Goal: Task Accomplishment & Management: Manage account settings

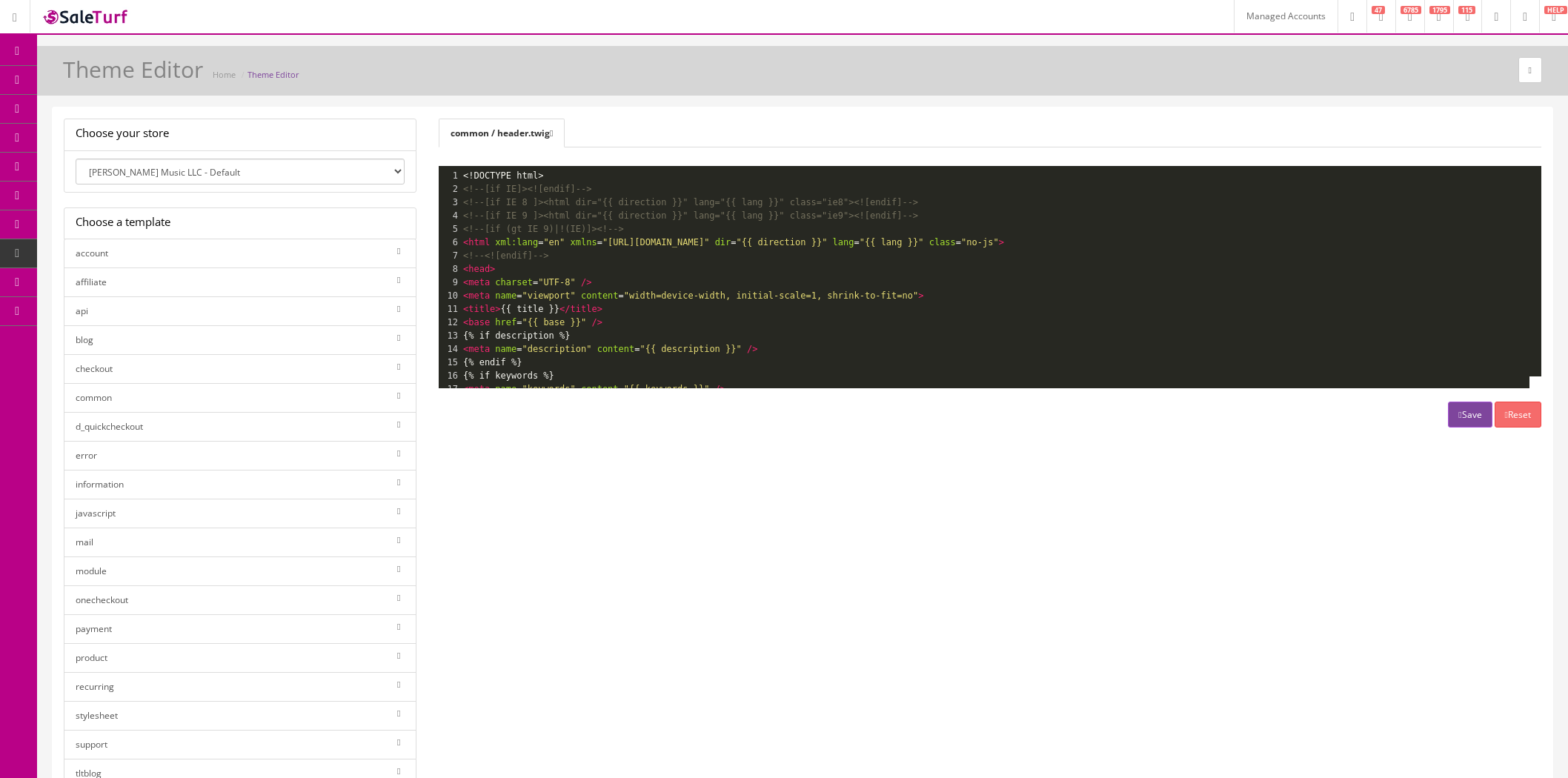
select select "0"
click at [105, 109] on span "Content Pages" at bounding box center [118, 108] width 60 height 12
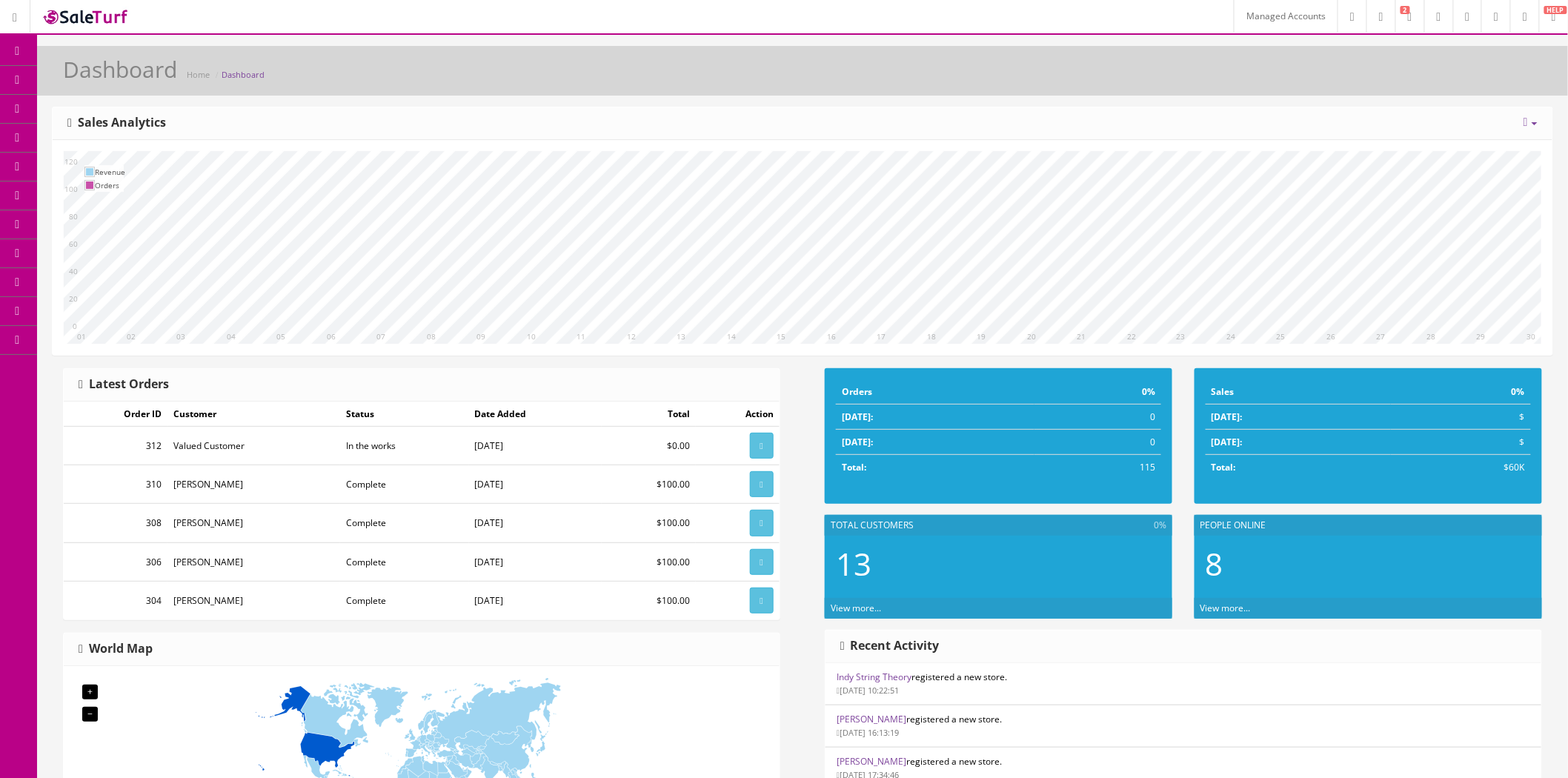
click at [127, 142] on span "Content Pages" at bounding box center [118, 137] width 60 height 12
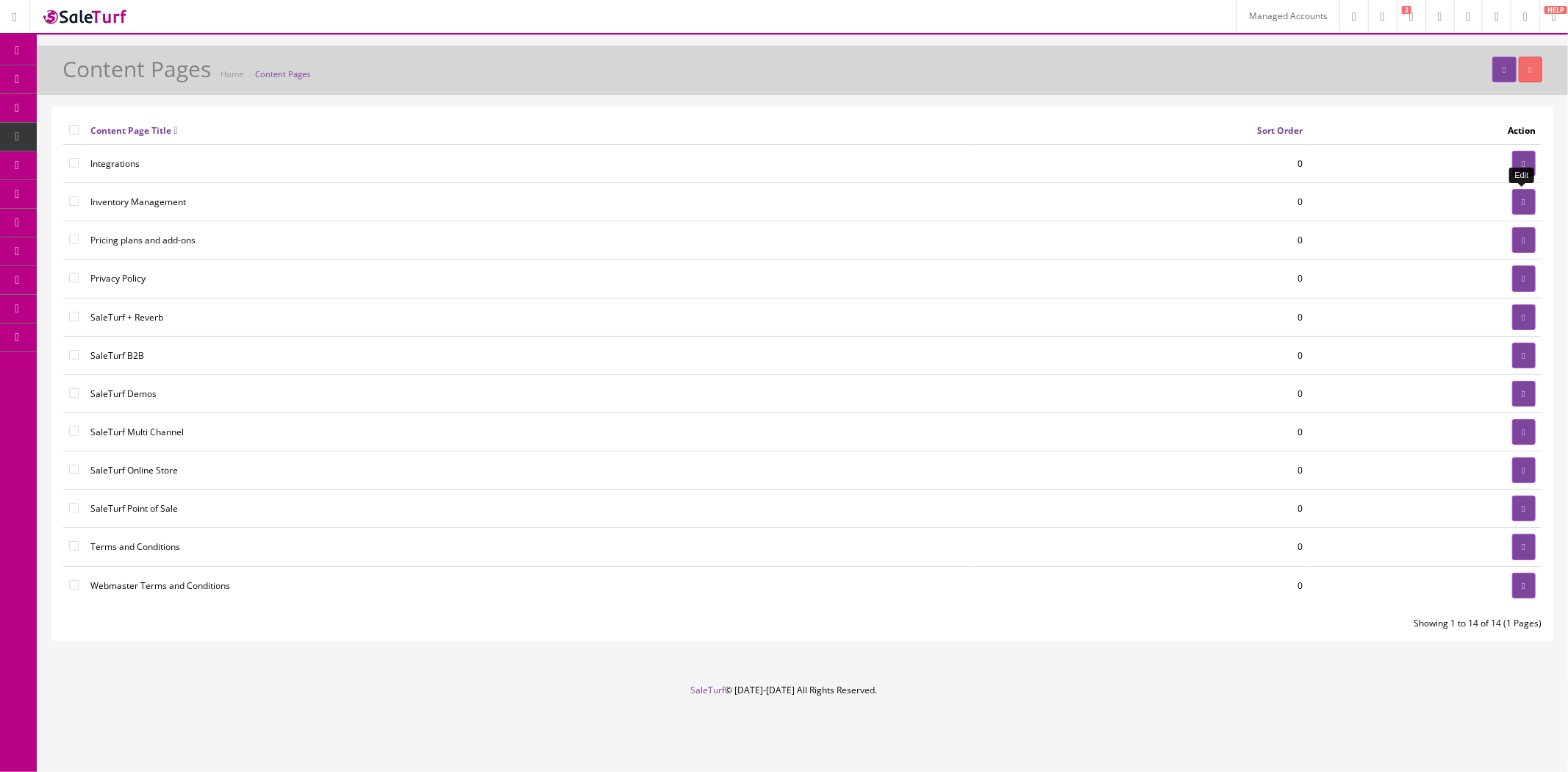
click at [1523, 203] on icon at bounding box center [1524, 202] width 3 height 9
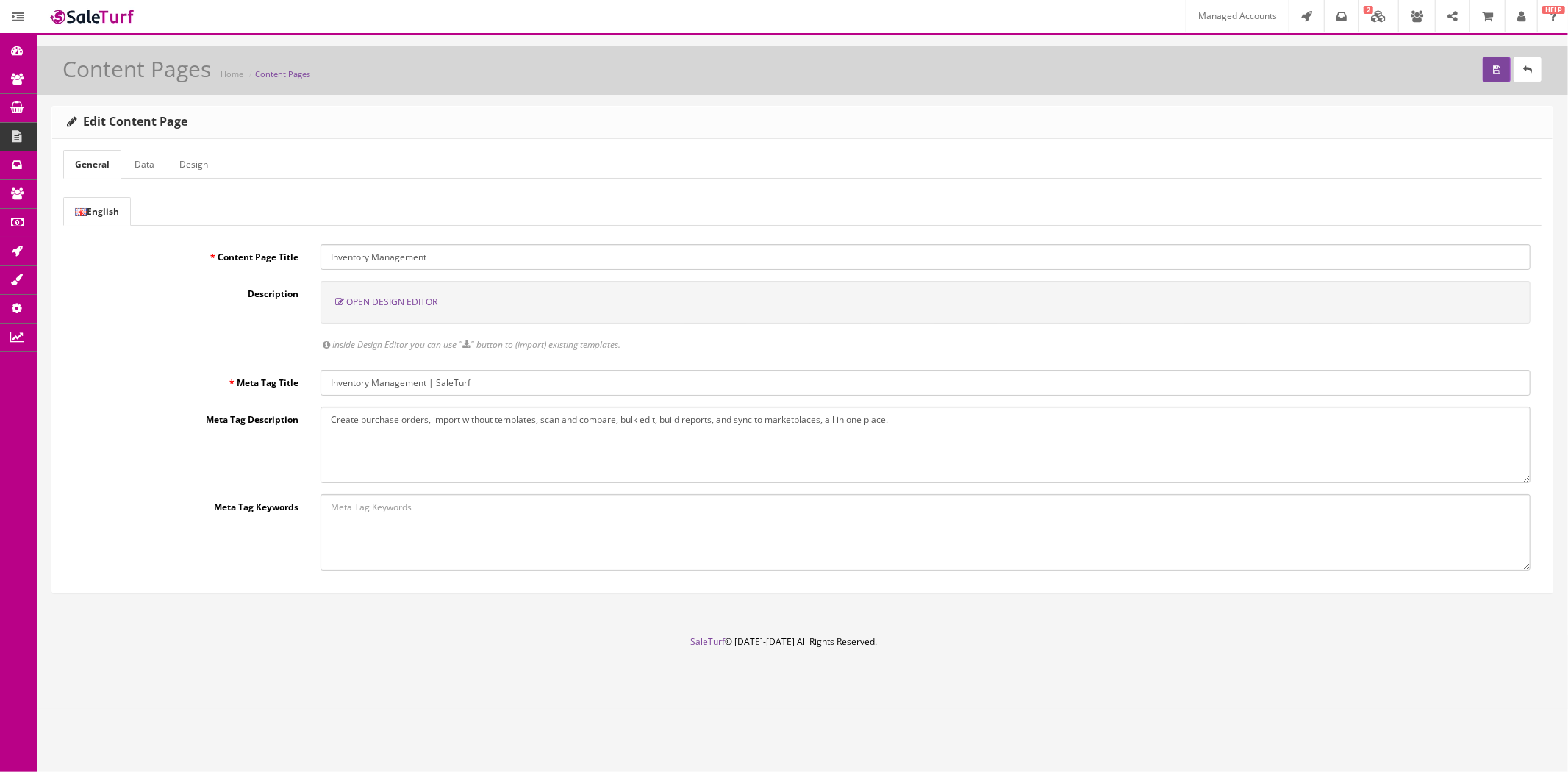
click at [414, 306] on span "Open Design Editor" at bounding box center [391, 301] width 92 height 12
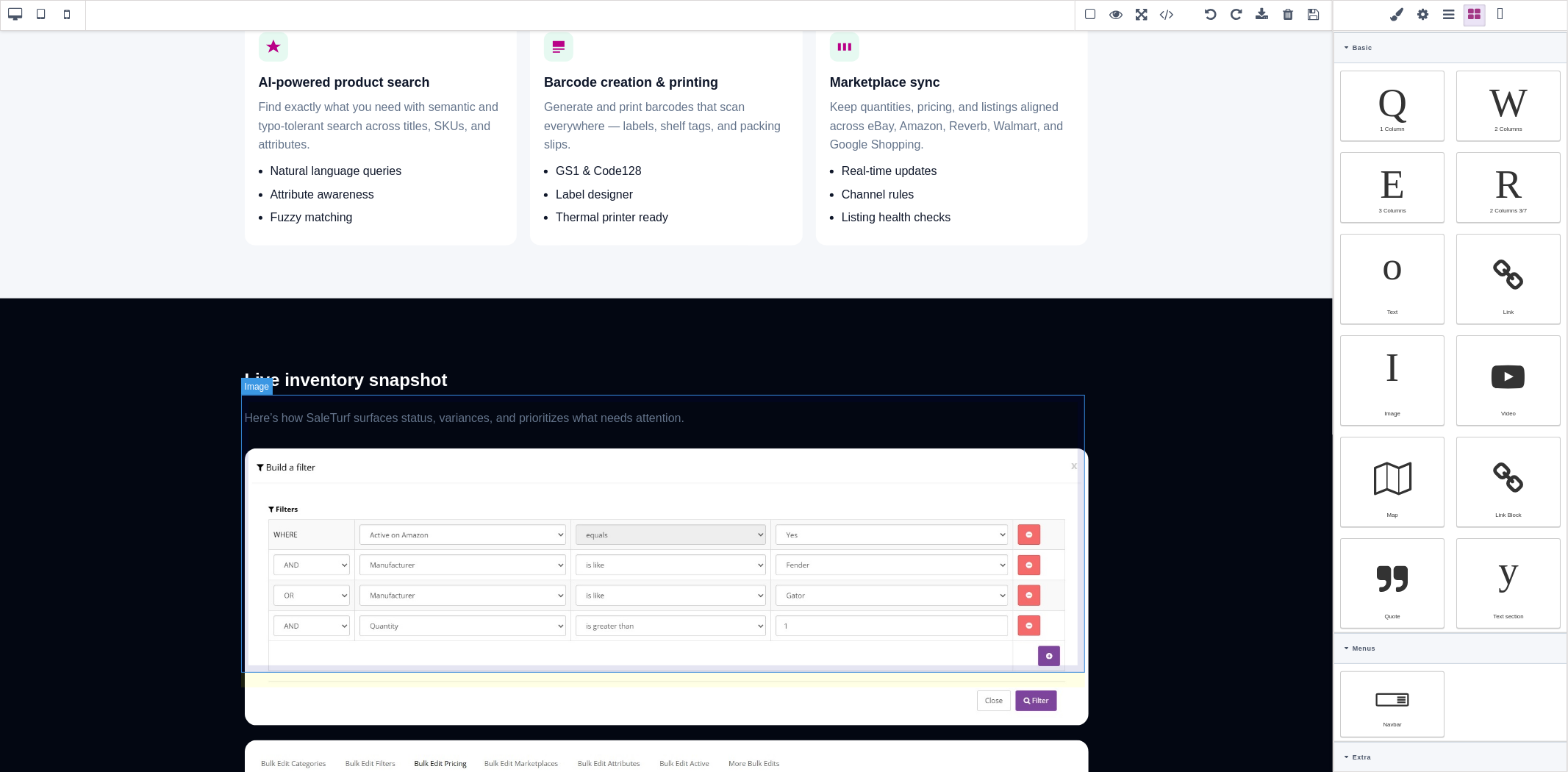
scroll to position [1143, 0]
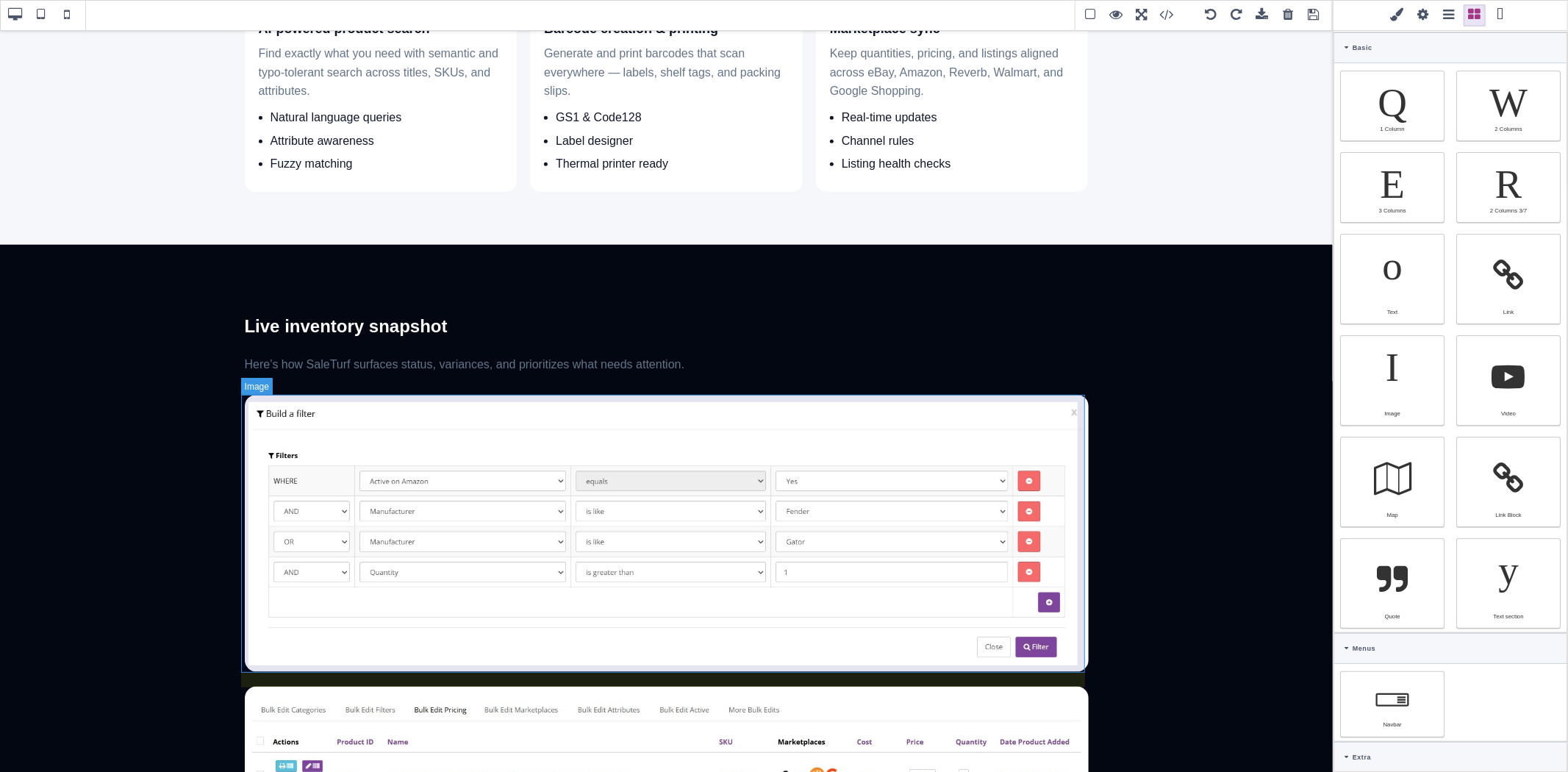
click at [873, 441] on img at bounding box center [667, 533] width 844 height 277
type input "10"
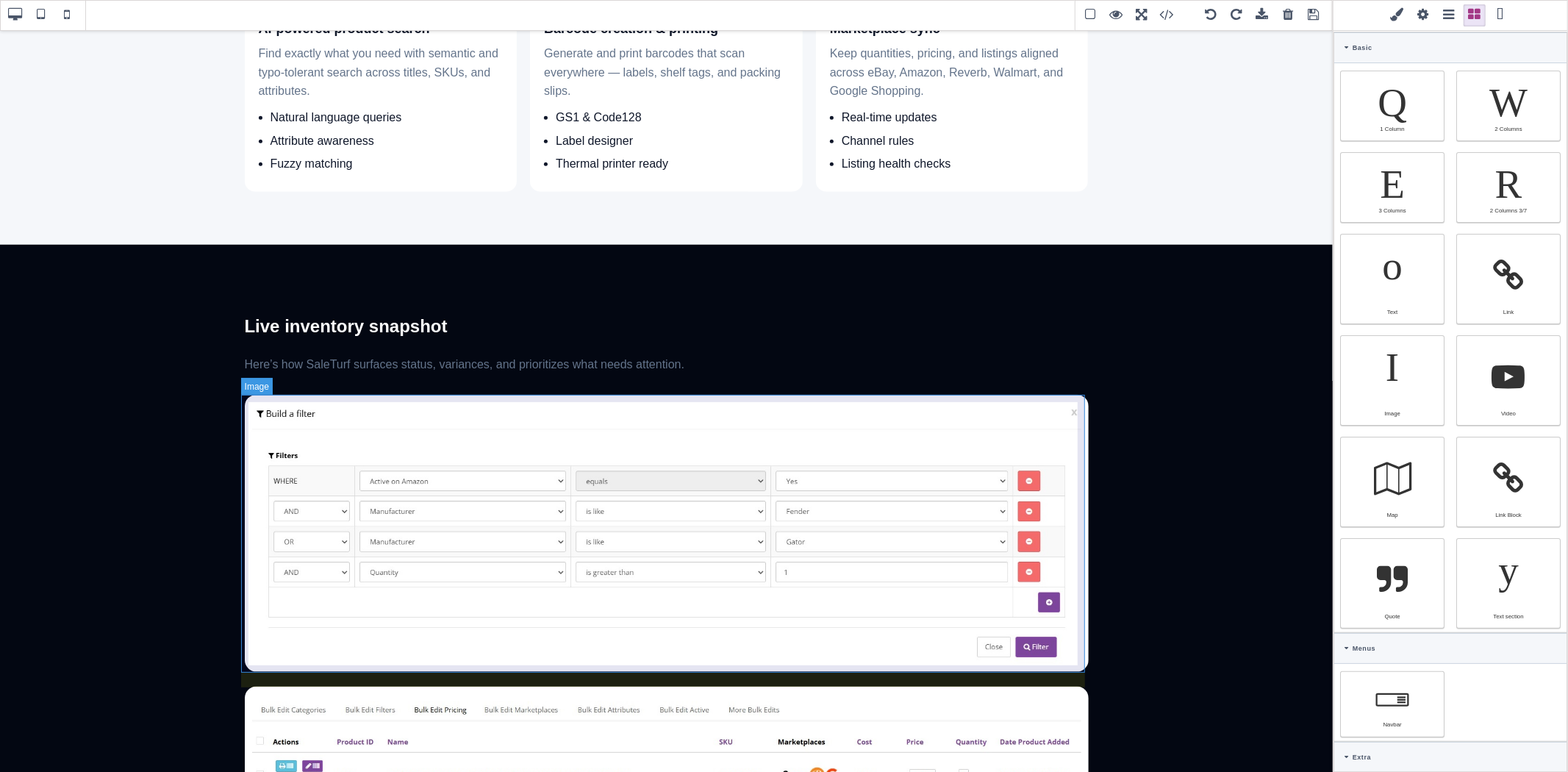
type input "10"
type input "20"
select select
type input "16"
select select "px"
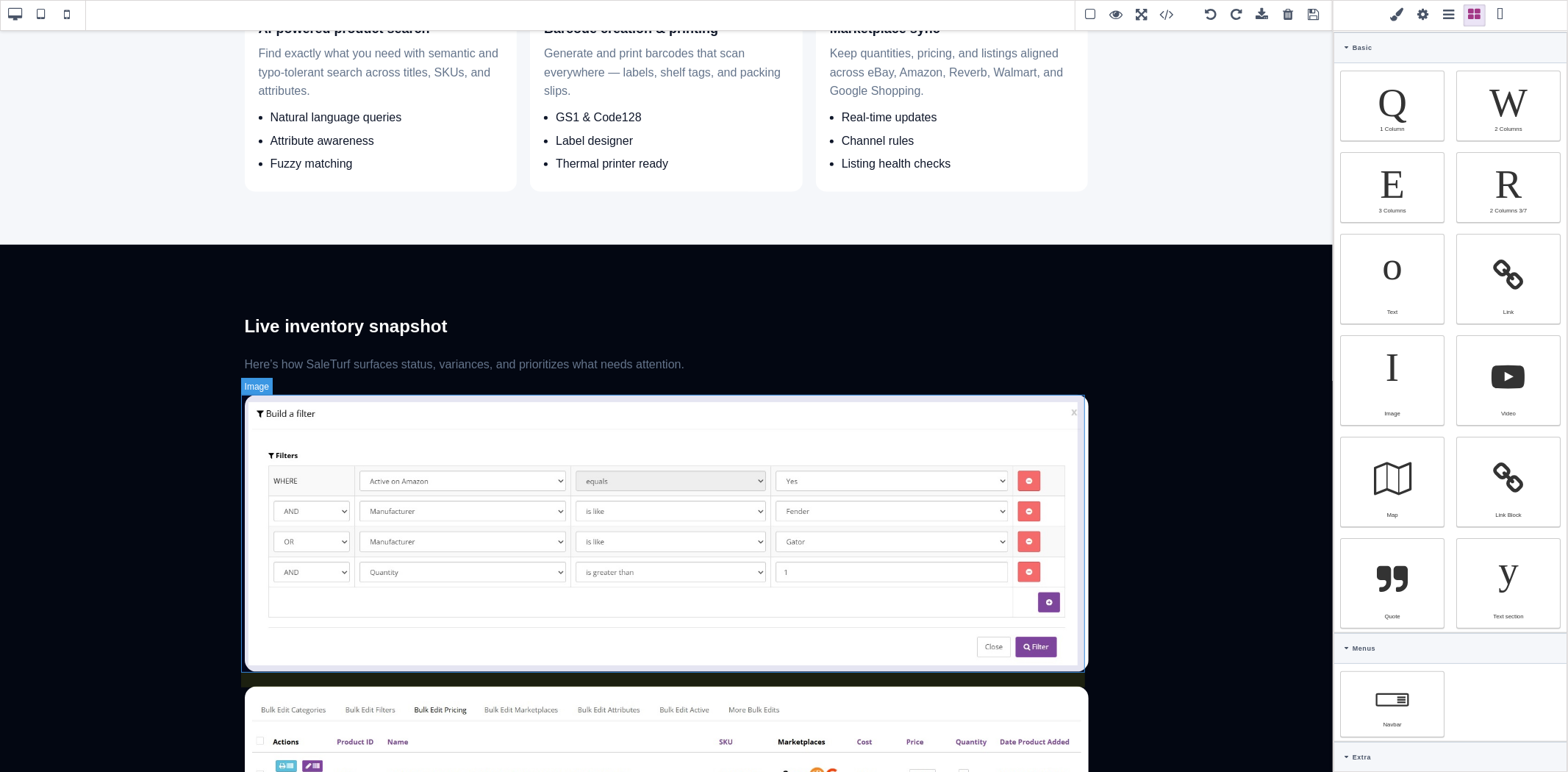
type input "25.6px"
type input "rgb(255, 255, 255)"
type input "0"
select select "px"
type input "0"
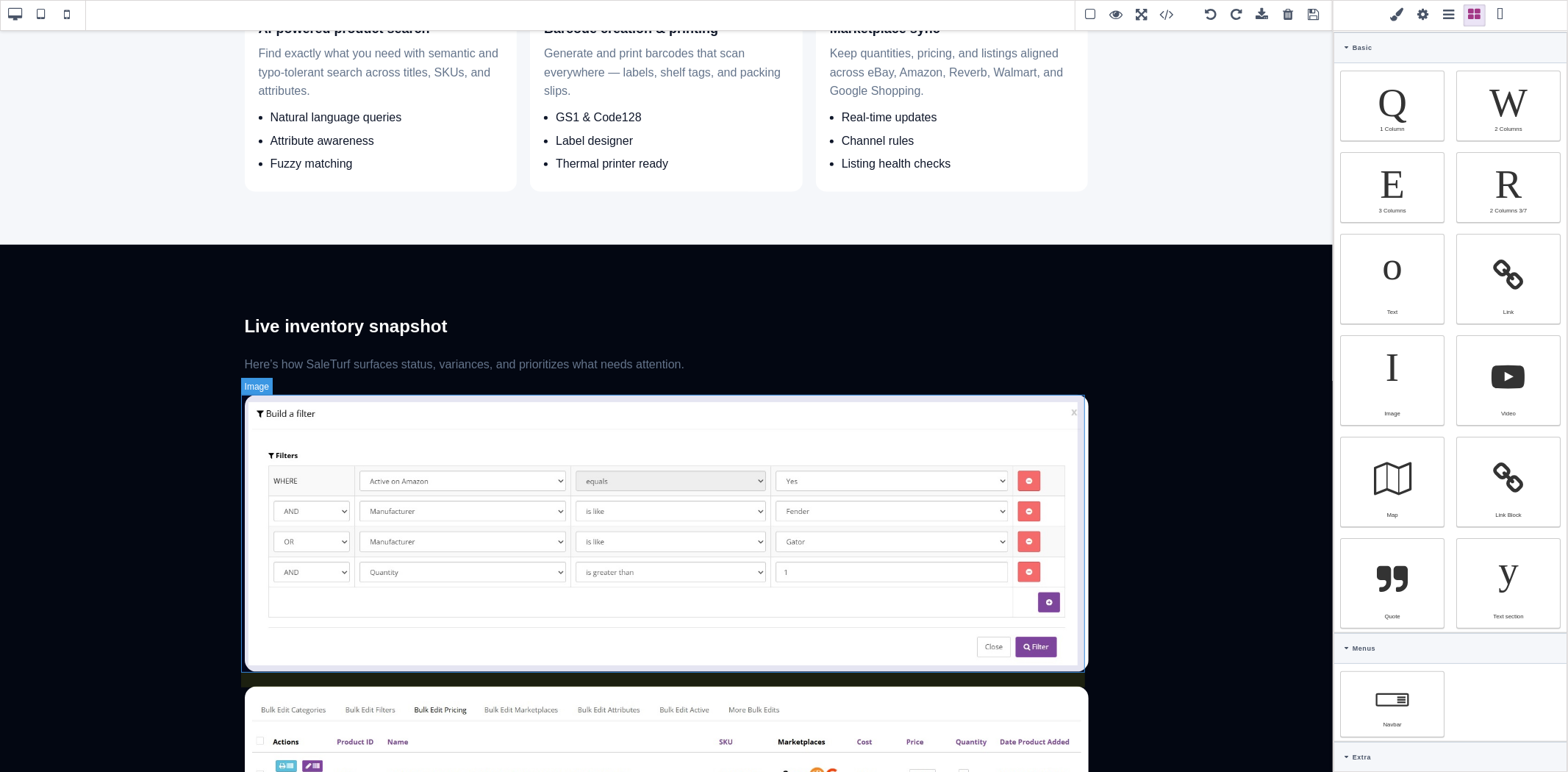
select select "px"
type input "0"
select select "px"
type input "0"
select select "px"
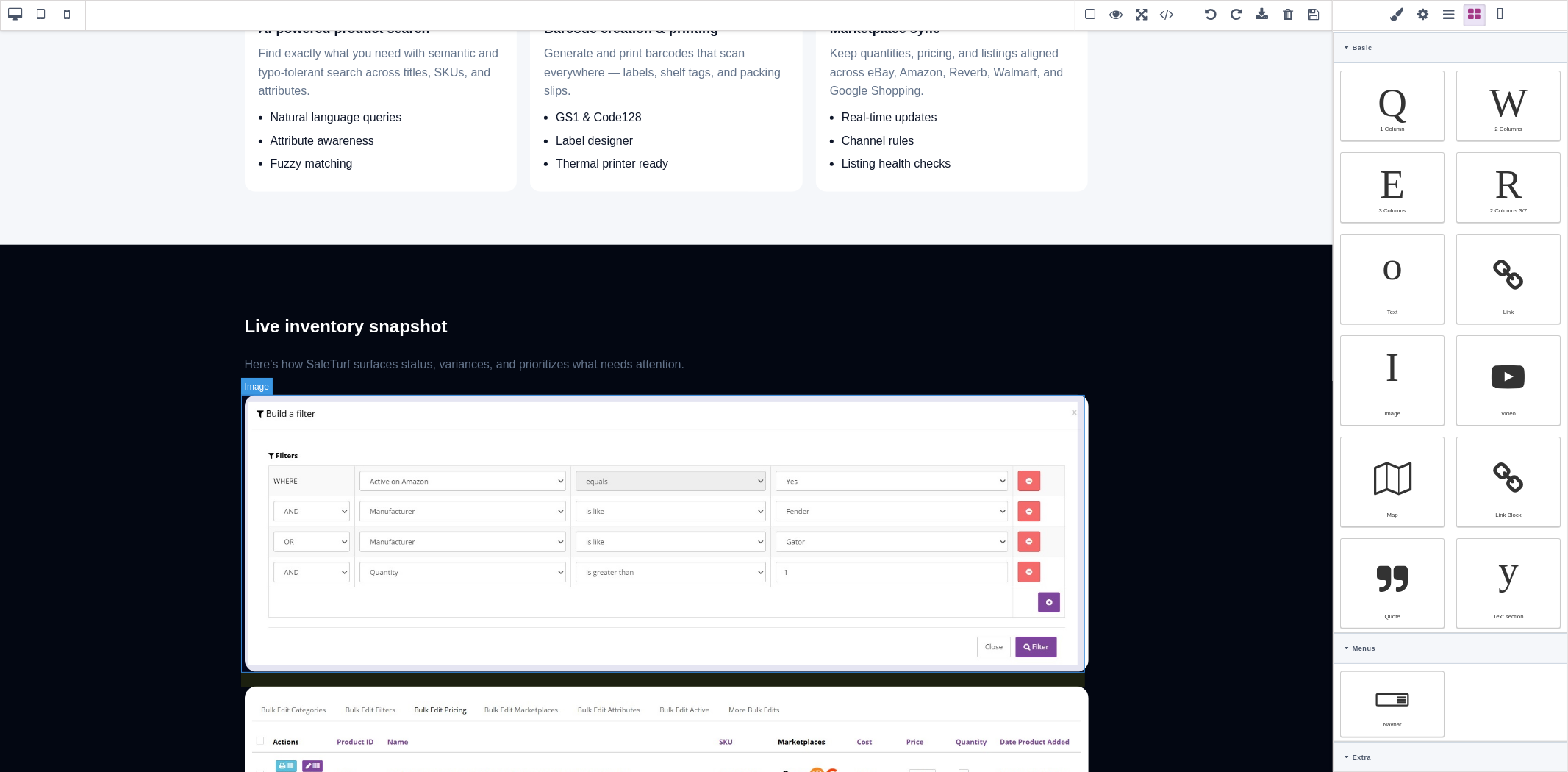
type input "rgb(0, 0, 0)"
type input "16"
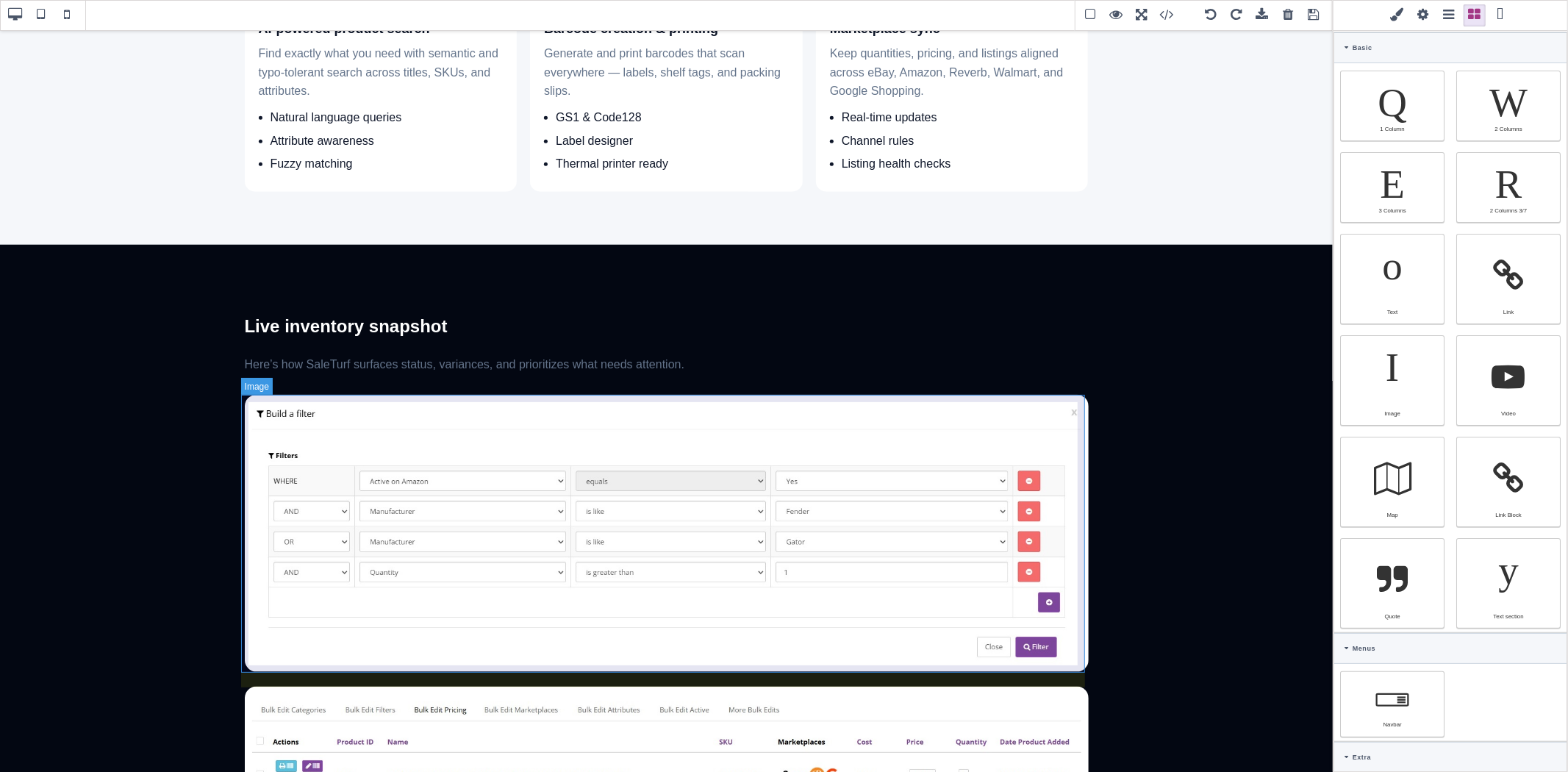
type input "16"
type input "2.22222"
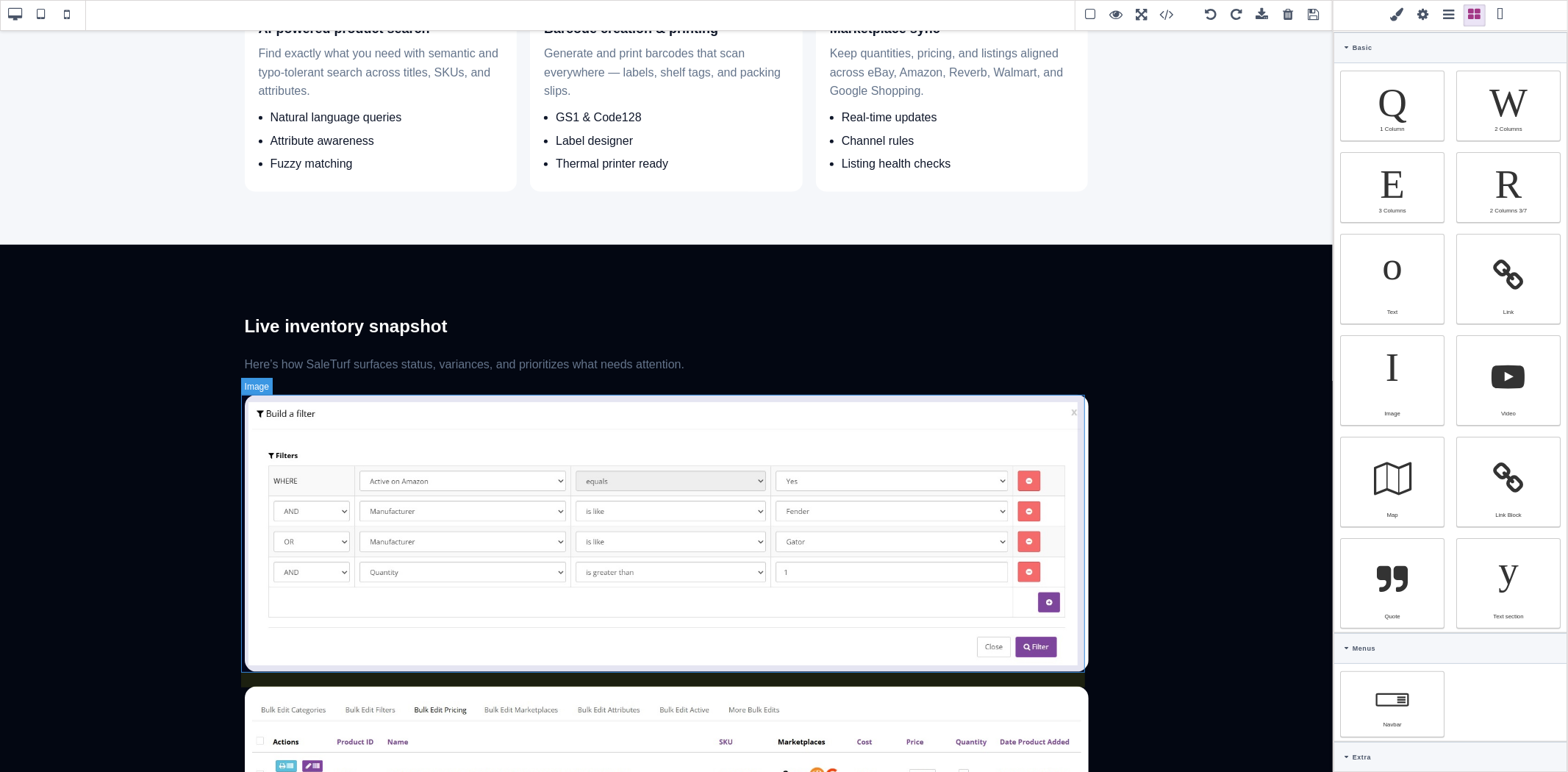
select select "px"
select select "solid"
type input "rgb(59, 151, 227)"
type input "-3.00347"
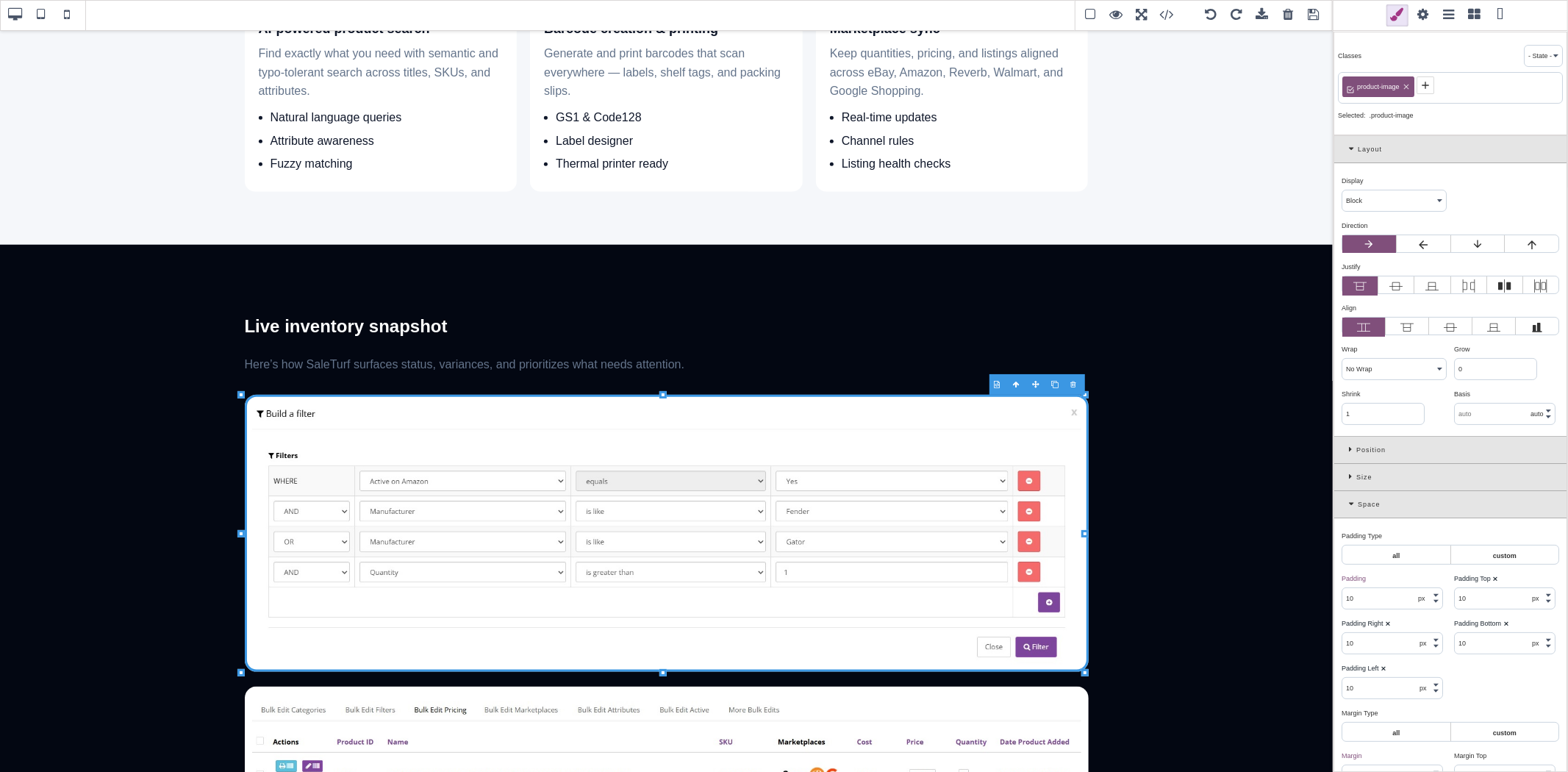
click at [1424, 20] on span at bounding box center [1422, 15] width 22 height 22
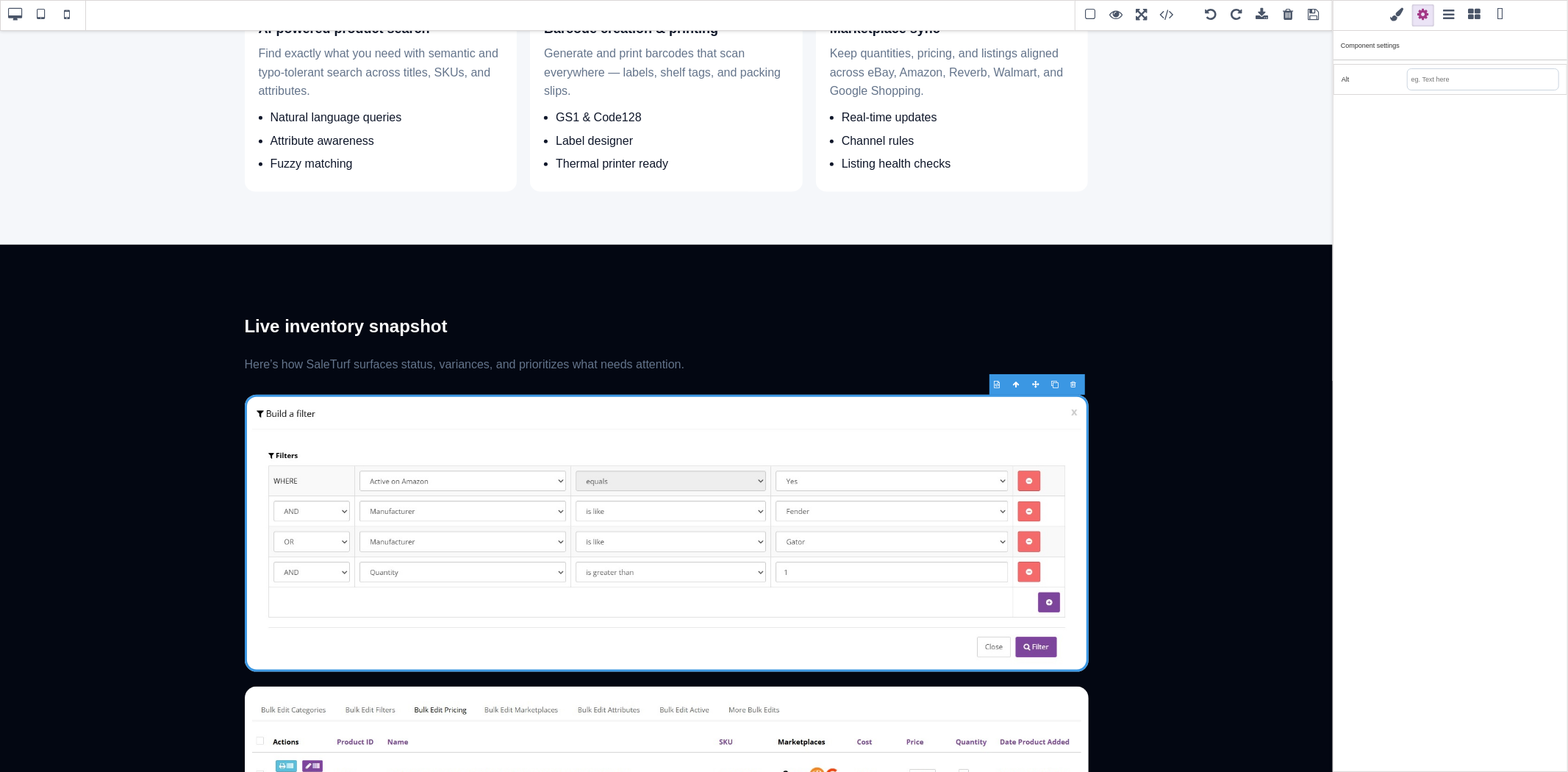
click at [1425, 72] on input "text" at bounding box center [1483, 79] width 151 height 20
type input "F"
type input "Image of SaleTurf Build a Filter application which enables users to filter prod…"
click at [1450, 148] on div "Classes - State - Hover Click Even/Odd product-image Selected: .product-image L…" at bounding box center [1450, 386] width 235 height 772
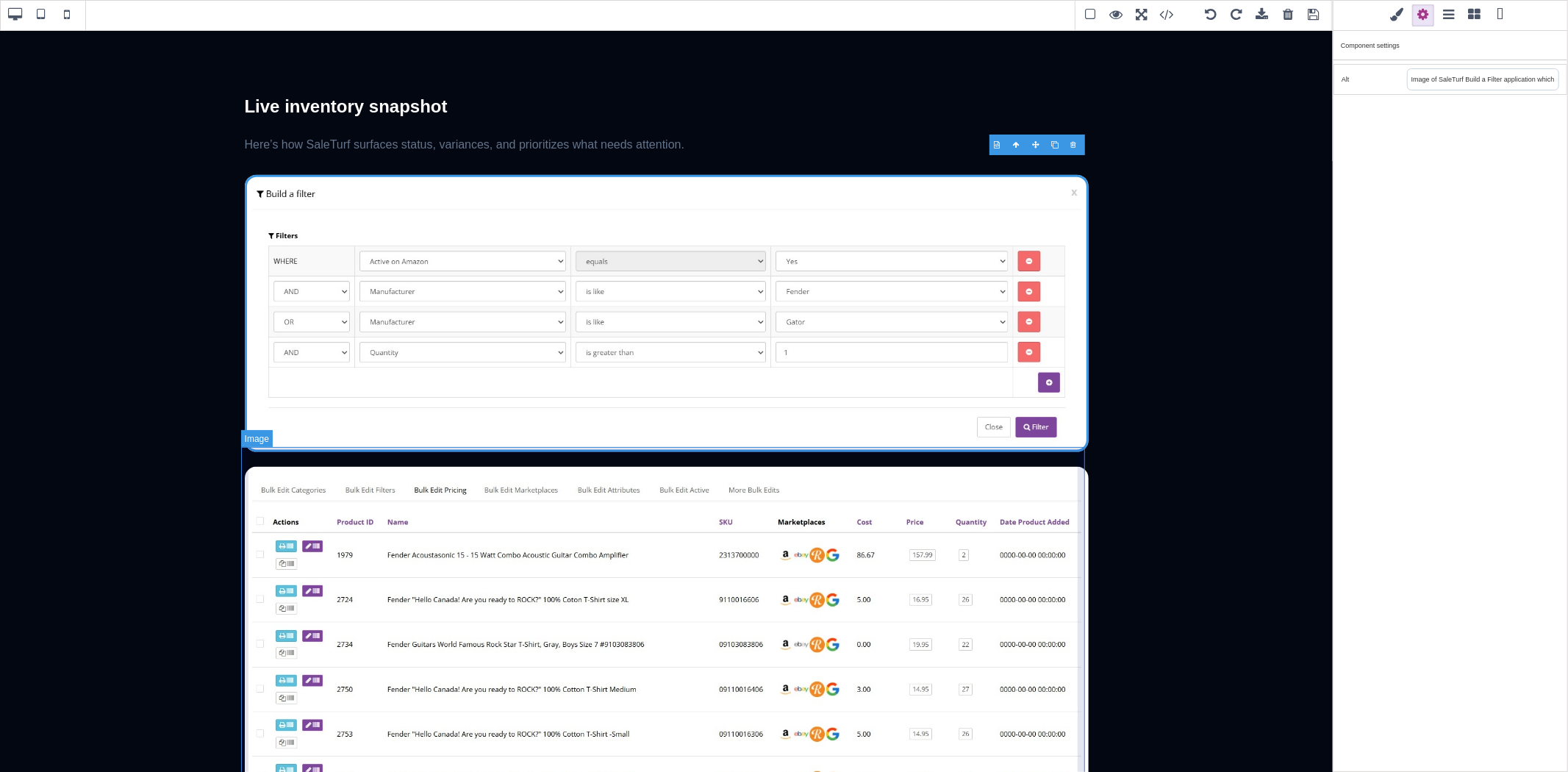
scroll to position [1388, 0]
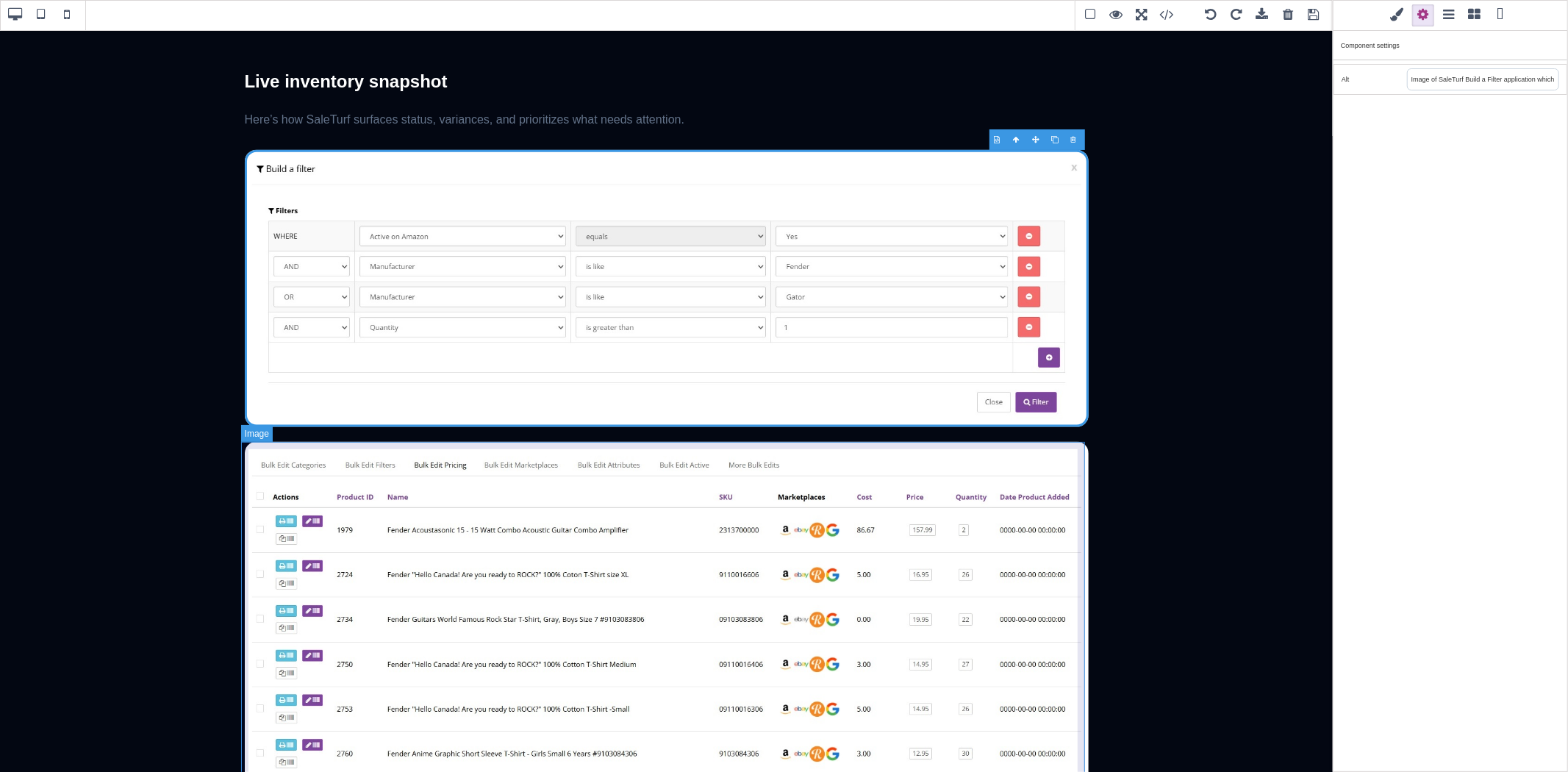
click at [688, 497] on img at bounding box center [667, 636] width 844 height 389
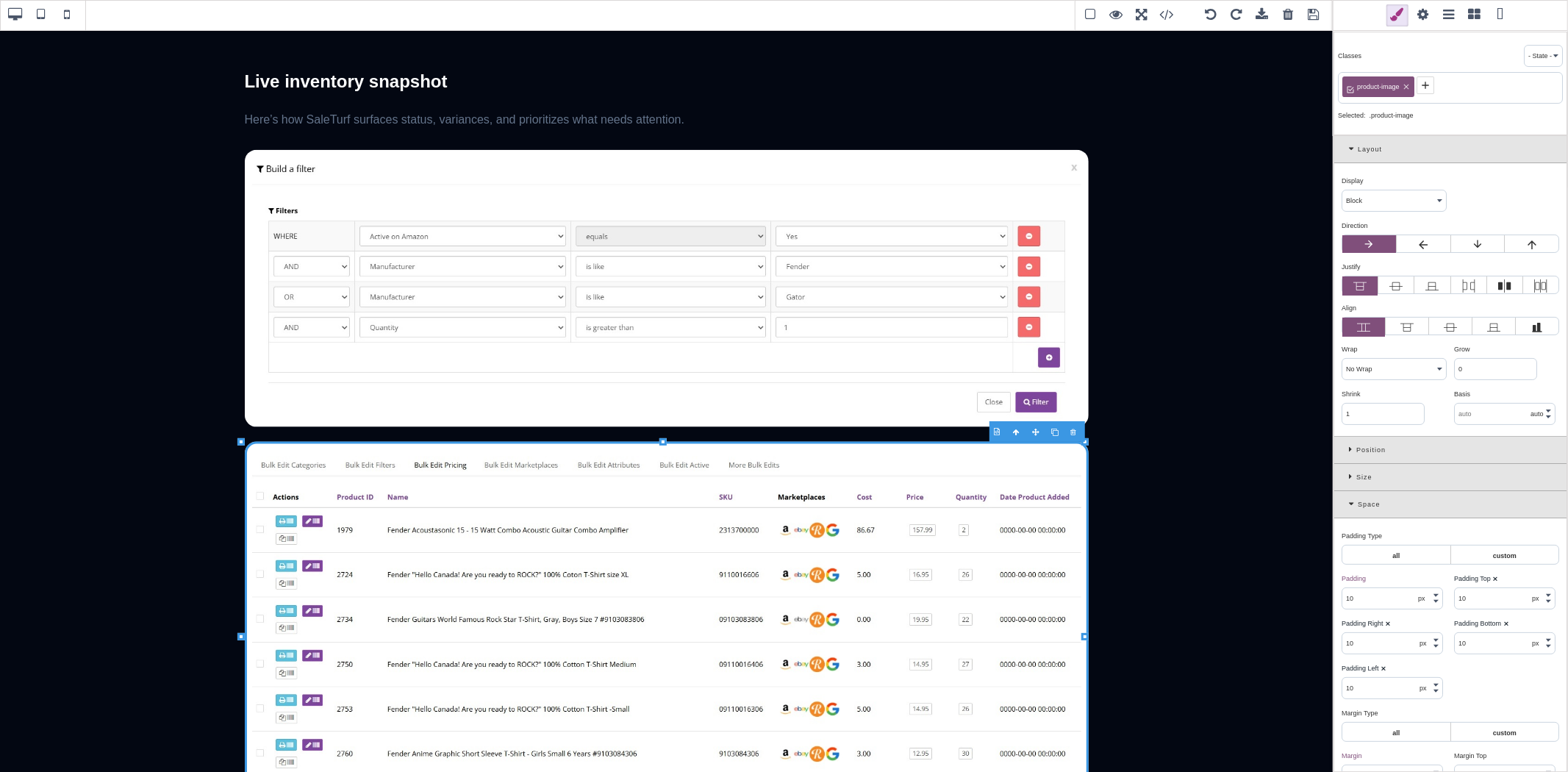
click at [1427, 12] on span at bounding box center [1422, 15] width 22 height 22
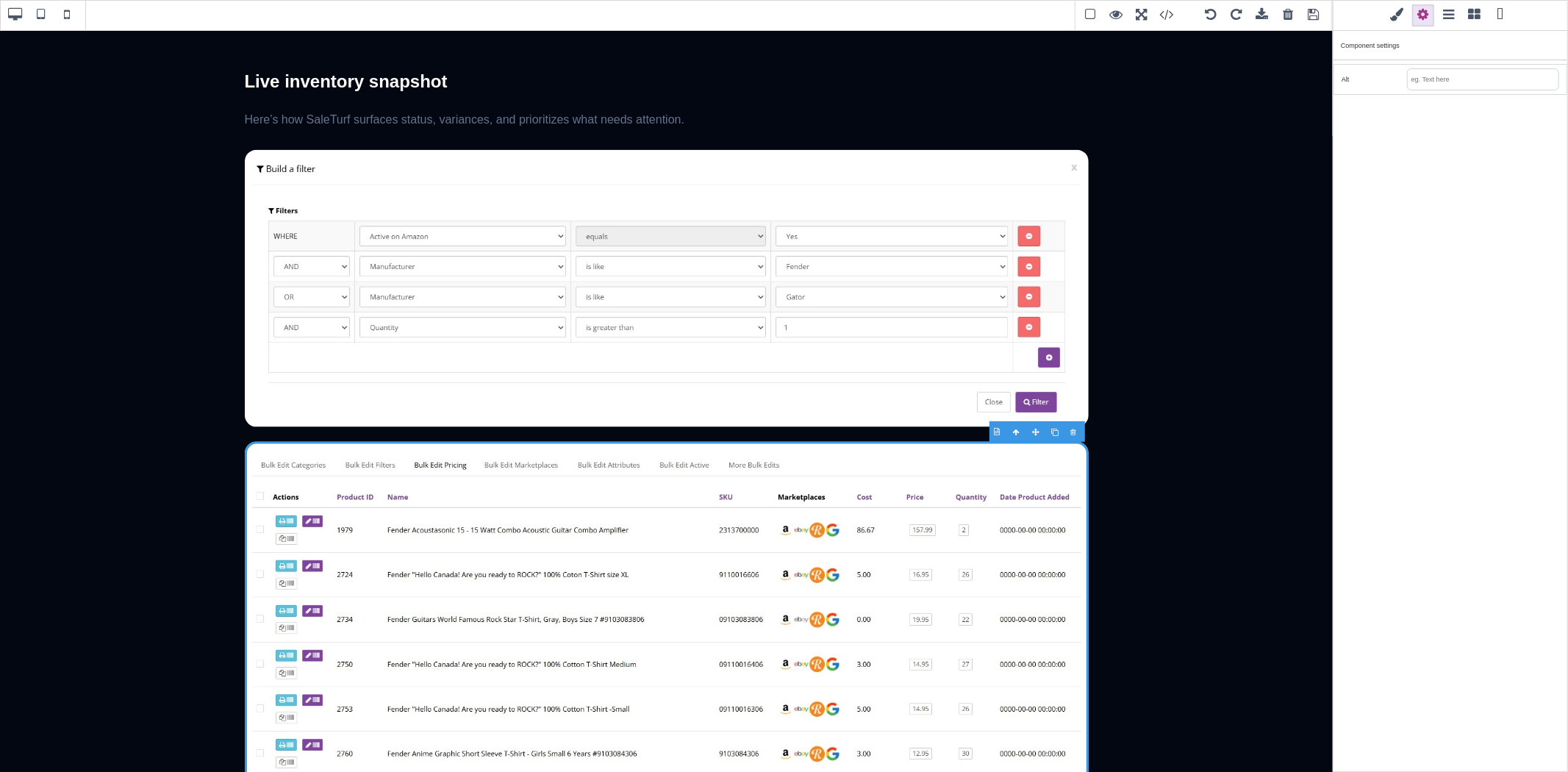
click at [1435, 79] on input "text" at bounding box center [1483, 79] width 151 height 20
type input "Image of the product list with icons for Marketplaces, bulk edit options, and q…"
click at [1434, 132] on div "Classes - State - Hover Click Even/Odd product-image Selected: .product-image L…" at bounding box center [1450, 386] width 235 height 772
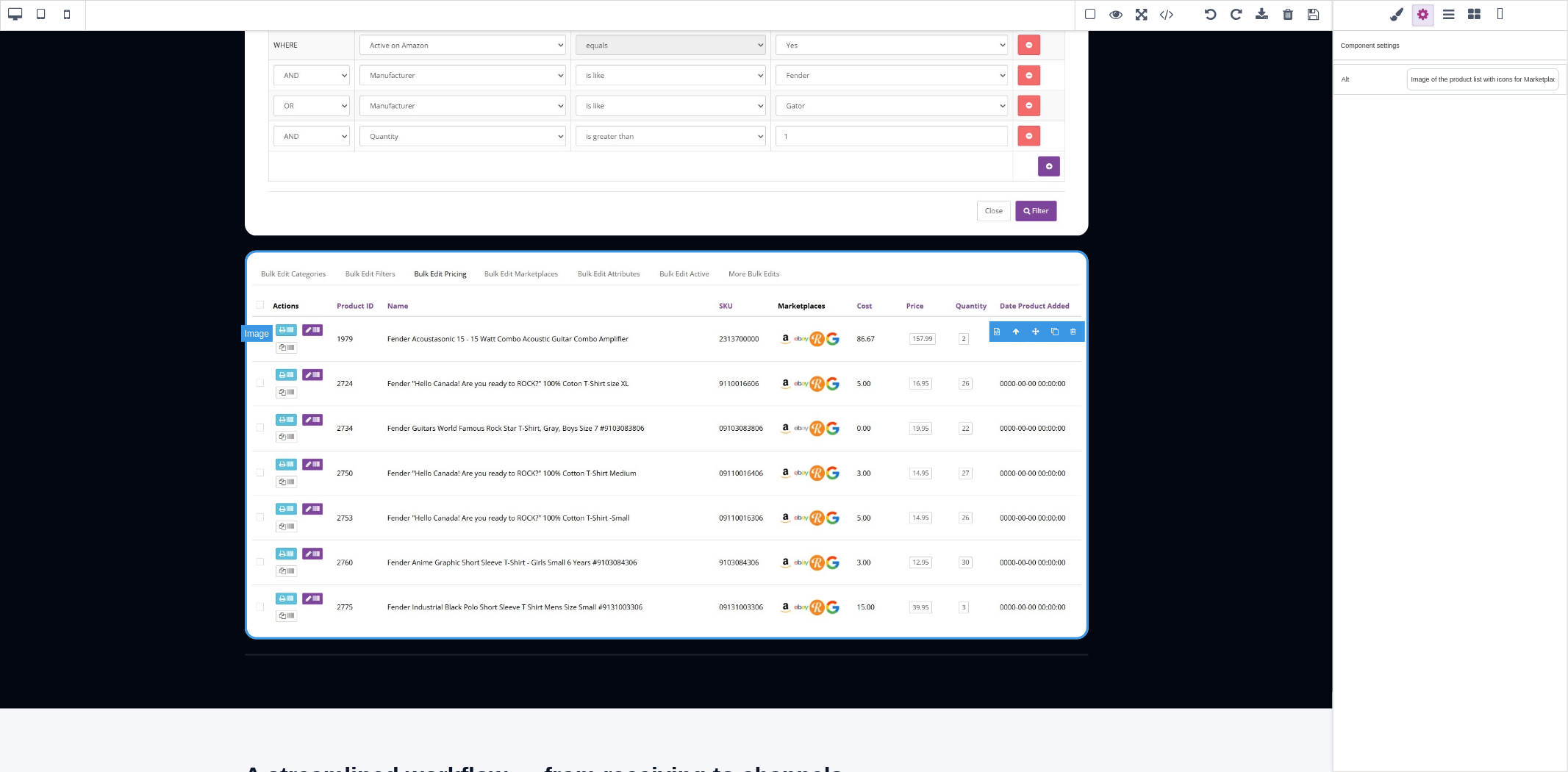
scroll to position [1388, 0]
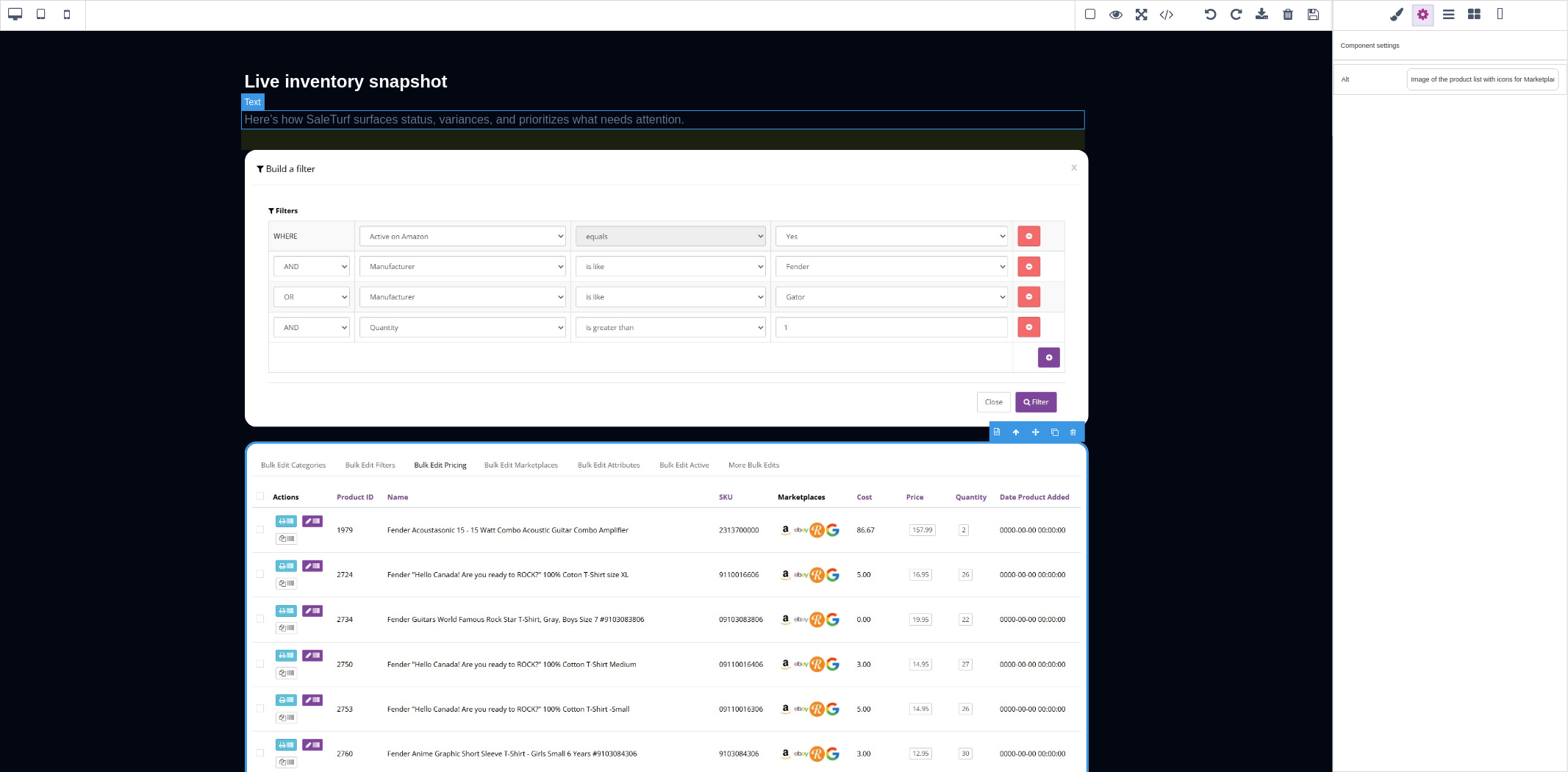
click at [492, 112] on p "Here’s how SaleTurf surfaces status, variances, and prioritizes what needs atte…" at bounding box center [667, 120] width 844 height 19
type input "0"
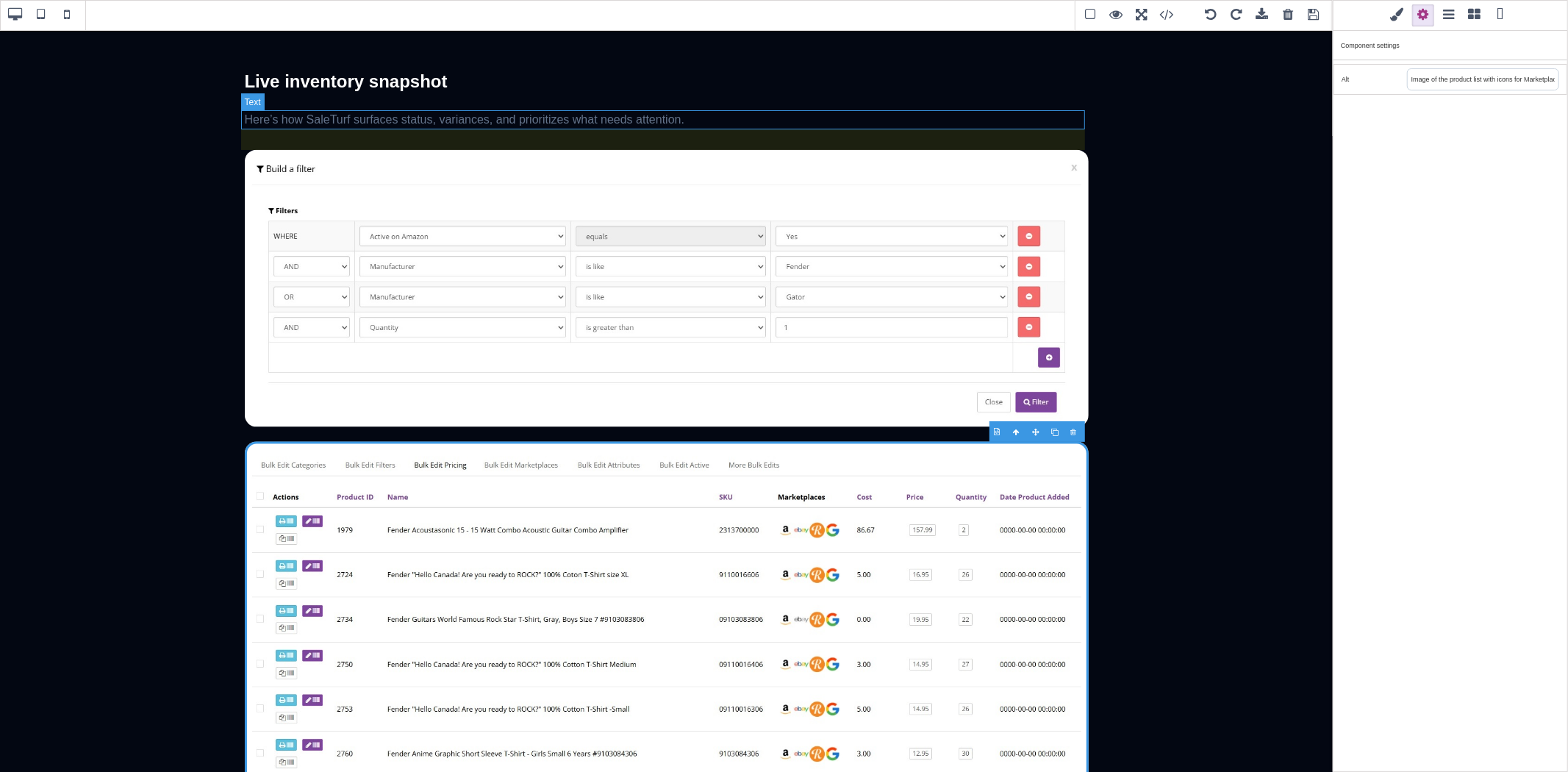
type input "0"
type input "28"
type input "var(--st-muted)"
select select
type input "1.6"
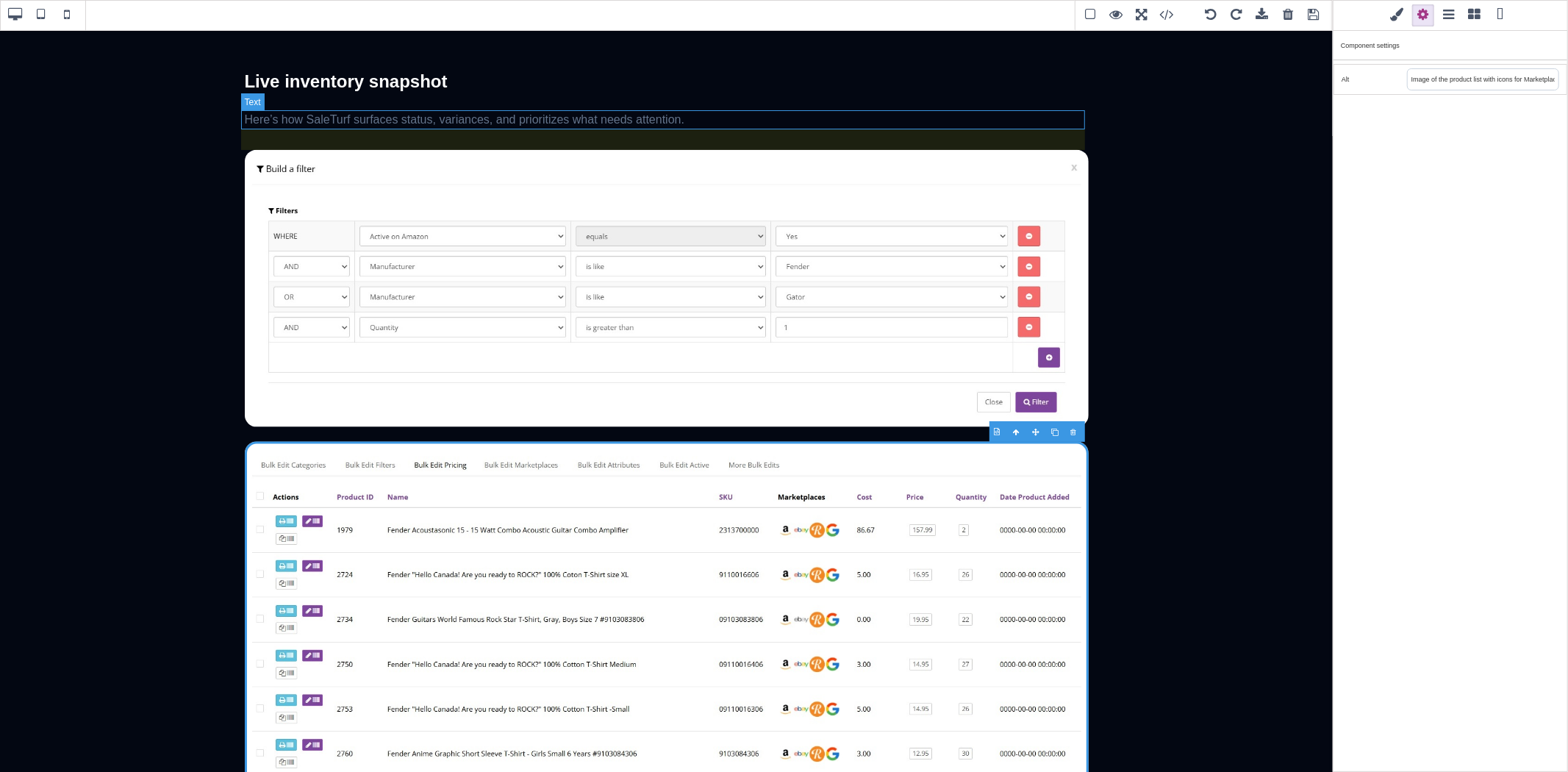
select select
type input "transparent"
type input "rgb(100, 116, 139)"
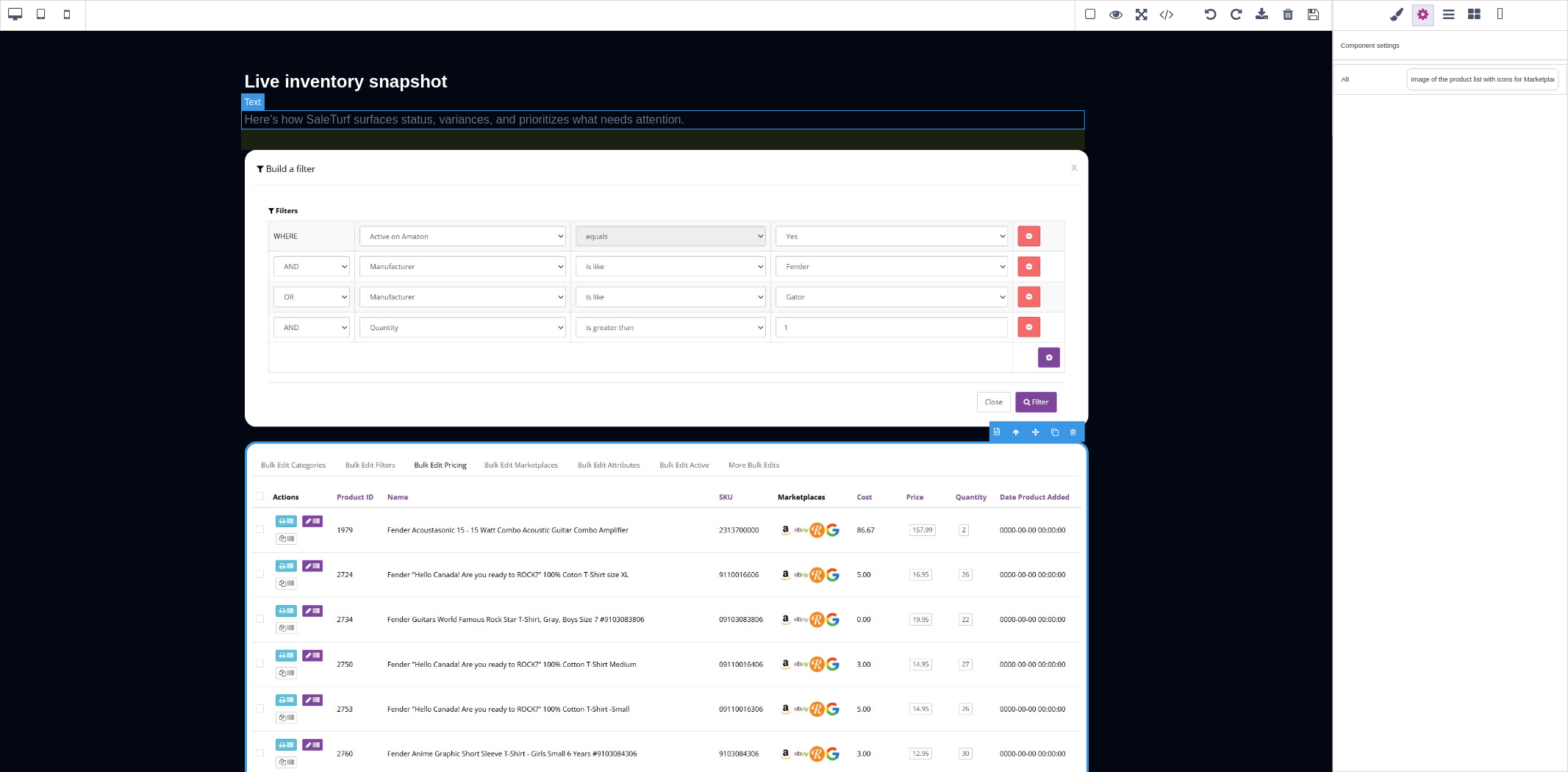
type input "rgb(100, 116, 139)"
type input "0"
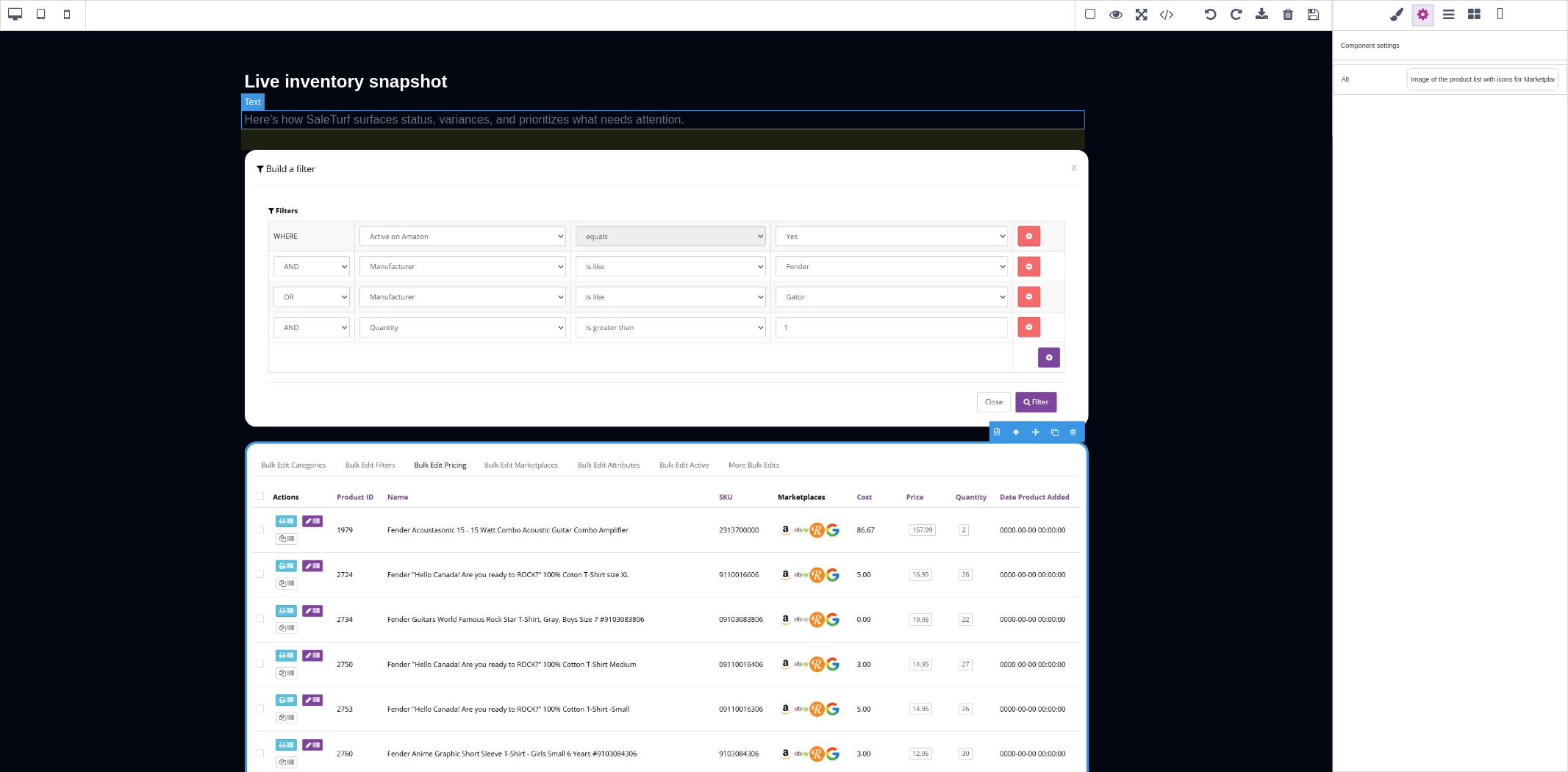
type input "0"
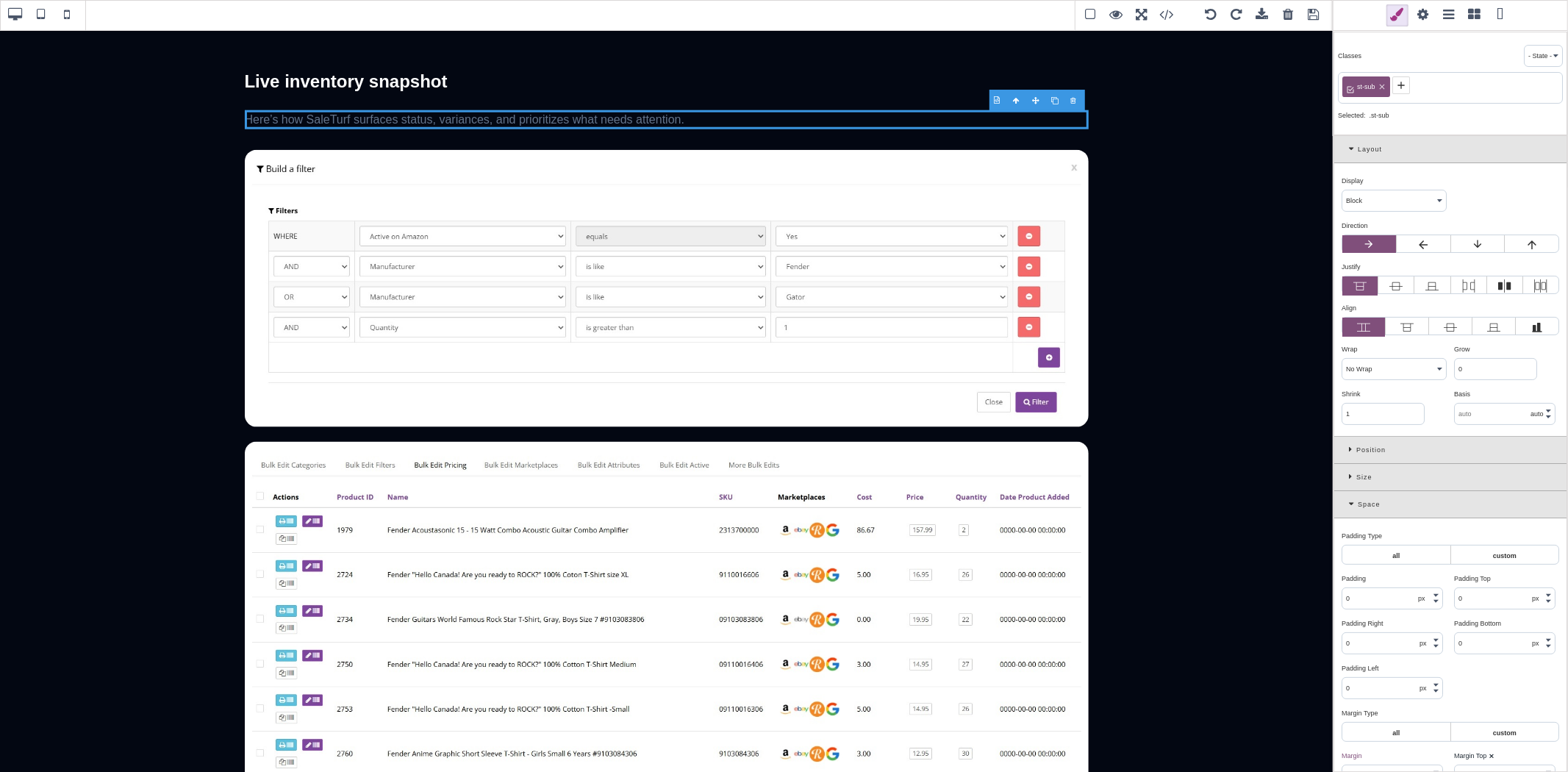
click at [1402, 86] on icon at bounding box center [1401, 85] width 12 height 12
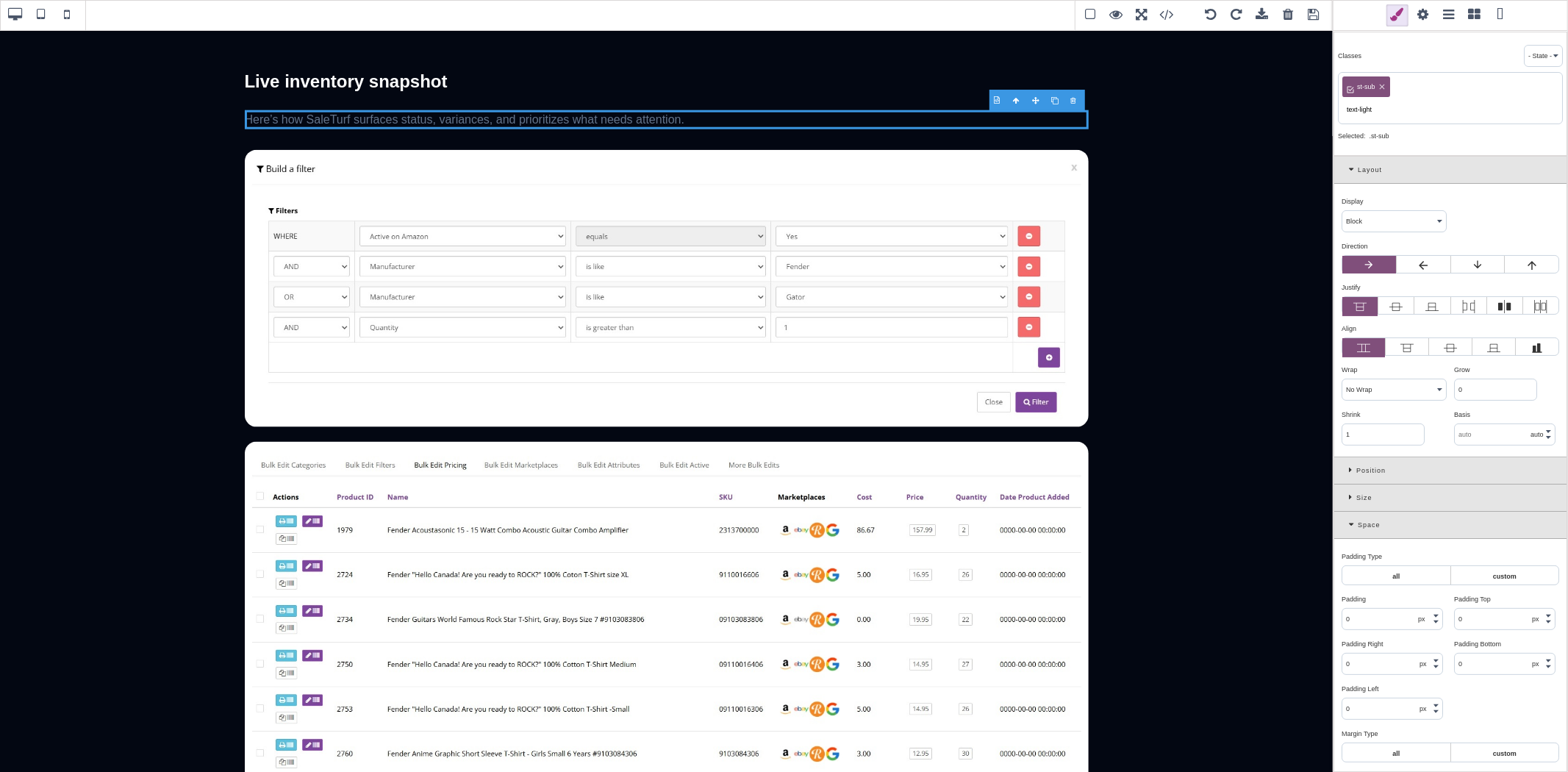
type input "text-light"
type input "rgb(100, 116, 139)"
type input "25.6px"
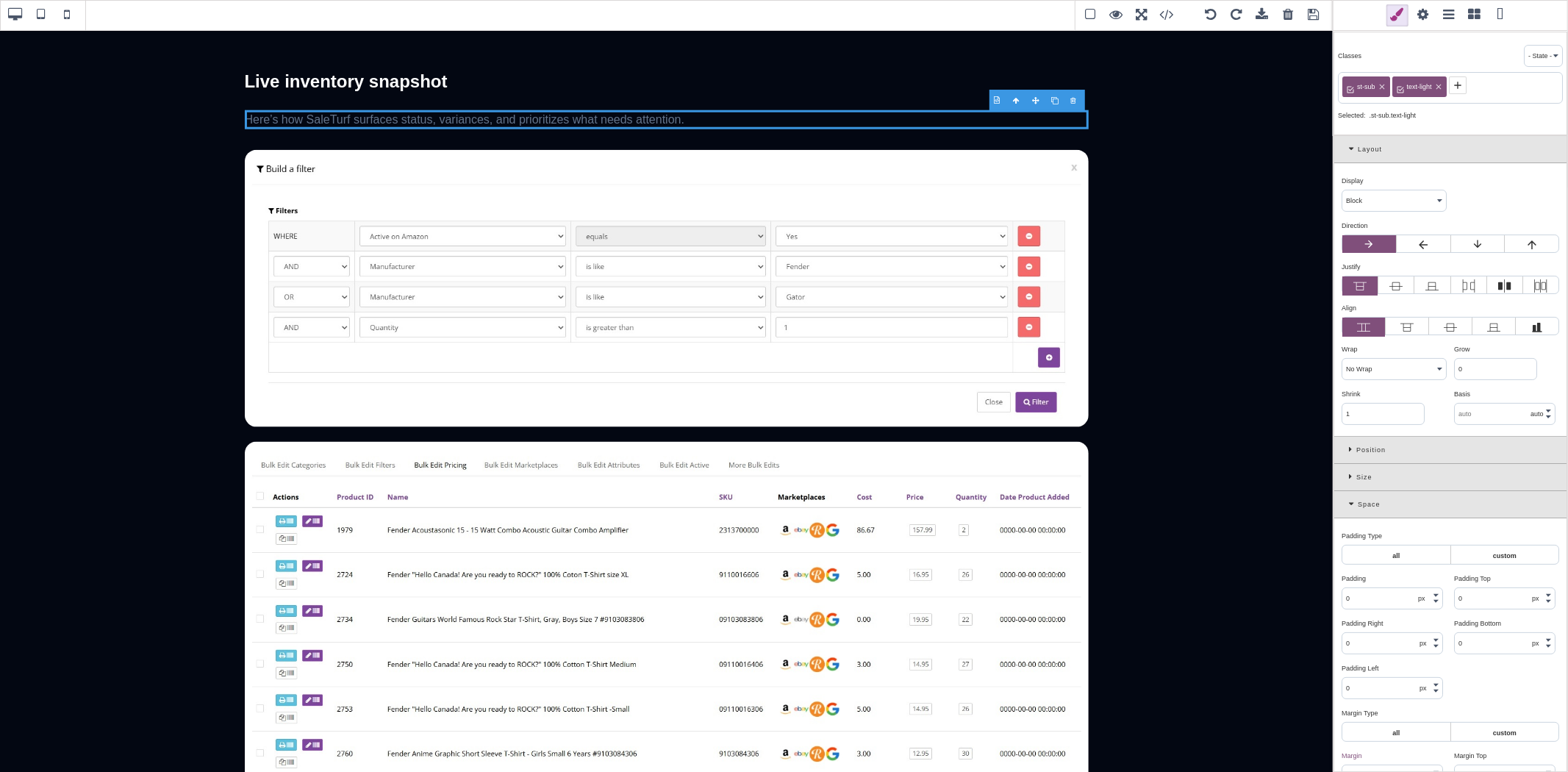
click at [1350, 502] on icon at bounding box center [1353, 504] width 9 height 8
click at [1545, 582] on div at bounding box center [1550, 583] width 12 height 18
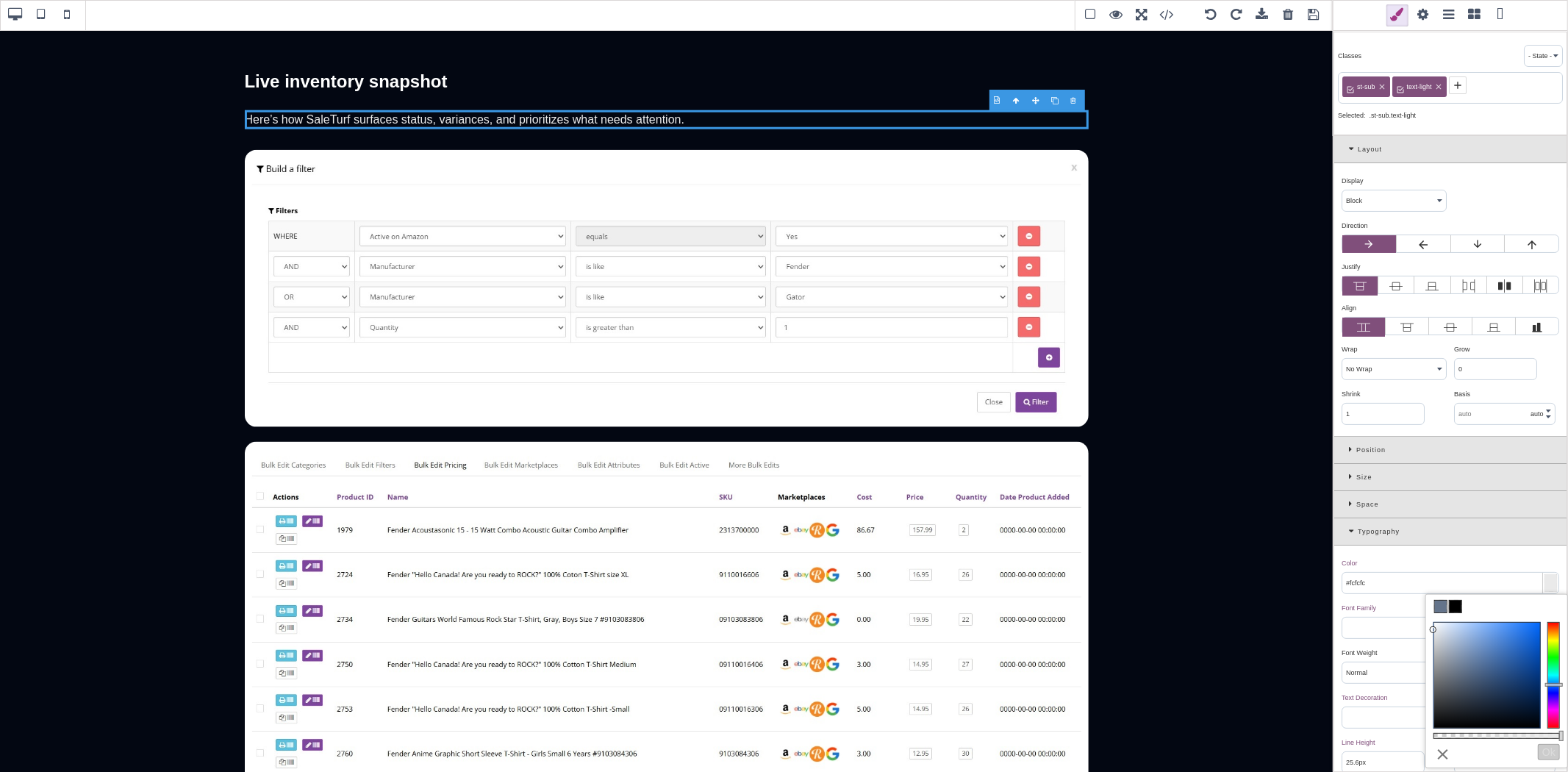
type input "#ffffff"
drag, startPoint x: 1480, startPoint y: 649, endPoint x: 1410, endPoint y: 612, distance: 79.2
click at [1410, 612] on div "B I U S Section Classes - State - Hover Click Even/Odd st-sub text-light Select…" at bounding box center [784, 386] width 1568 height 772
click at [1420, 569] on div "Color ⨯" at bounding box center [1448, 563] width 214 height 13
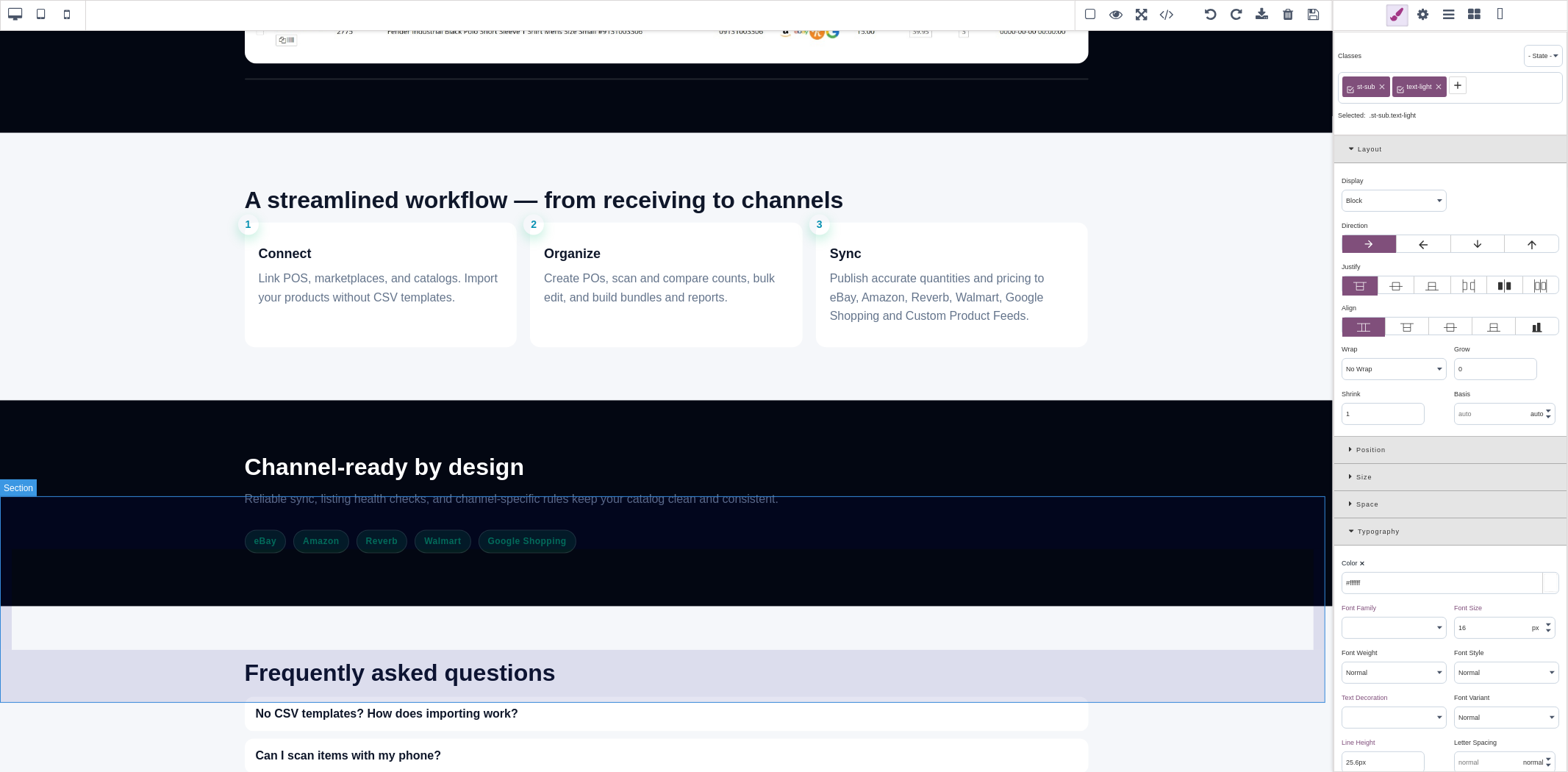
scroll to position [2206, 0]
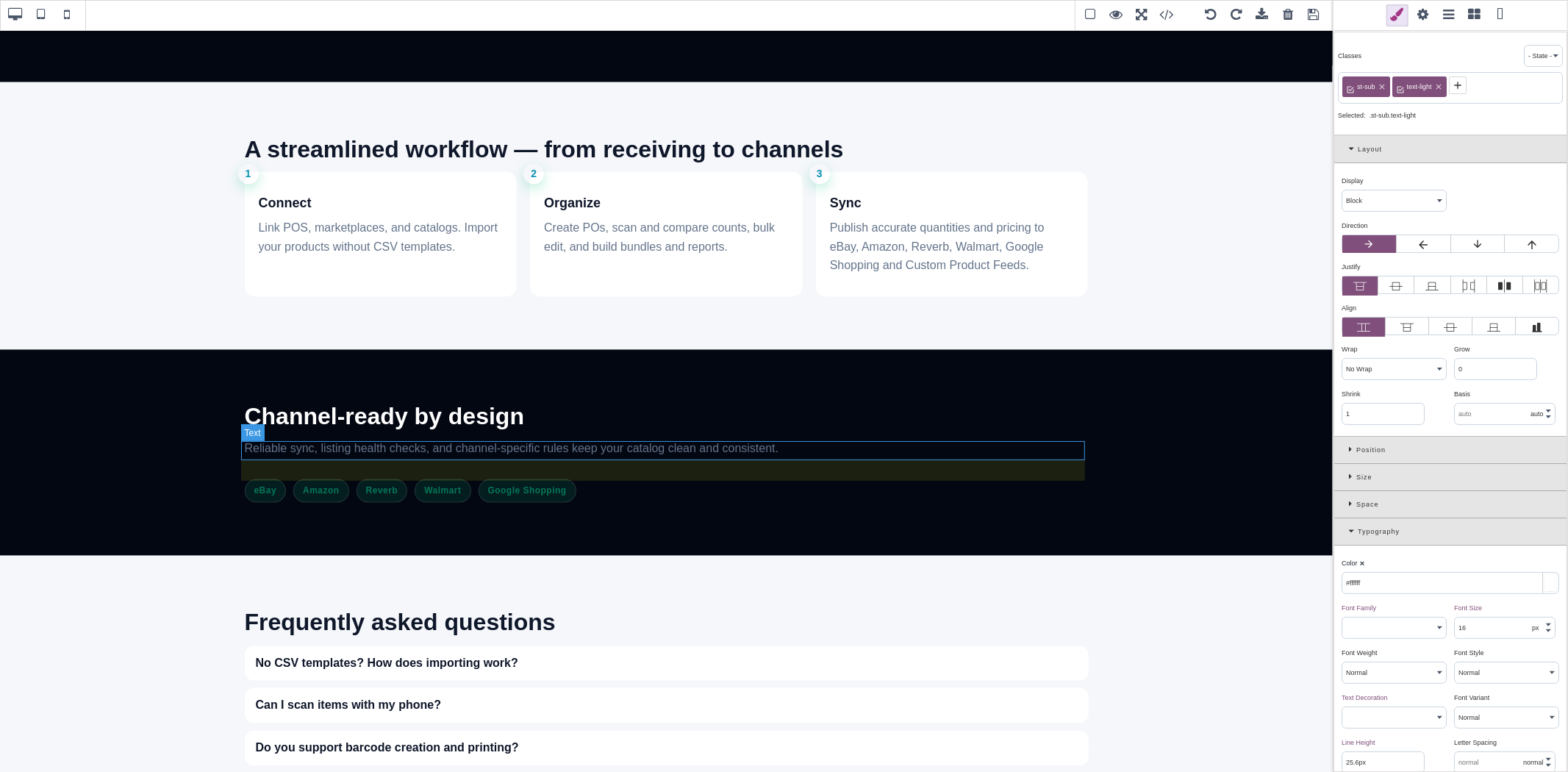
click at [754, 449] on p "Reliable sync, listing health checks, and channel-specific rules keep your cata…" at bounding box center [667, 450] width 844 height 19
type input "var(--st-muted)"
type input "1.6"
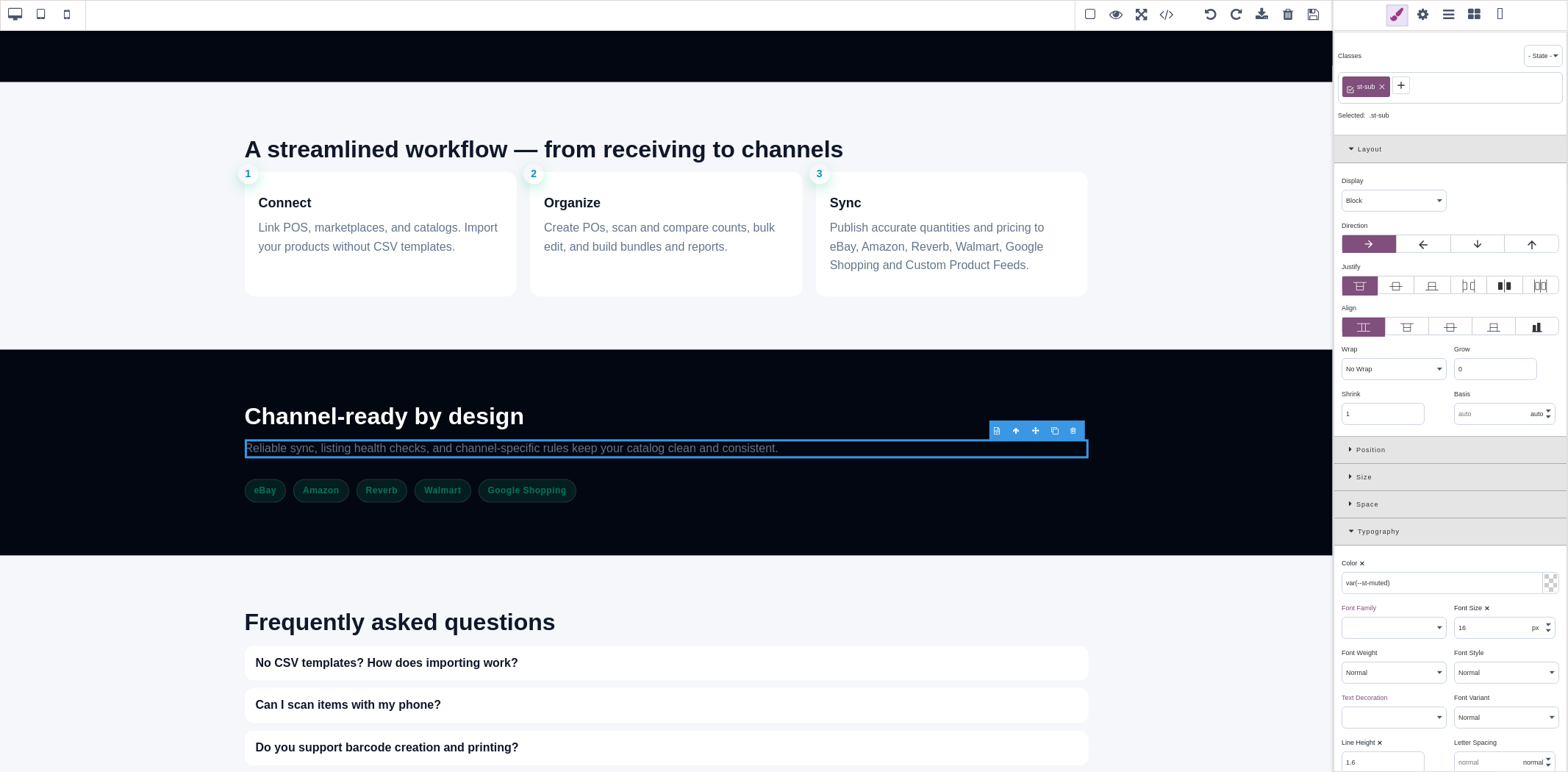
click at [1396, 90] on icon at bounding box center [1401, 85] width 12 height 12
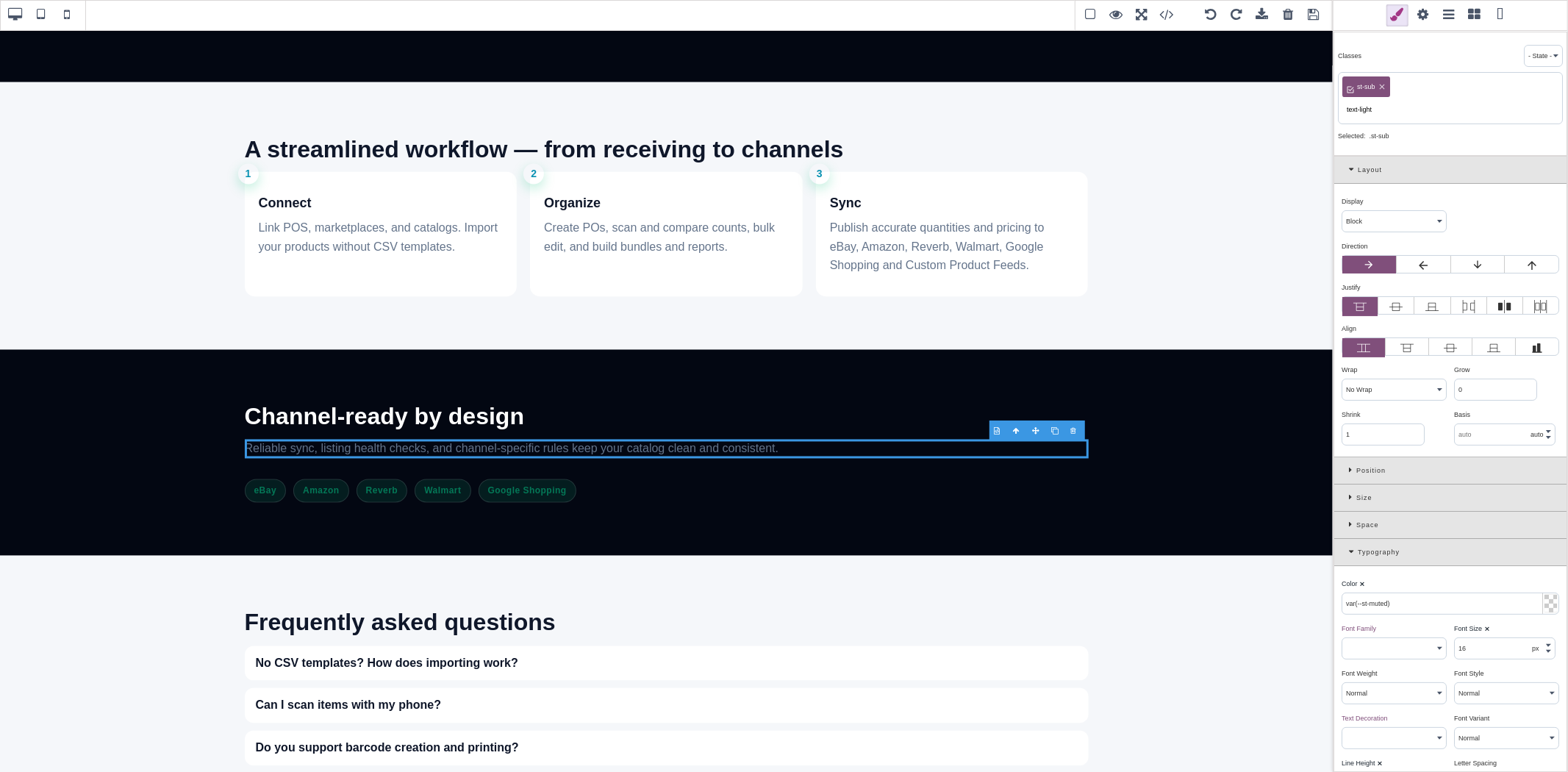
type input "text-light"
type input "#ffffff"
type input "25.6px"
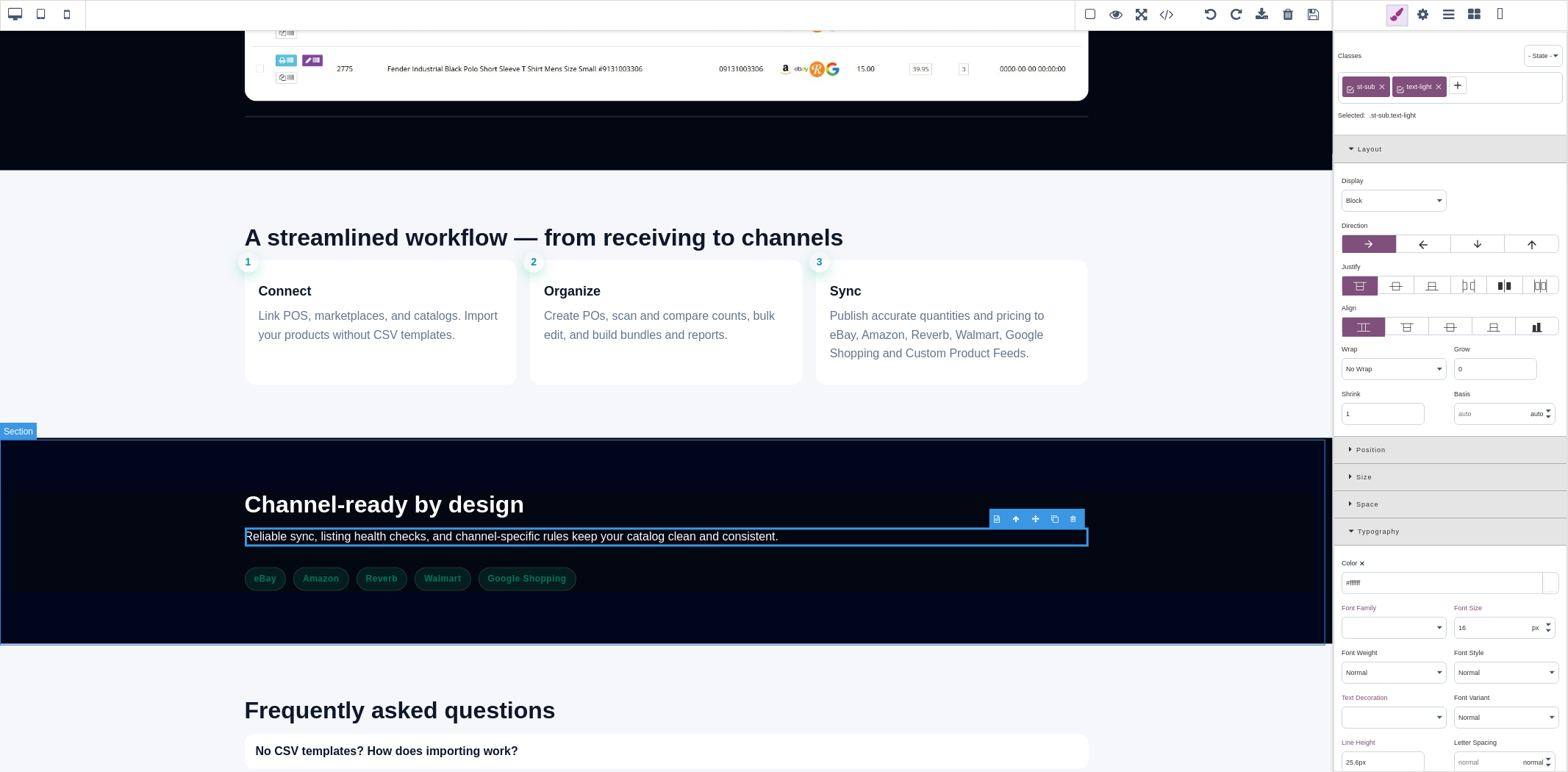
scroll to position [2123, 0]
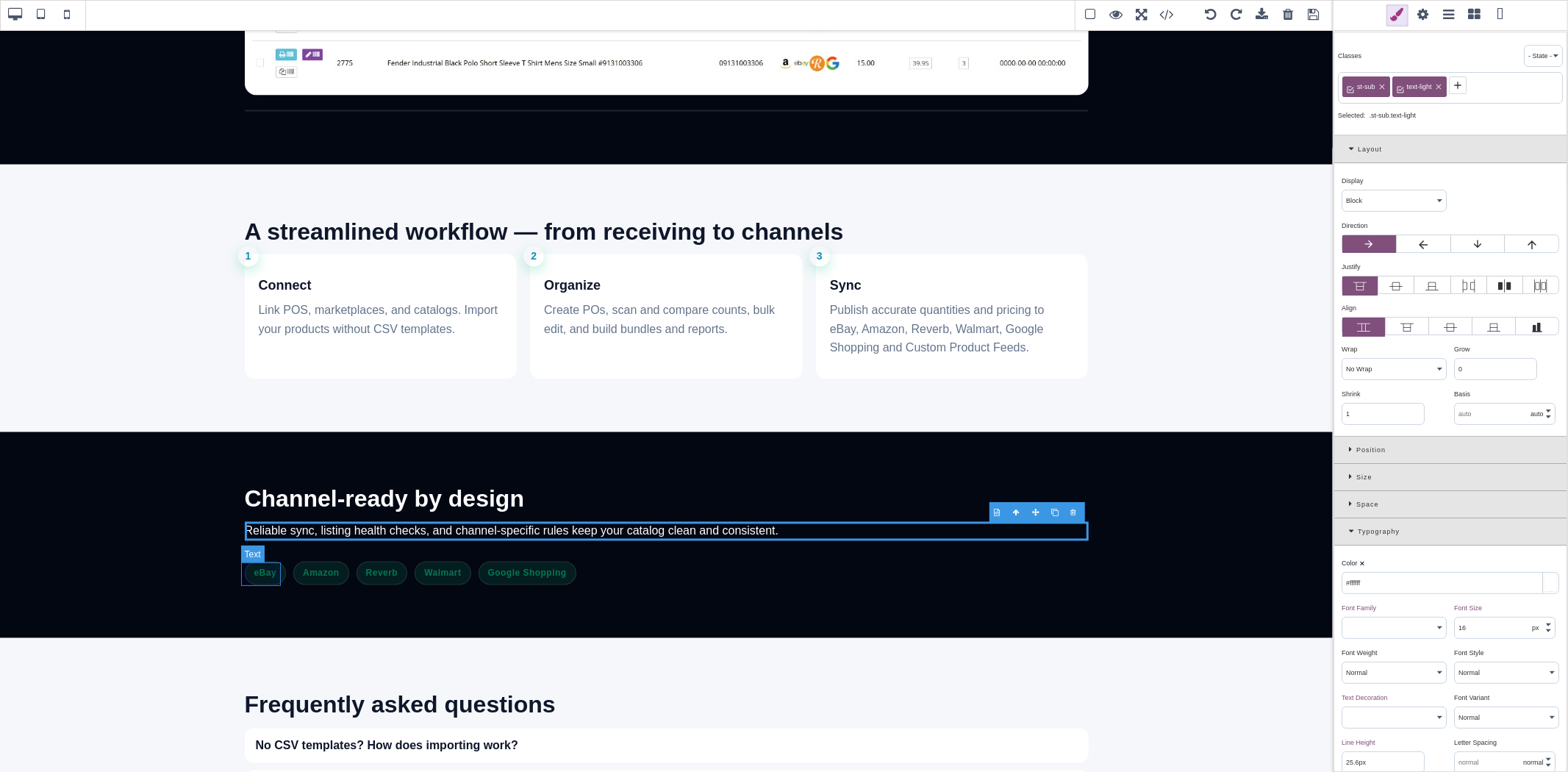
click at [259, 572] on span "eBay" at bounding box center [266, 573] width 42 height 23
select select "flex"
type input "rgb(4, 120, 87)"
type input "inherit"
select select
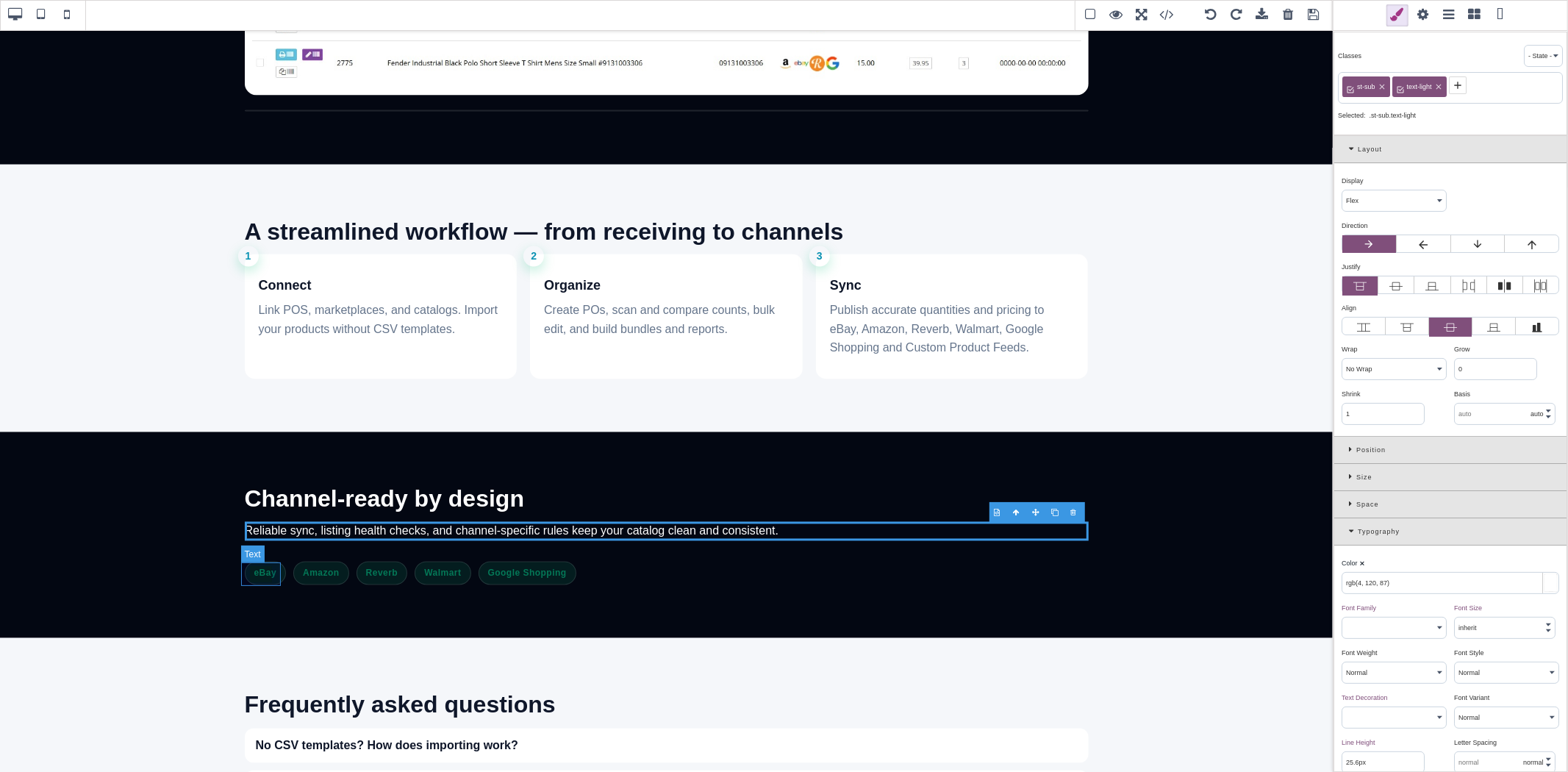
select select "600"
select select
type input "19.2px"
type input "0.48"
select select "px"
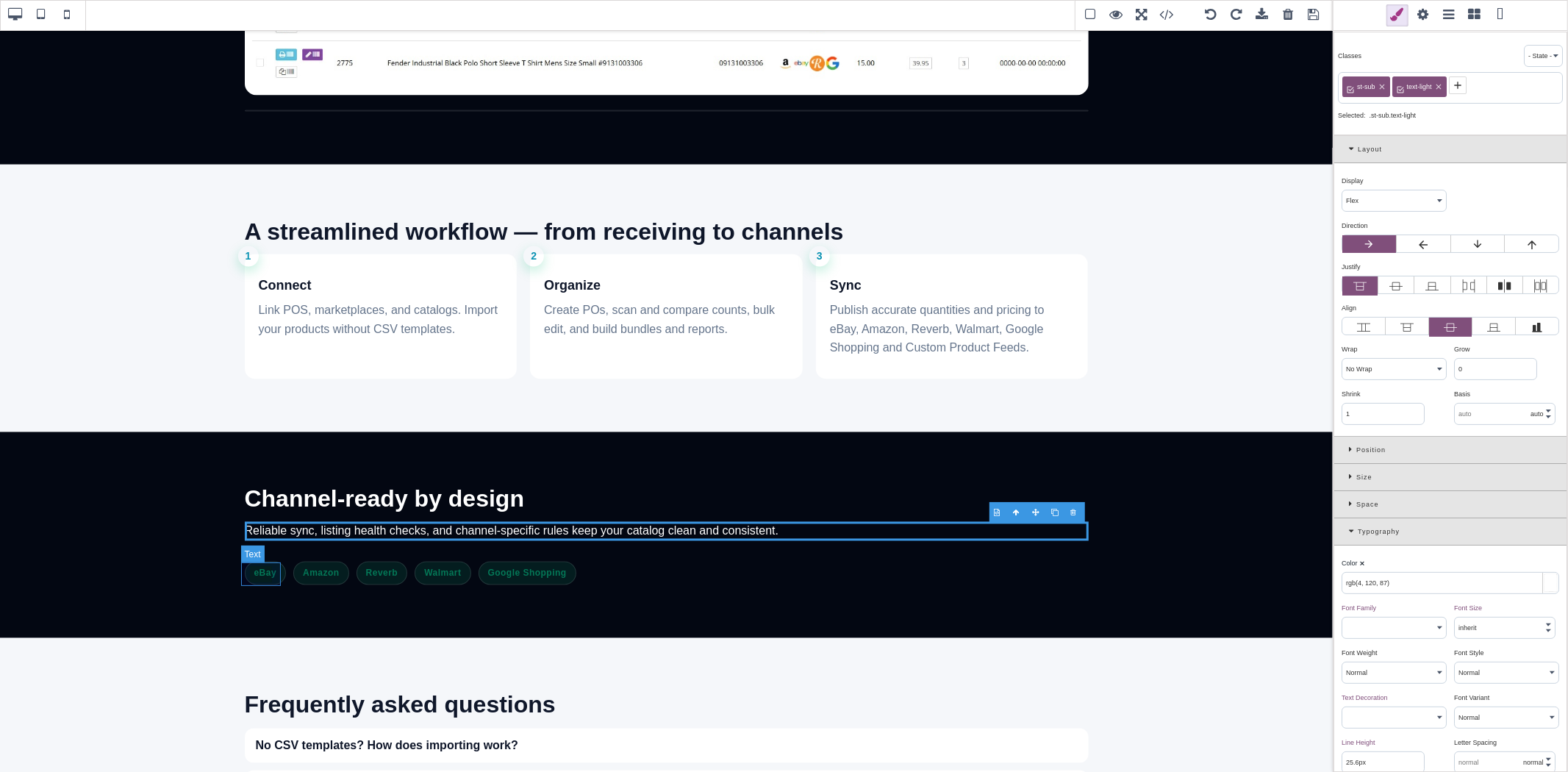
select select
type input "rgba(16, 185, 129, 0.12)"
type input "1"
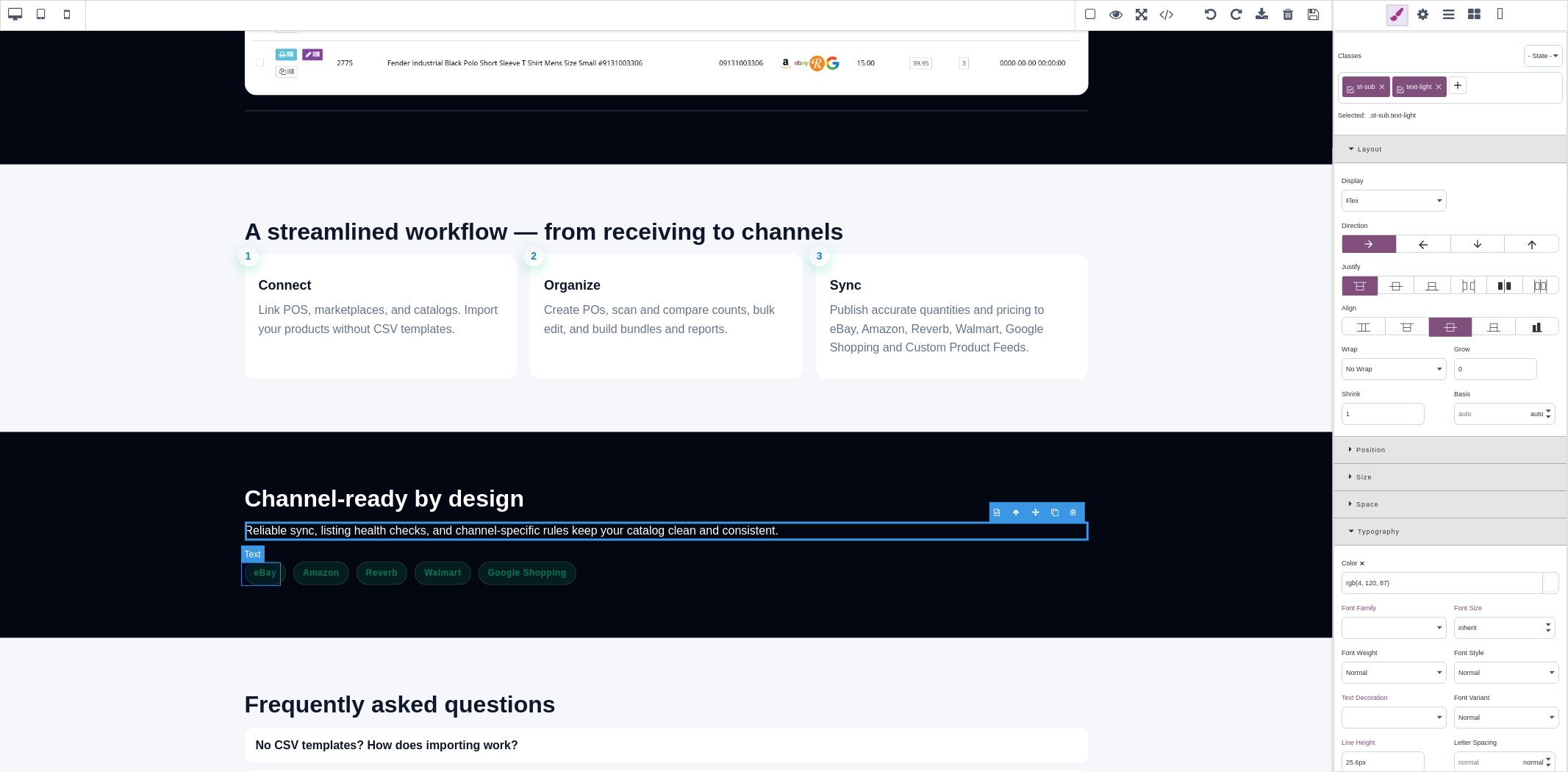
type input "1"
select select "solid"
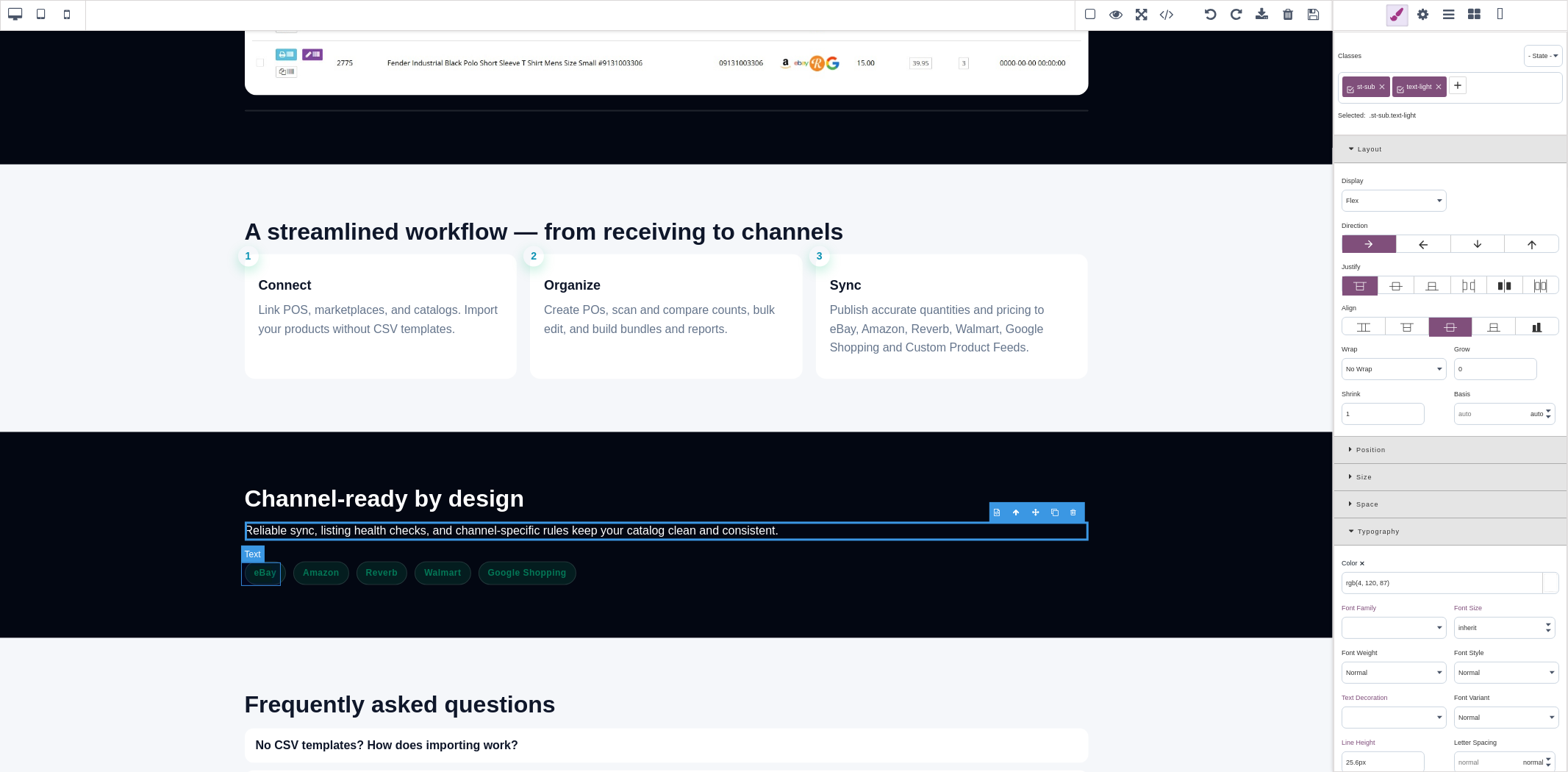
type input "rgba(255, 255, 255, 0.12)"
type input "999"
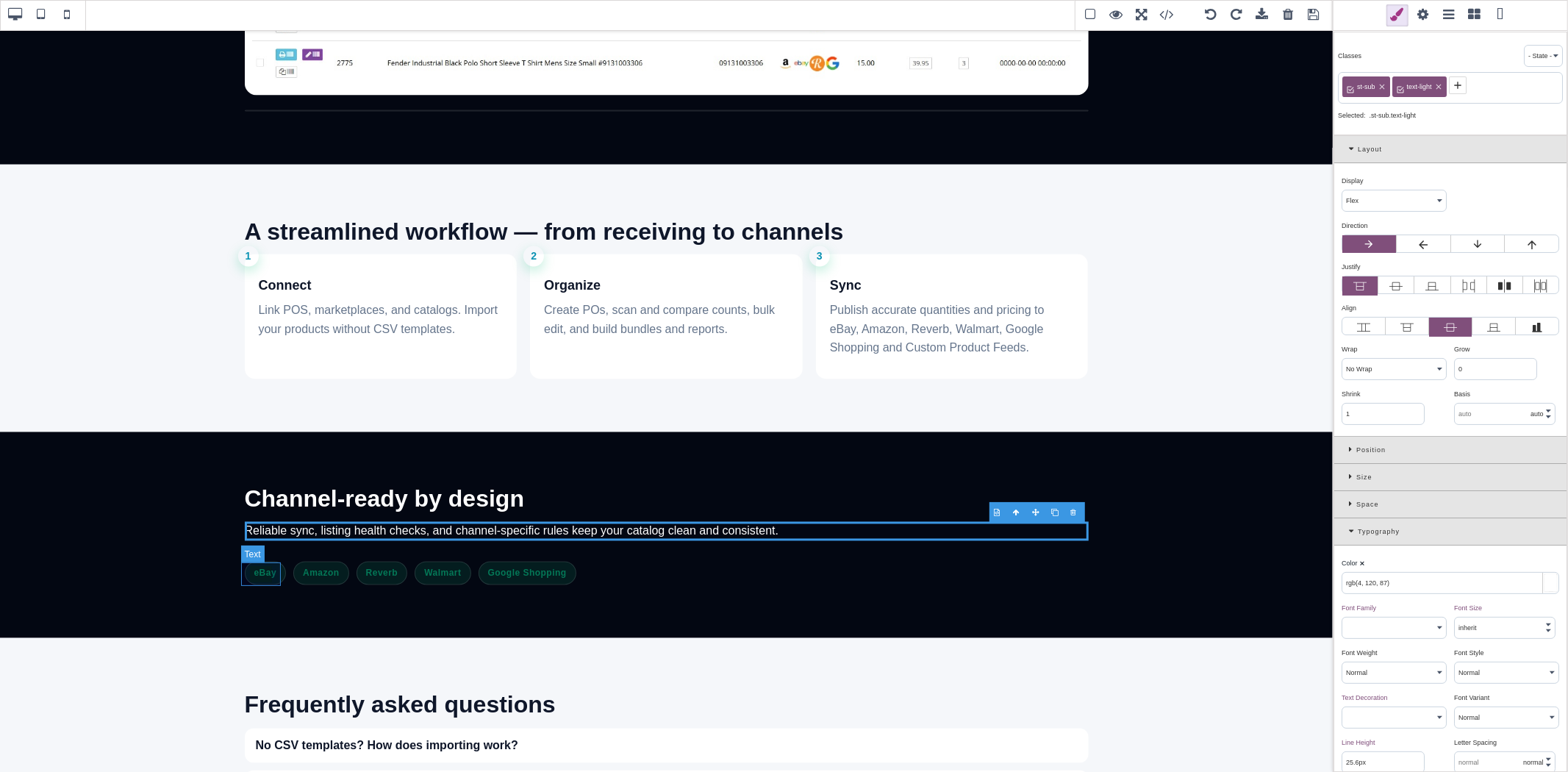
type input "999"
type input "initial"
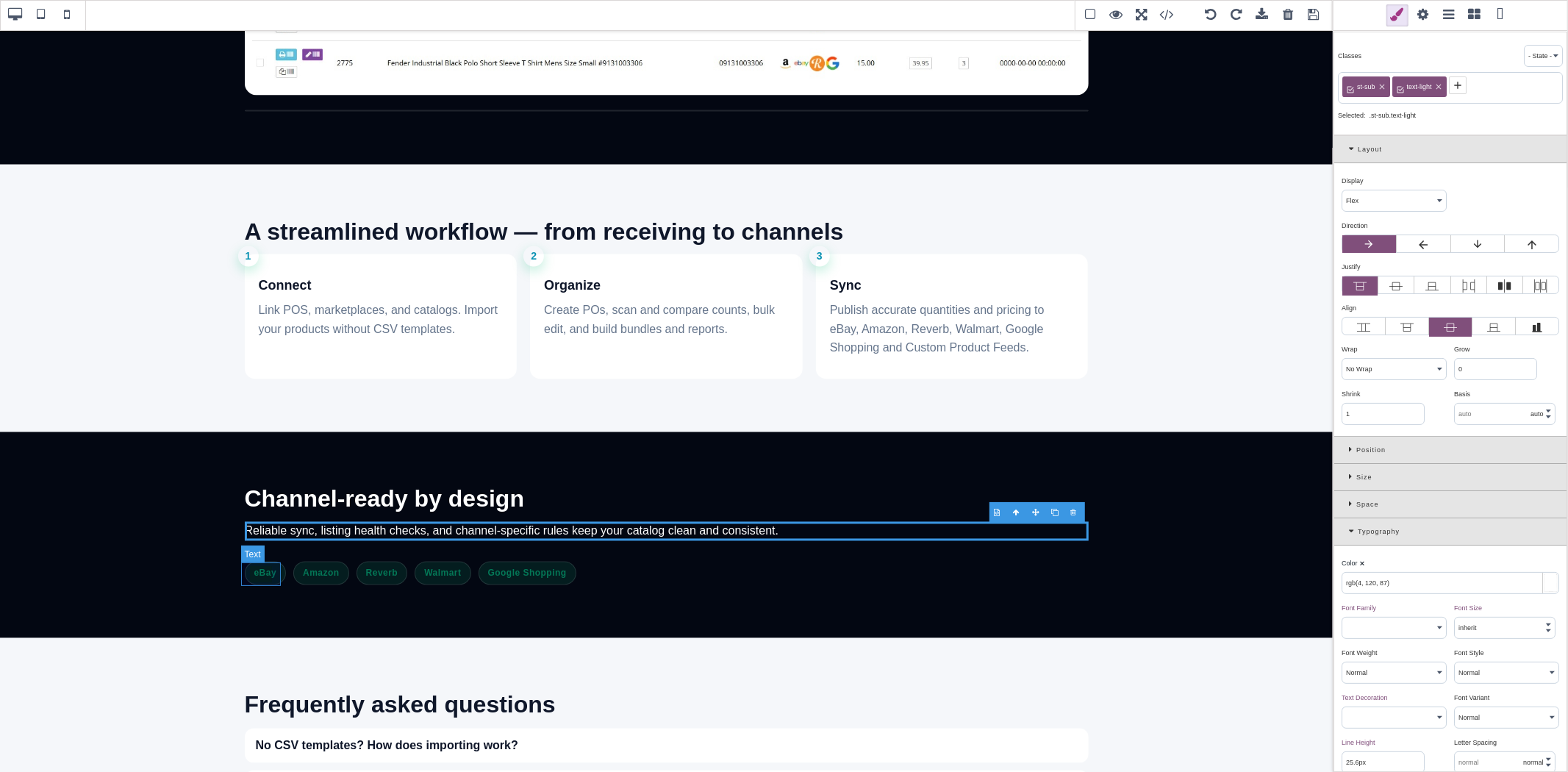
type input "initial"
select select
type input "initial"
select select
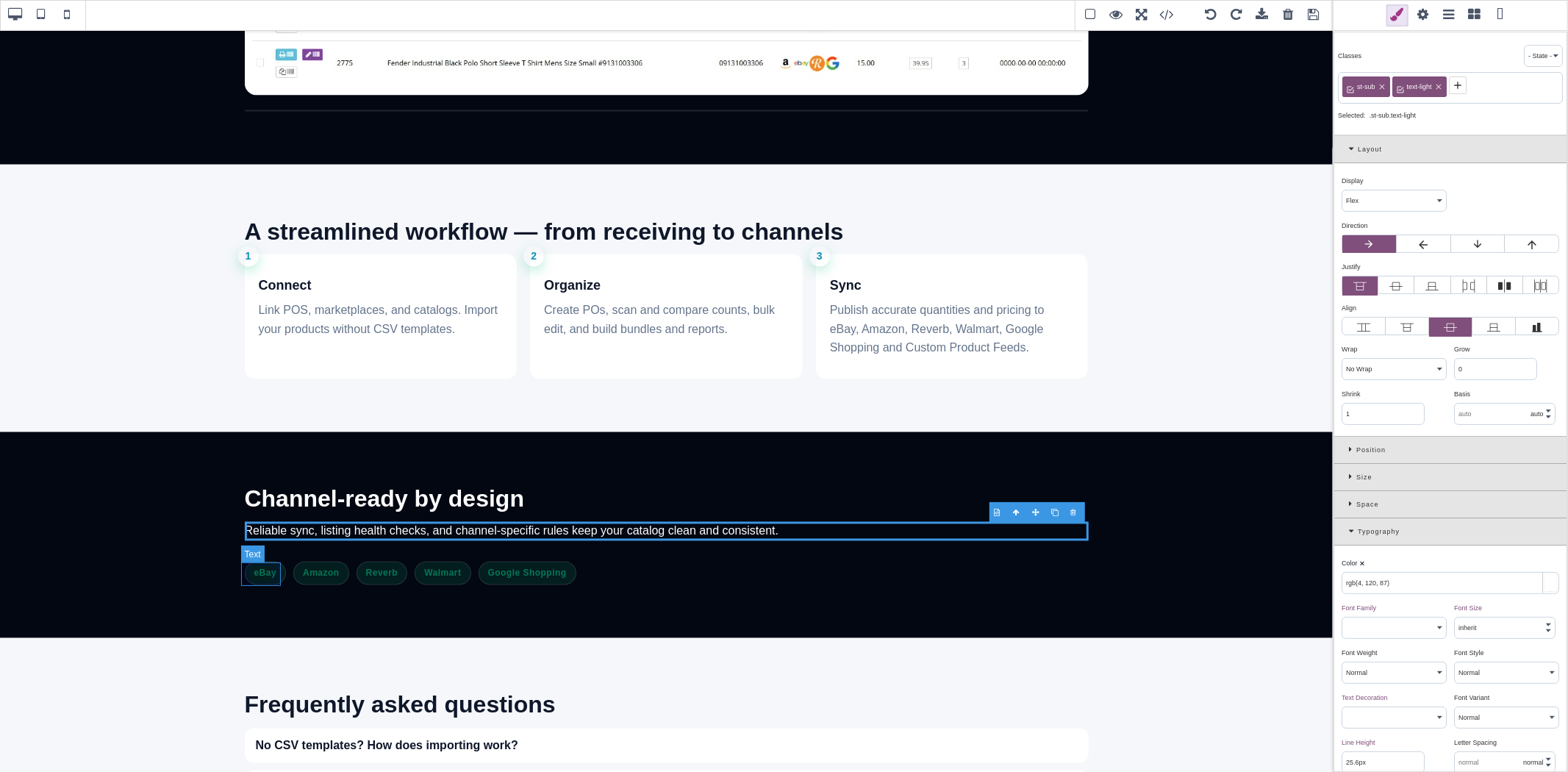
select select
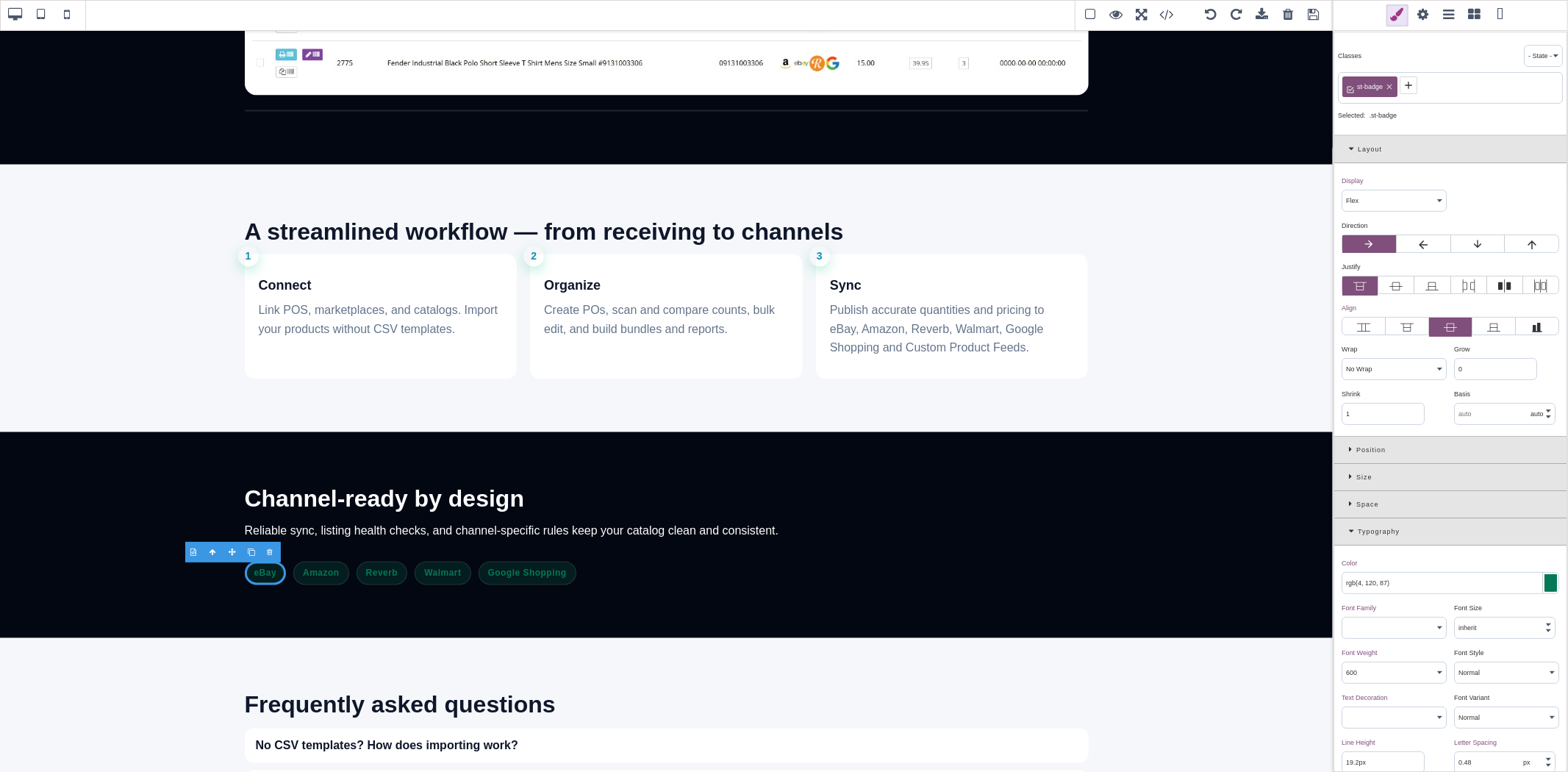
click at [1412, 85] on icon at bounding box center [1408, 85] width 6 height 6
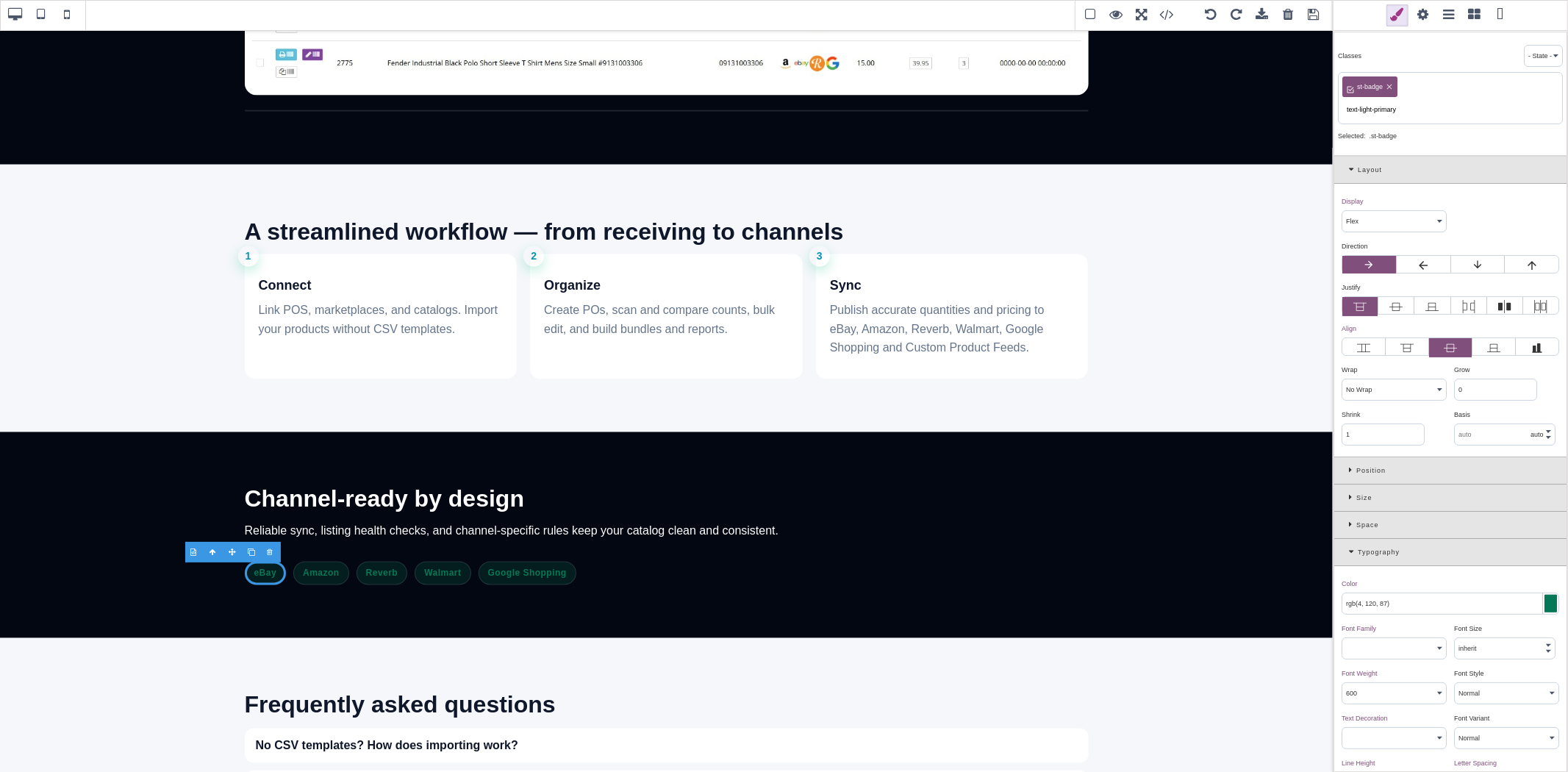
type input "text-light-primary"
type input "1.11111"
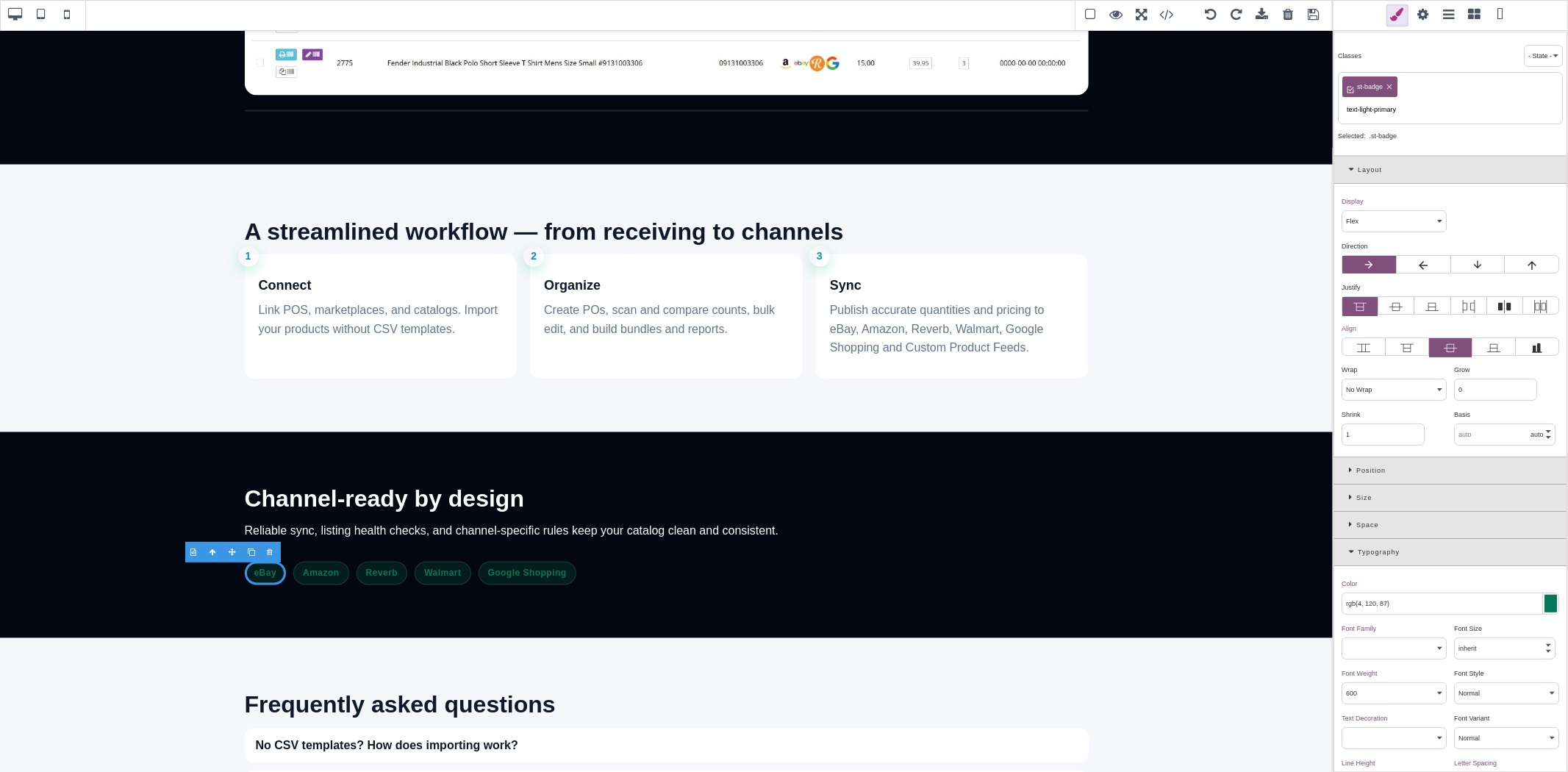
type input "none"
type input "100%"
type input "1"
select select "px"
type input "0"
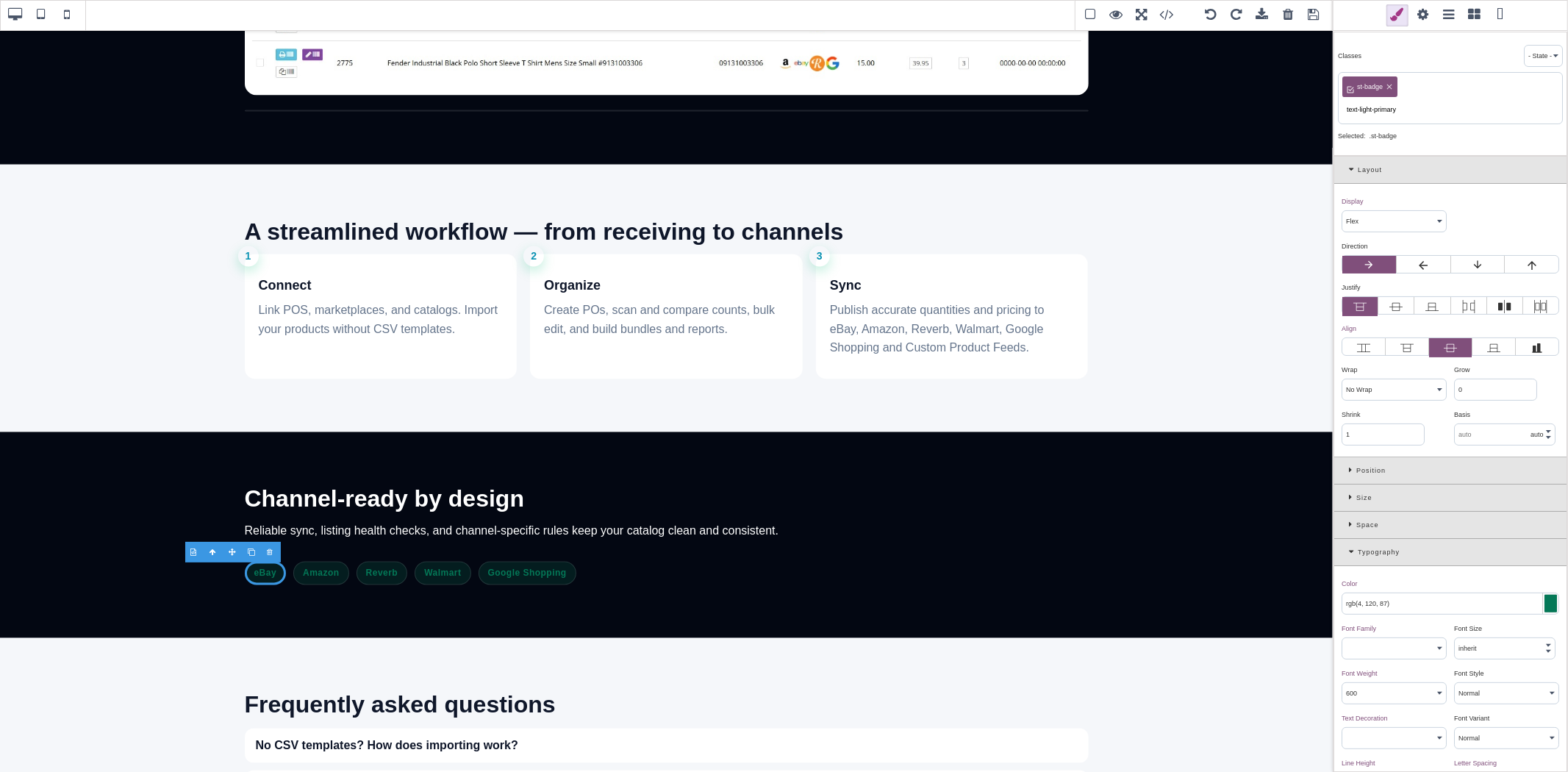
select select "px"
select select "stretch"
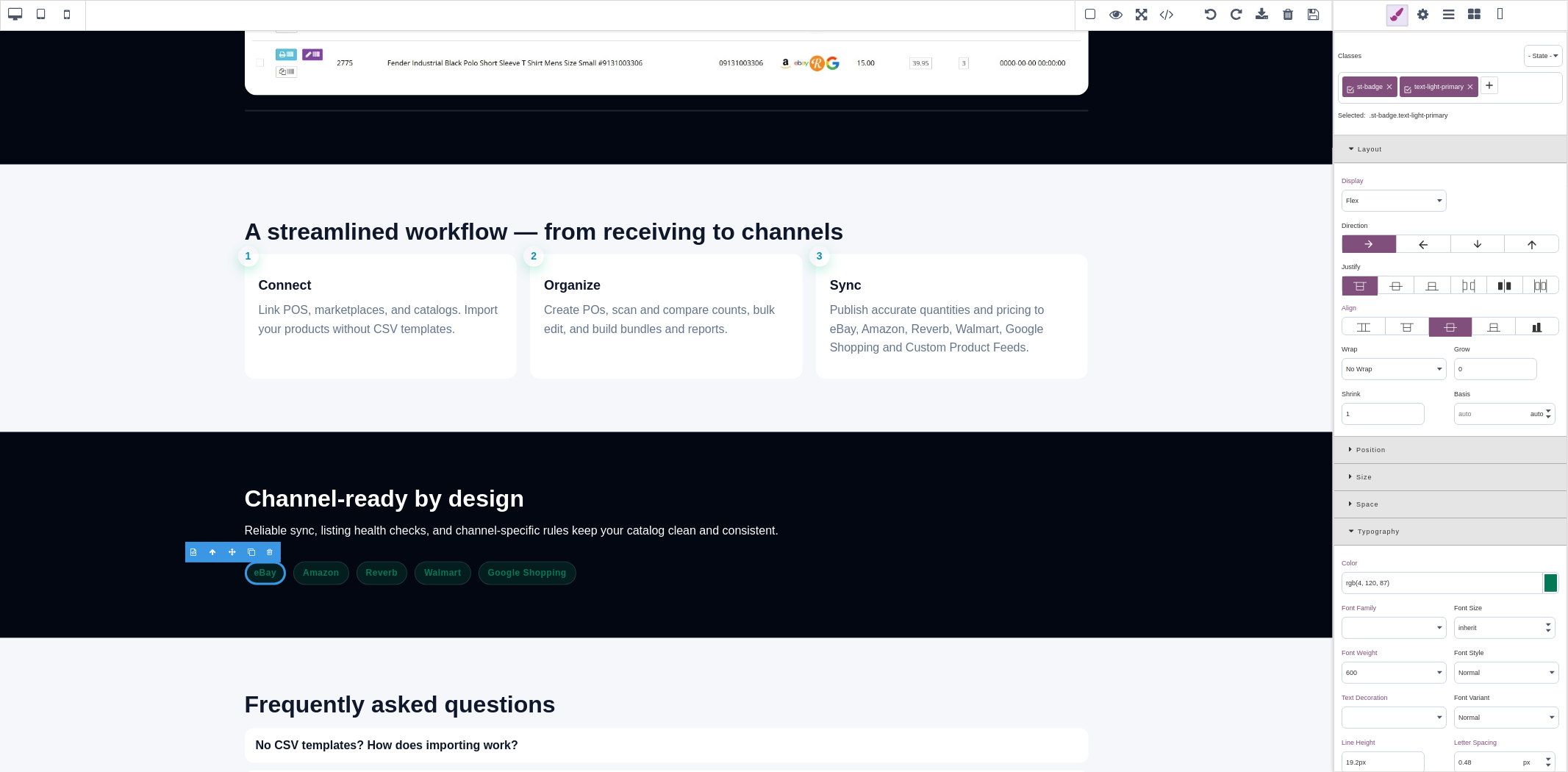
click at [1435, 90] on span "text-light-primary" at bounding box center [1438, 87] width 53 height 13
copy span "text-light-primary"
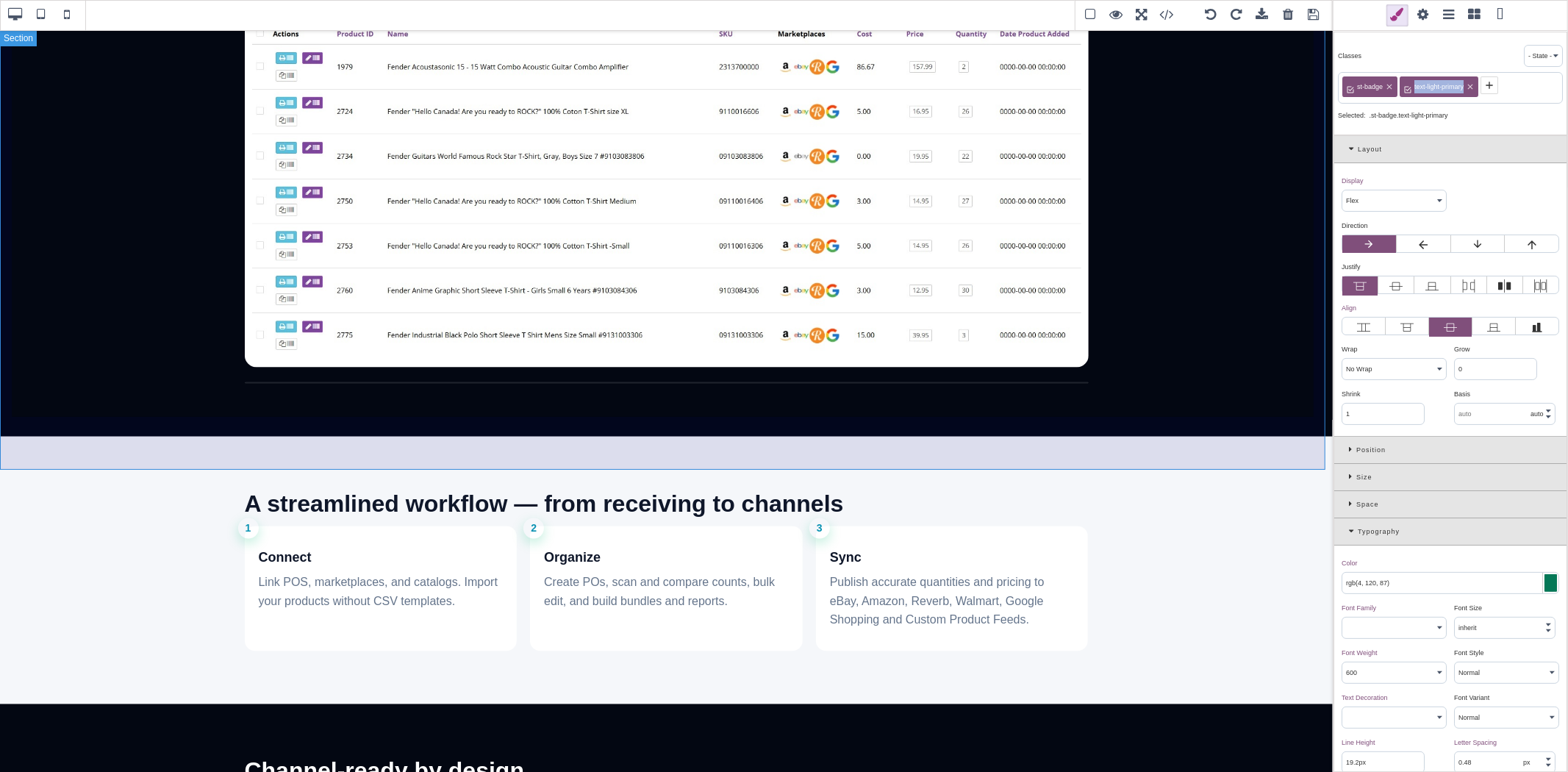
scroll to position [1797, 0]
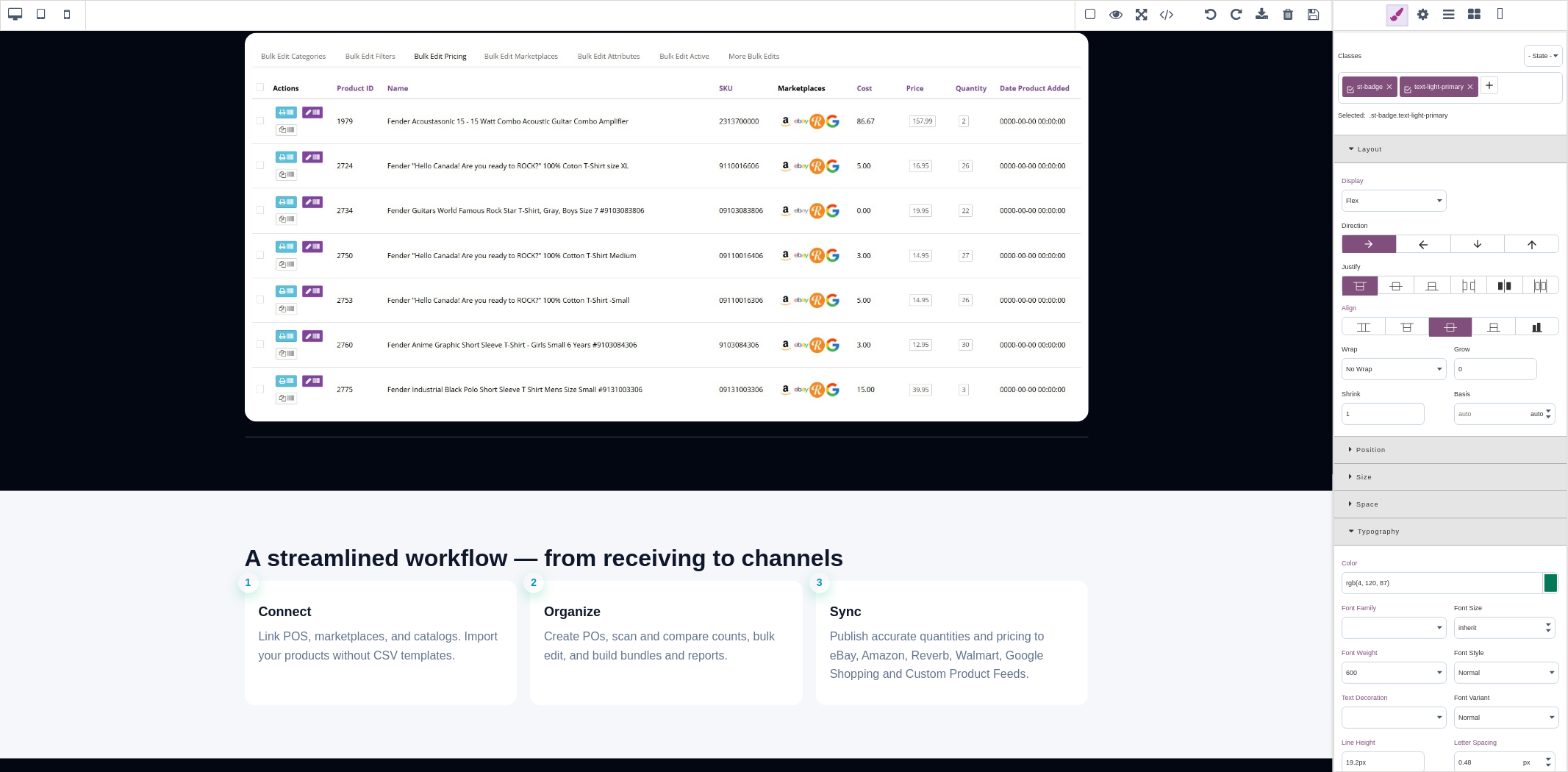
click at [1408, 584] on input "rgb(4, 120, 87)" at bounding box center [1450, 582] width 216 height 20
paste input "255, 0, 186"
click at [1412, 568] on div "Color ⨯" at bounding box center [1448, 563] width 214 height 13
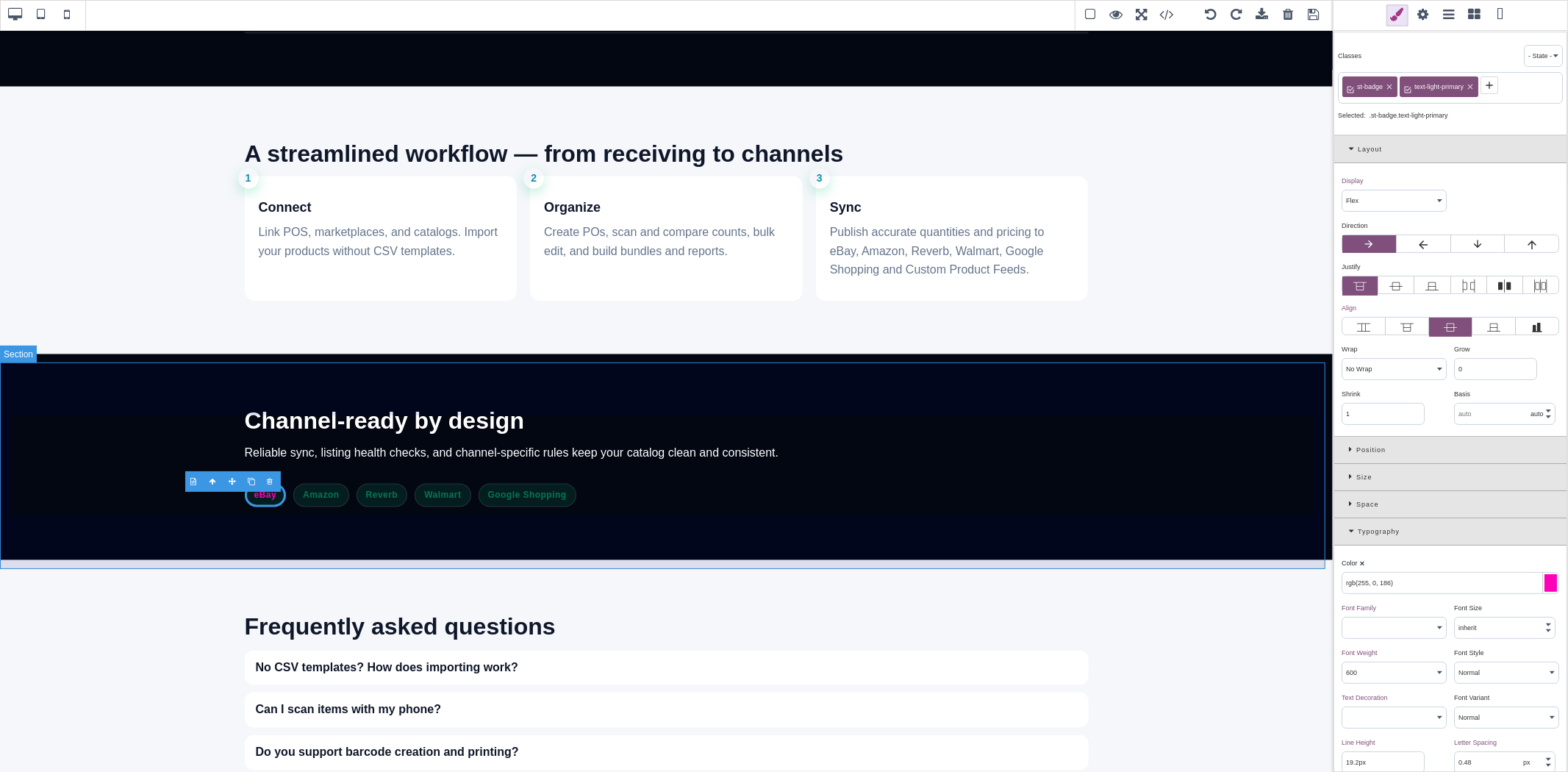
scroll to position [2206, 0]
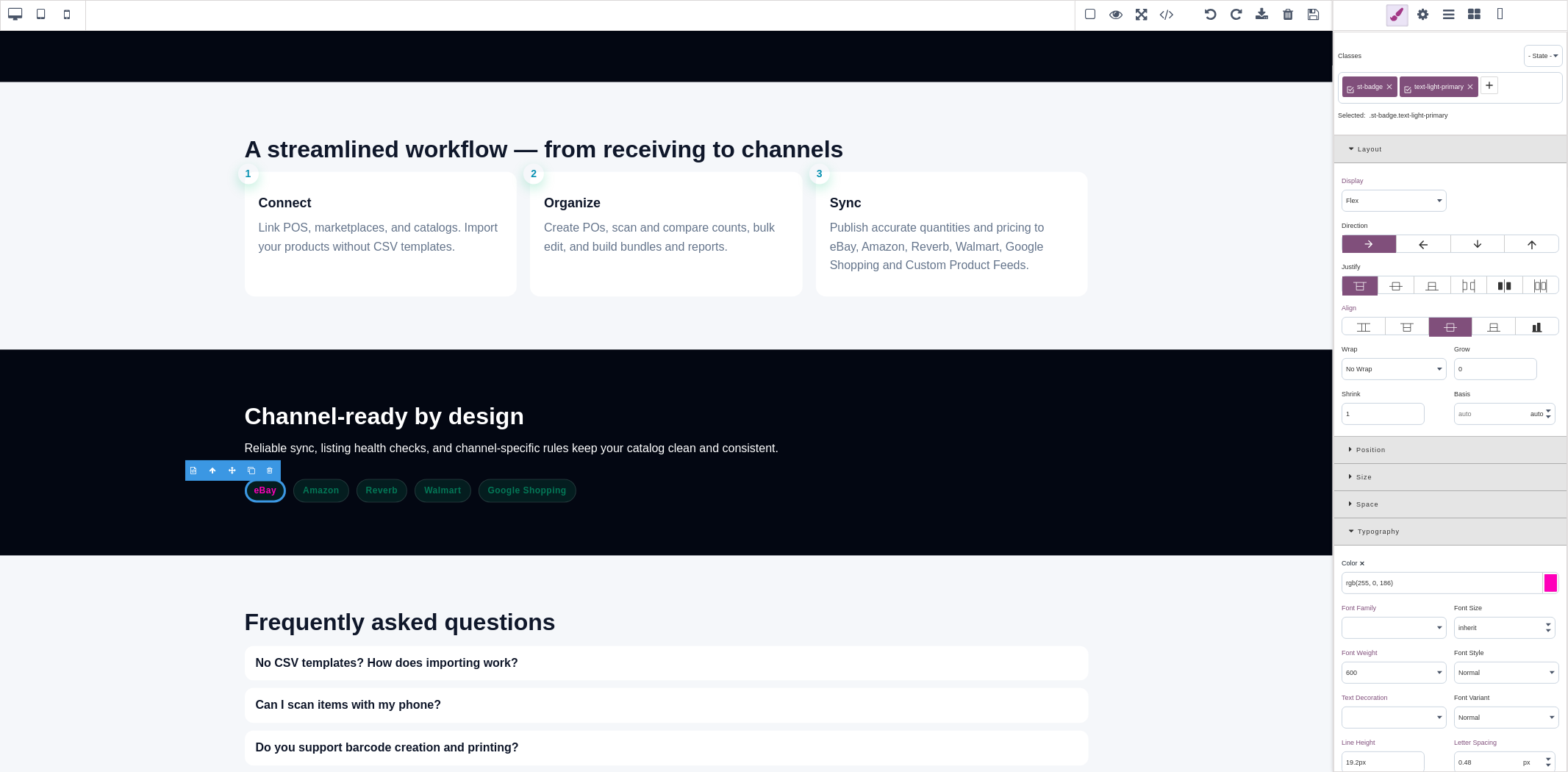
click at [1434, 89] on span "text-light-primary" at bounding box center [1438, 87] width 53 height 13
copy span "text-light-primary"
click at [320, 493] on span "Amazon" at bounding box center [321, 491] width 56 height 23
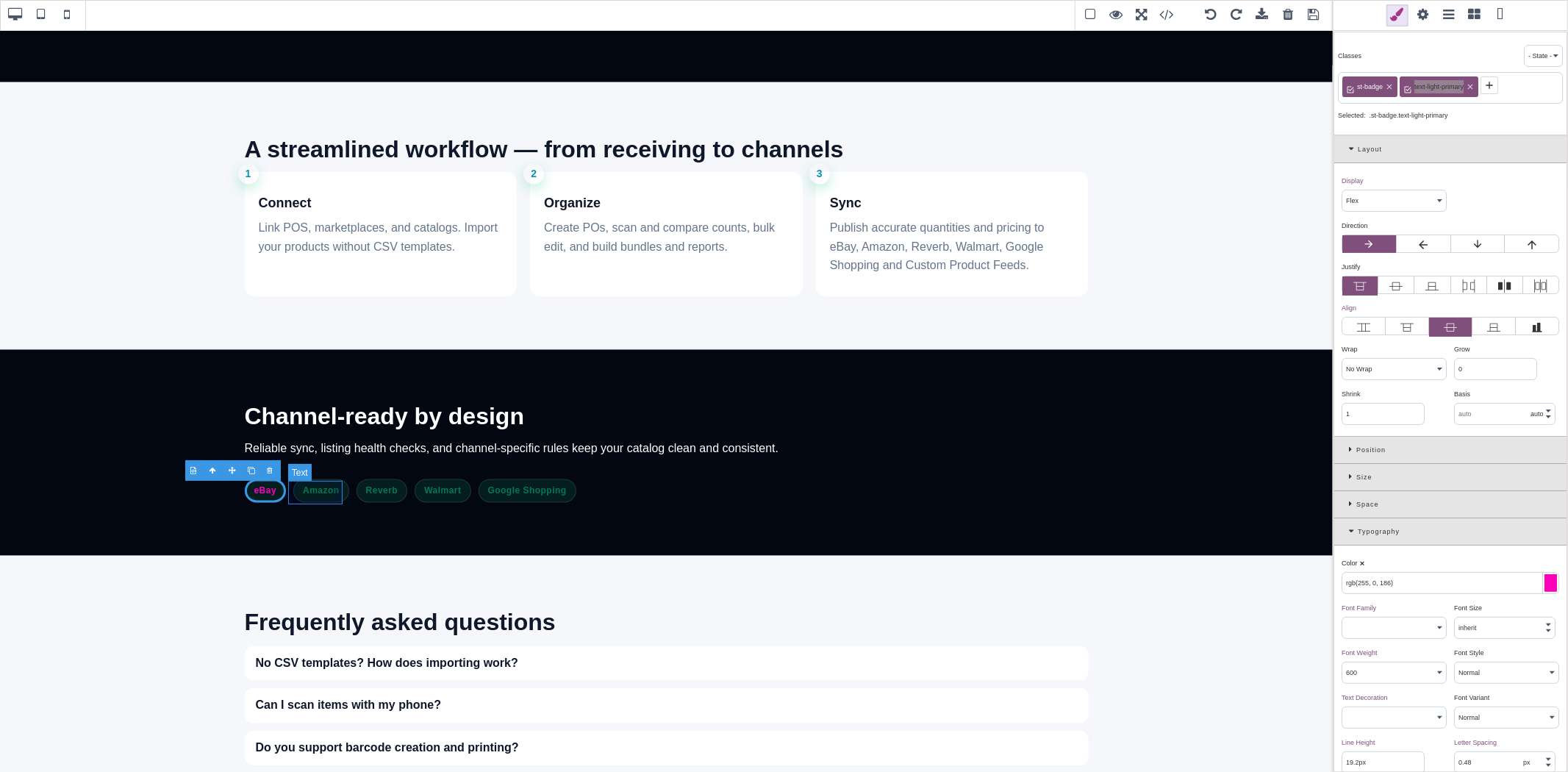
type input "rgb(4, 120, 87)"
type input "1"
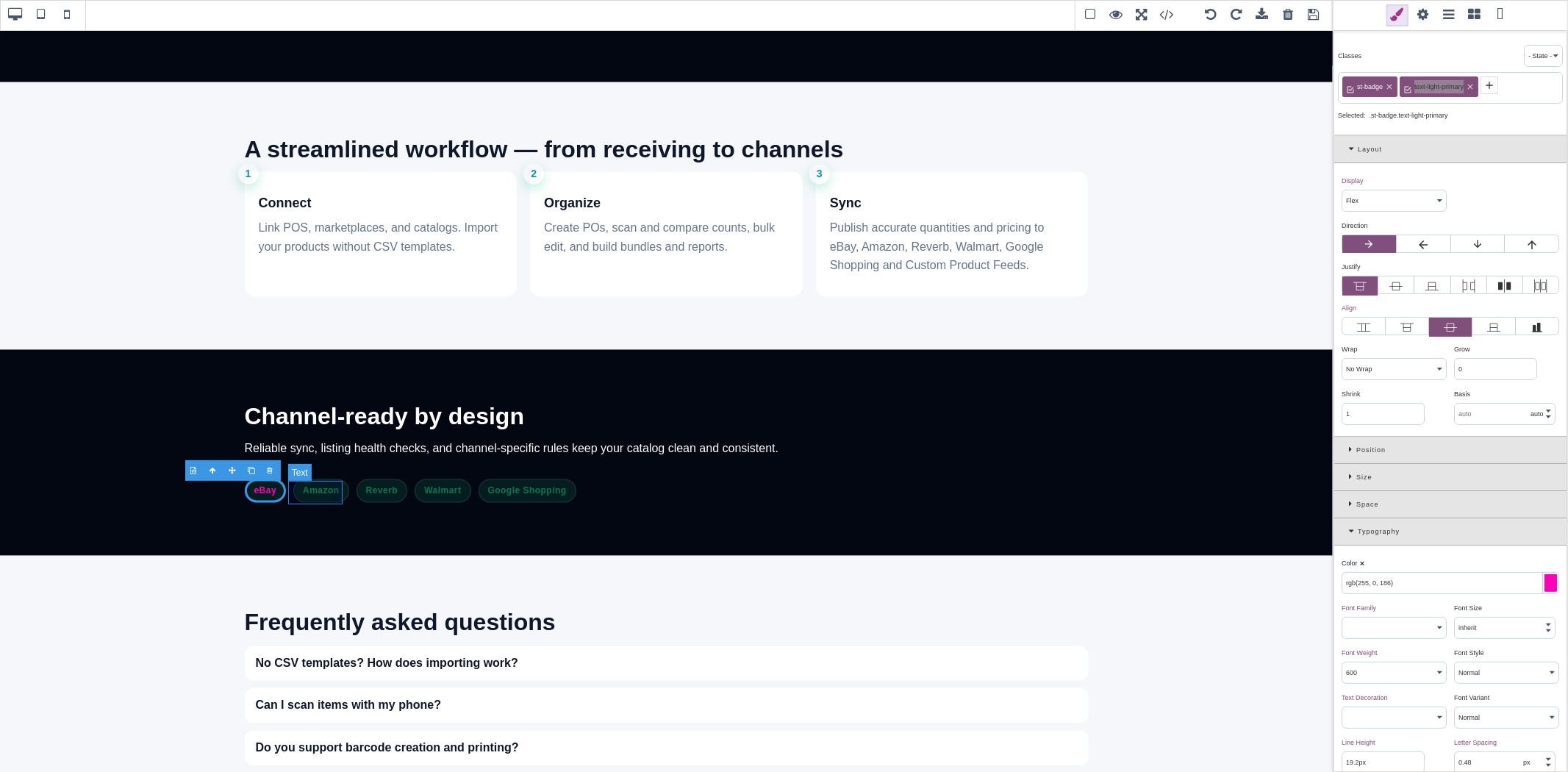
type input "initial"
select select
type input "initial"
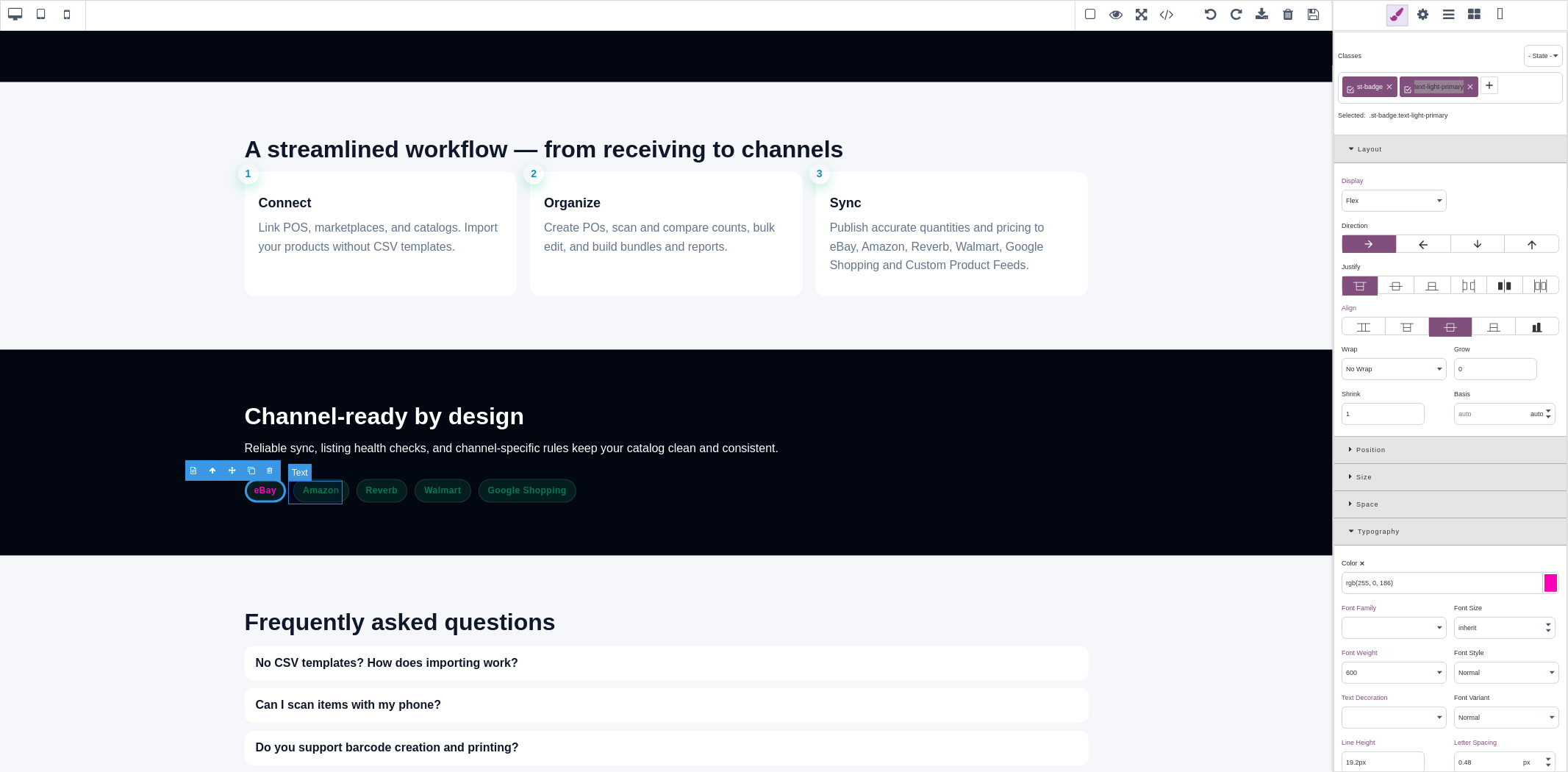
select select
click at [1407, 82] on icon at bounding box center [1408, 85] width 12 height 12
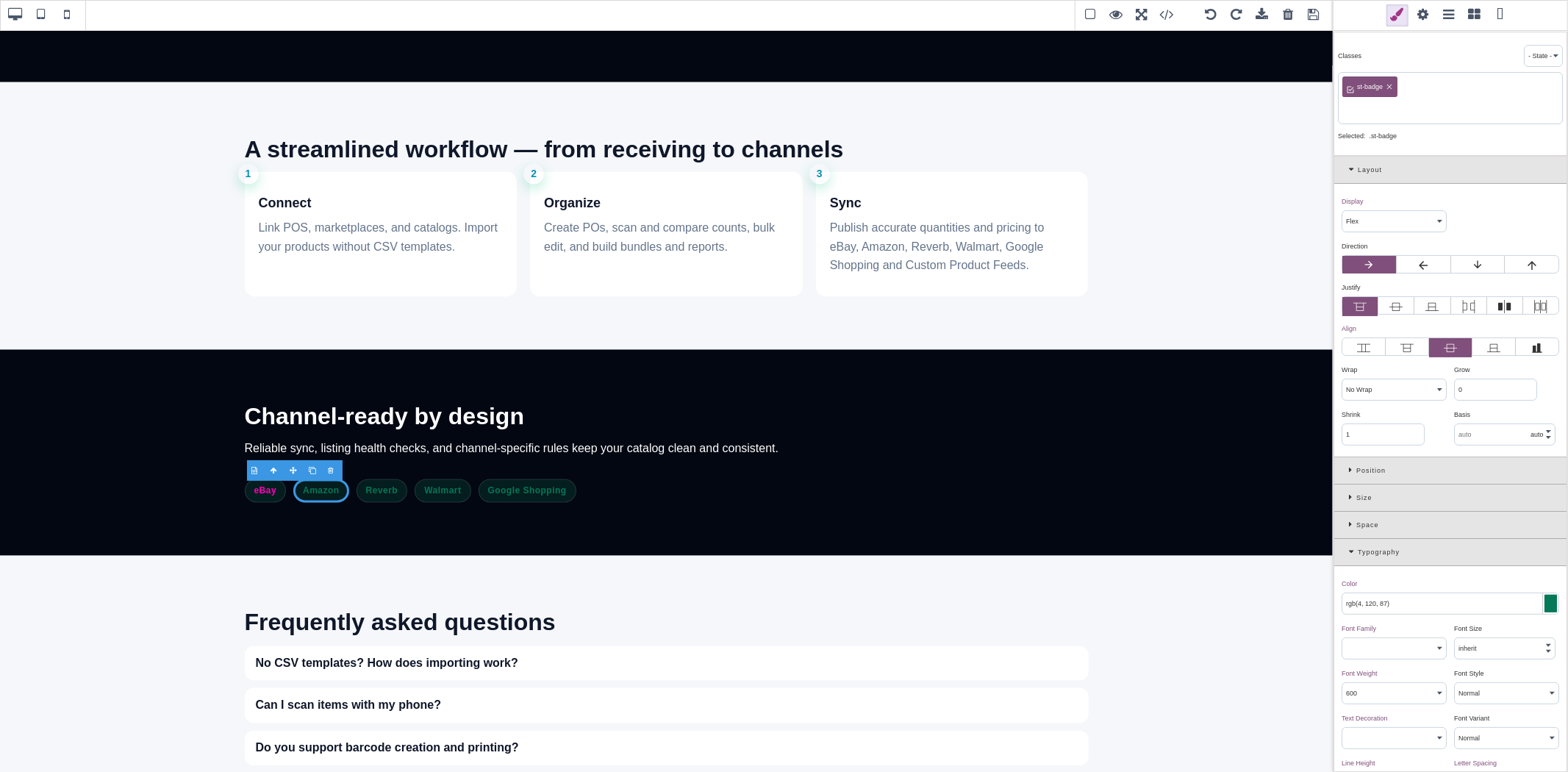
paste input "text-light-primary"
type input "text-light-primary"
type input "rgb(255, 0, 186)"
type input "1.11111"
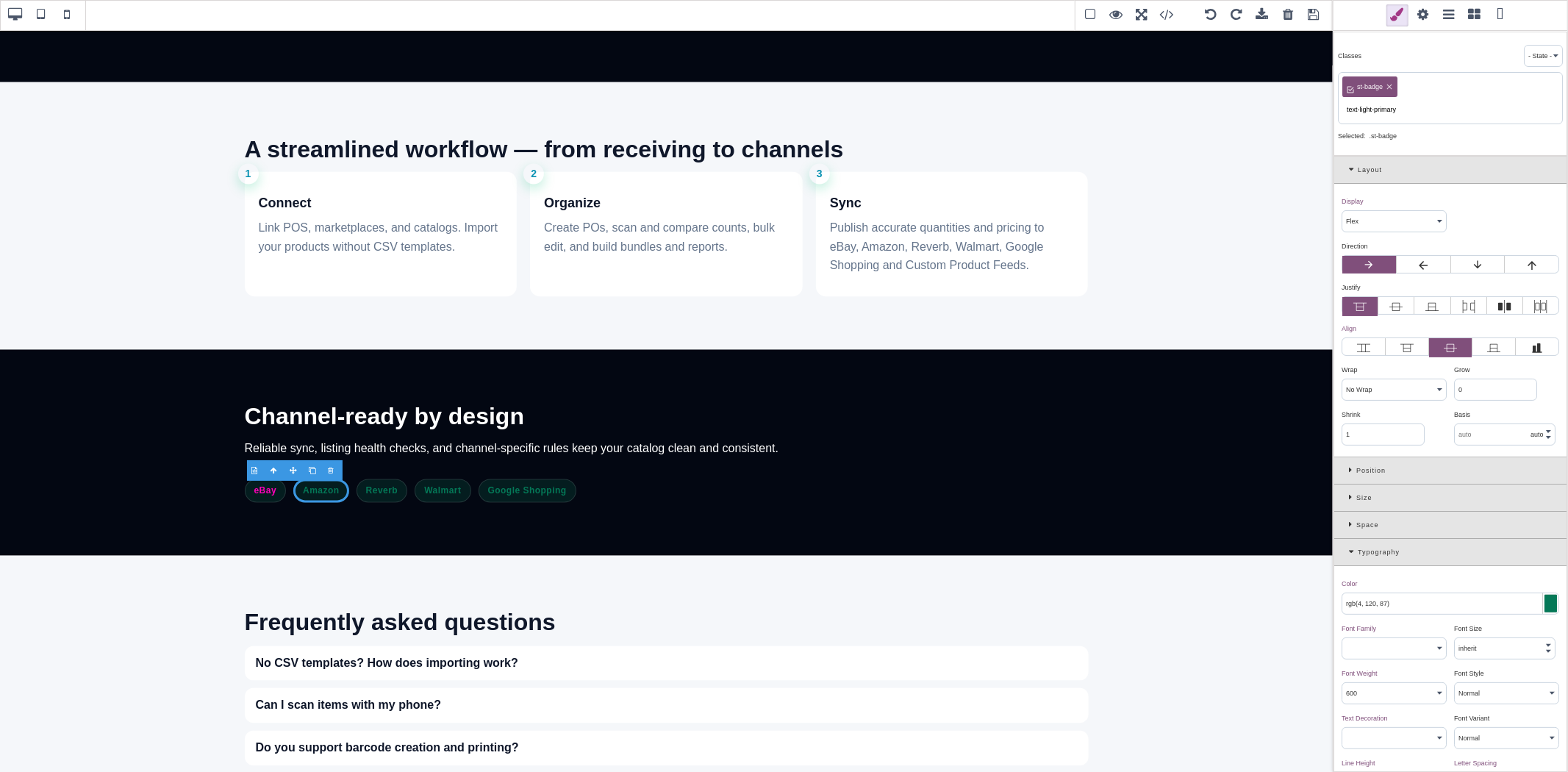
type input "1.11111"
type input "none"
type input "100%"
type input "1"
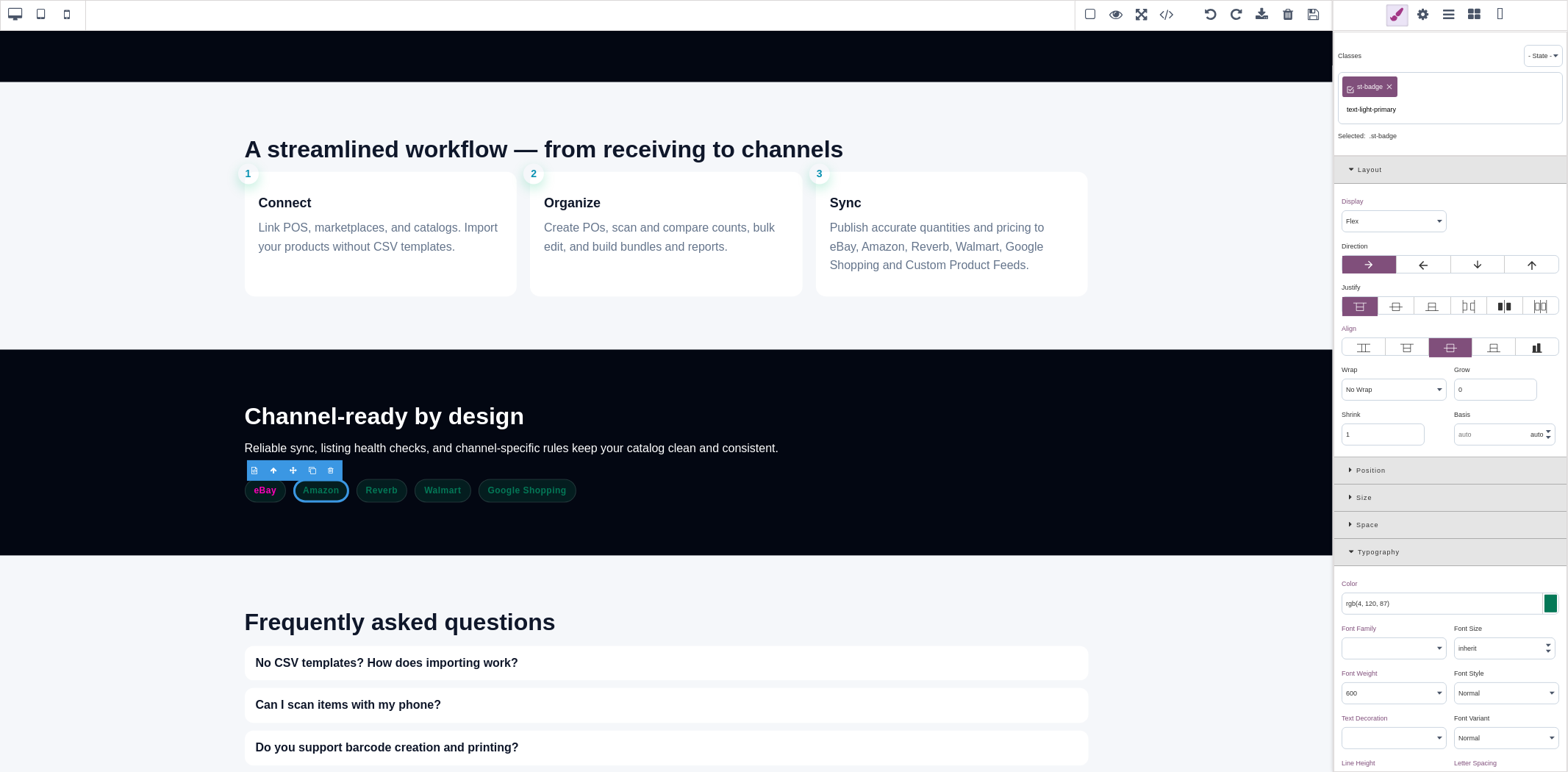
select select "px"
type input "0"
select select "px"
select select "stretch"
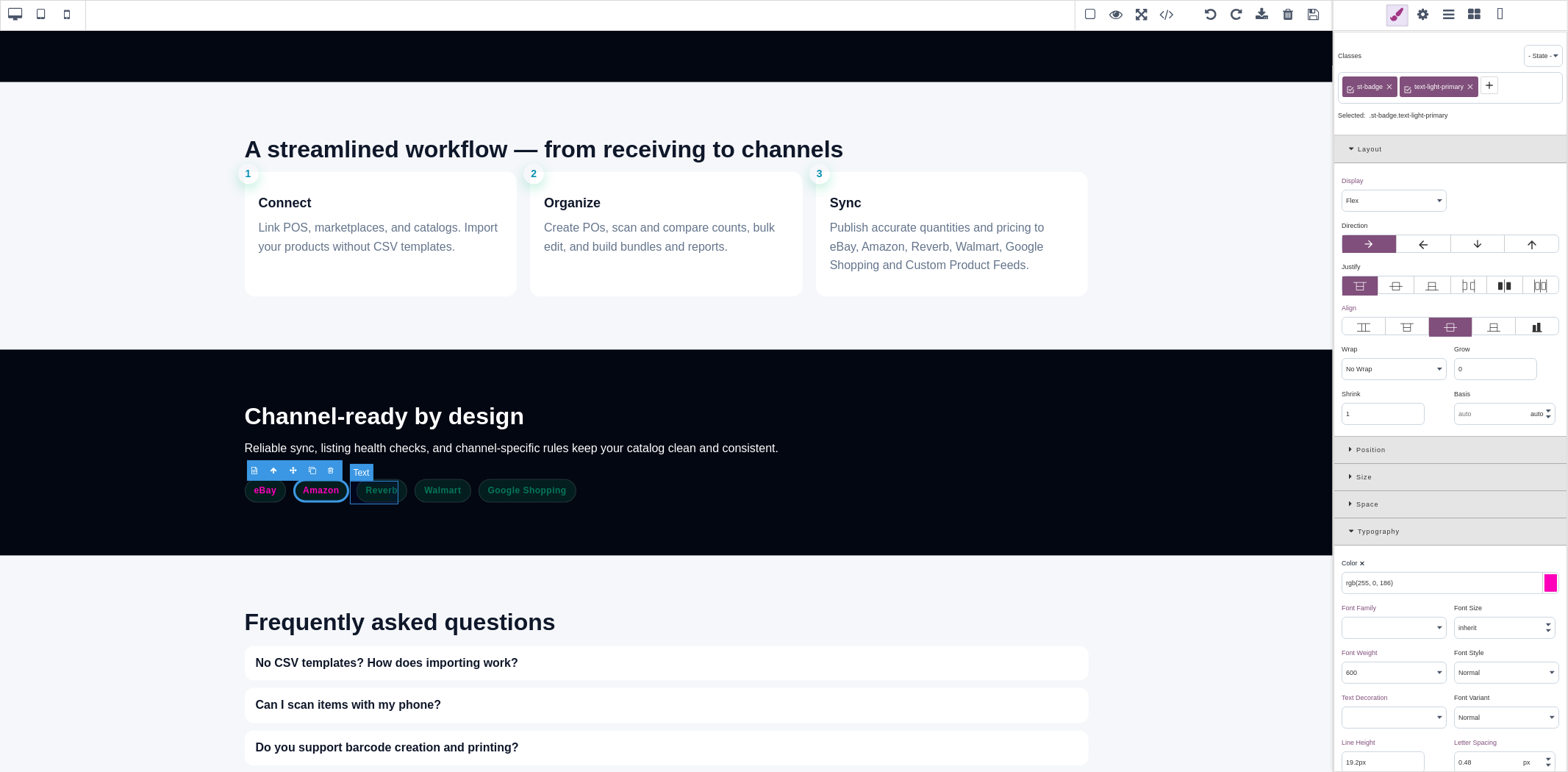
click at [384, 489] on span "Reverb" at bounding box center [382, 491] width 52 height 23
type input "rgb(4, 120, 87)"
type input "1"
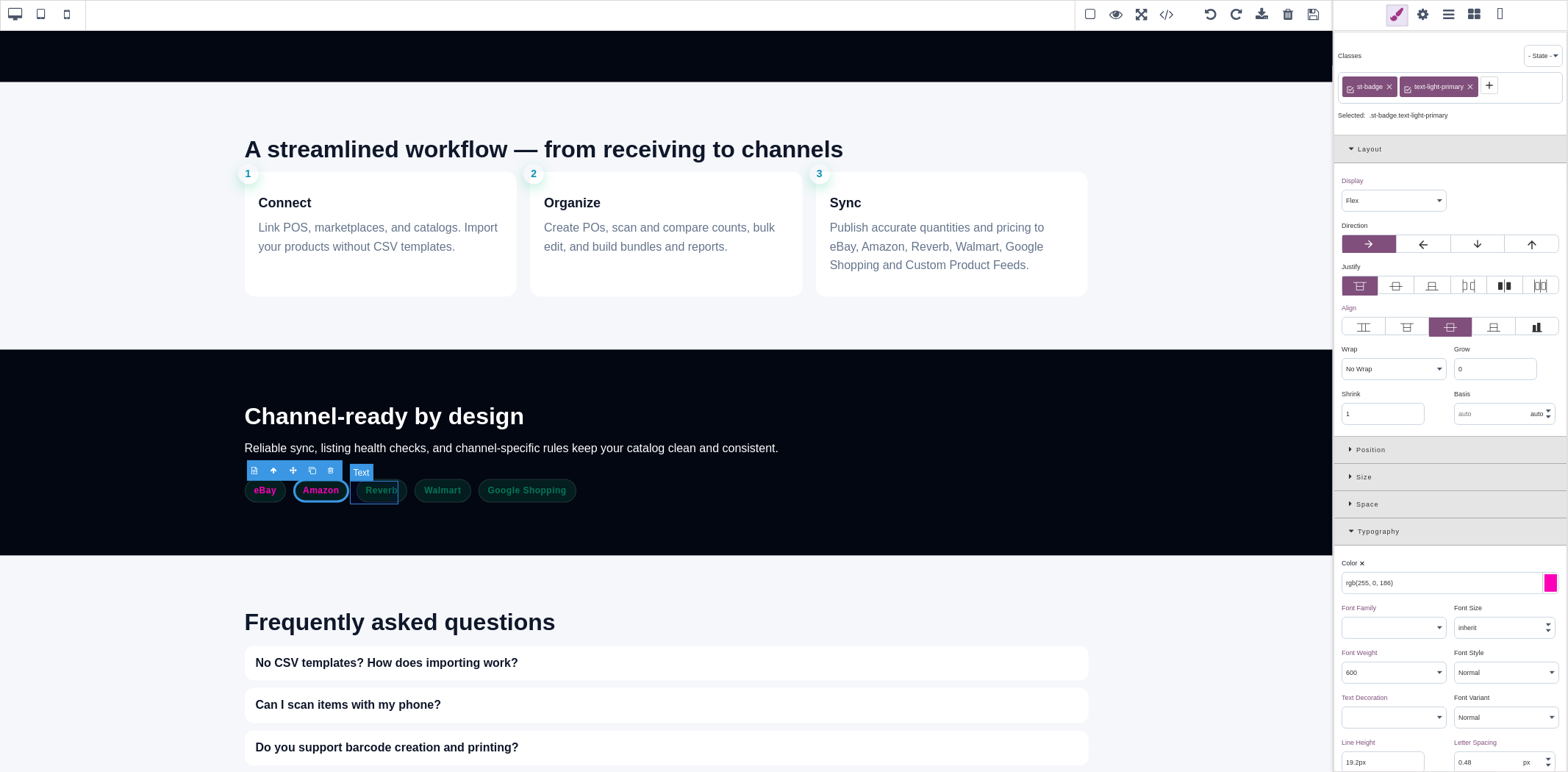
type input "1"
type input "initial"
select select
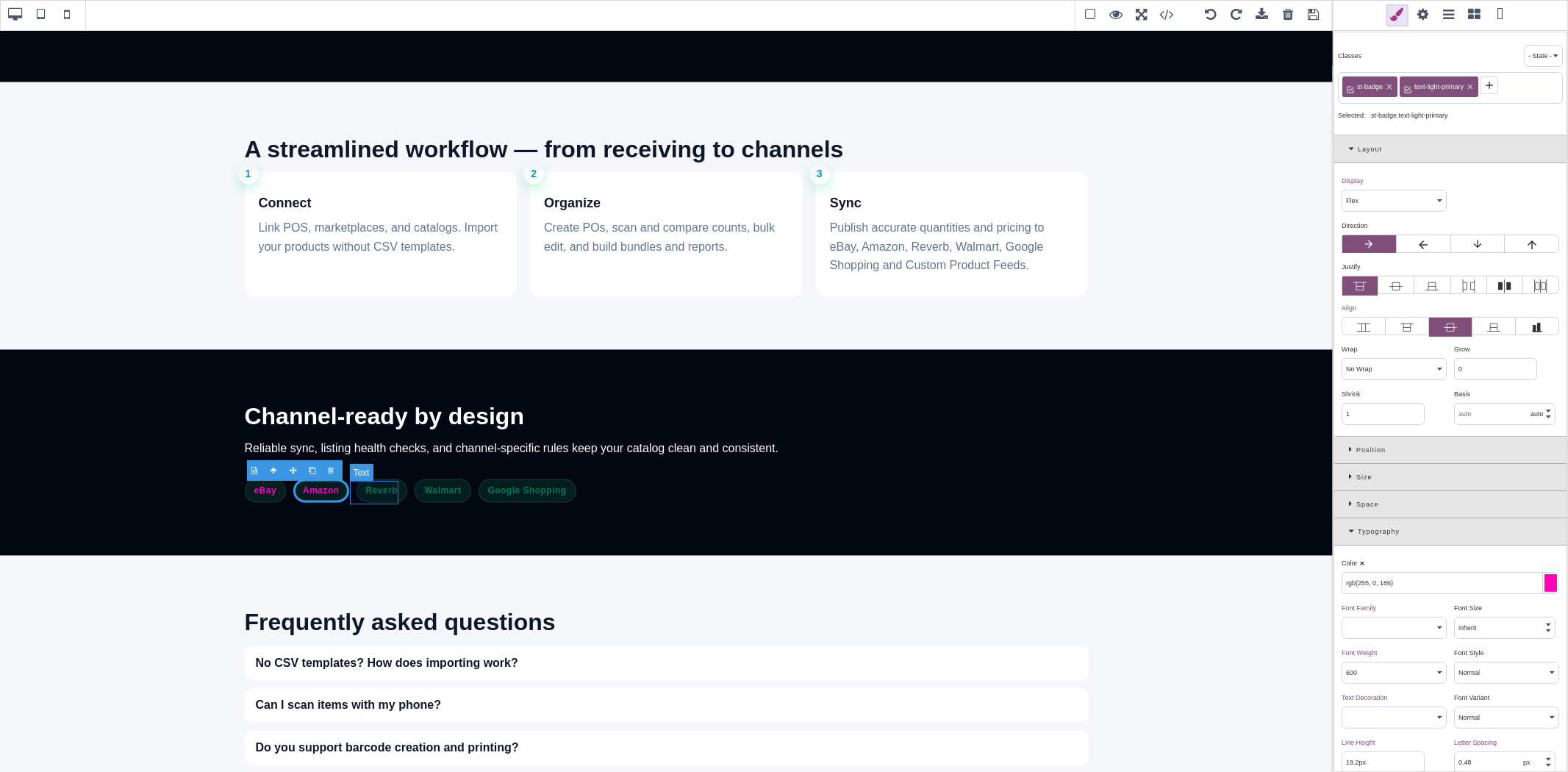
type input "initial"
select select
click at [1405, 81] on icon at bounding box center [1408, 85] width 12 height 12
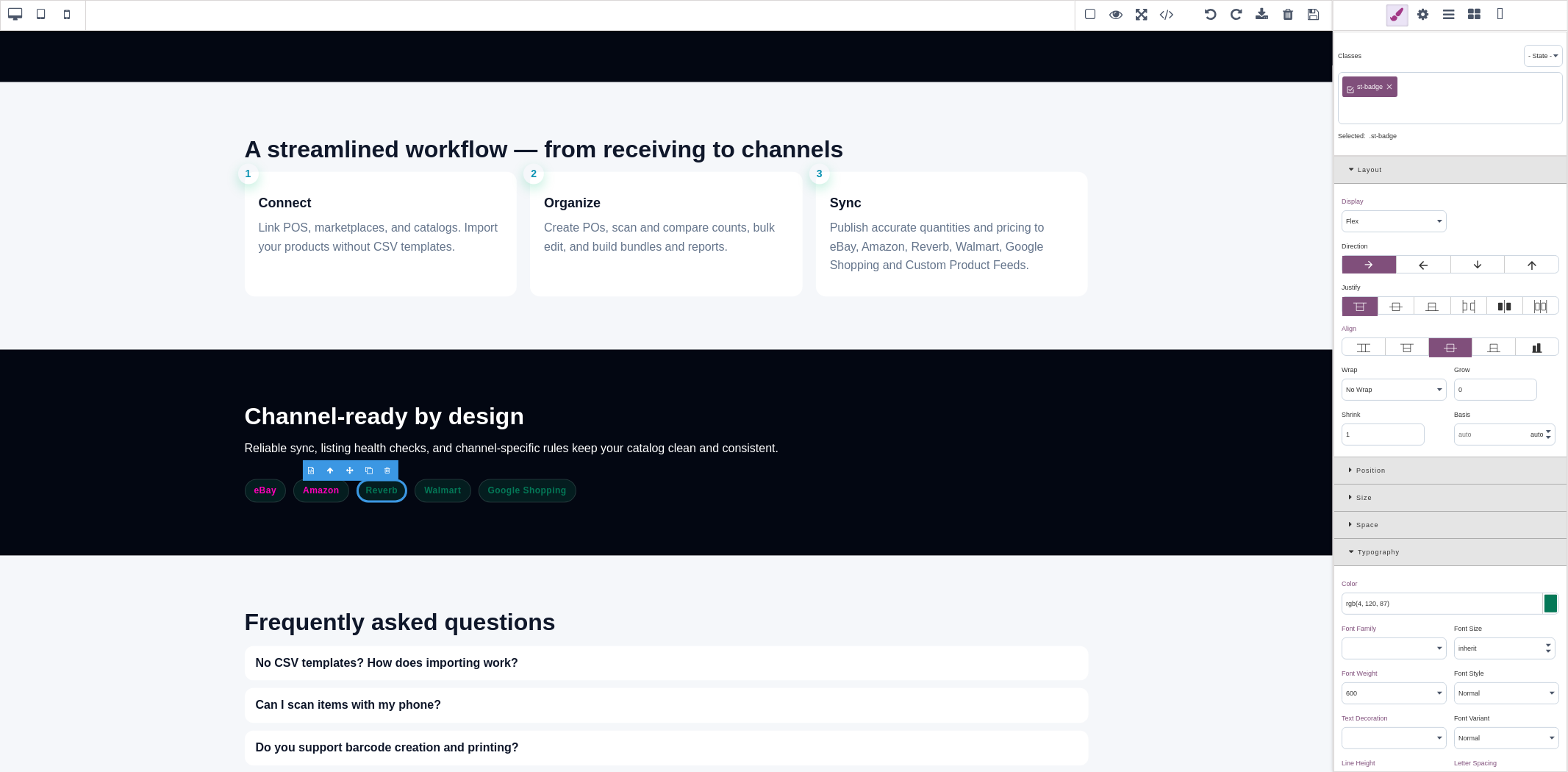
paste input "text-light-primary"
type input "text-light-primary"
type input "rgb(255, 0, 186)"
type input "1.11111"
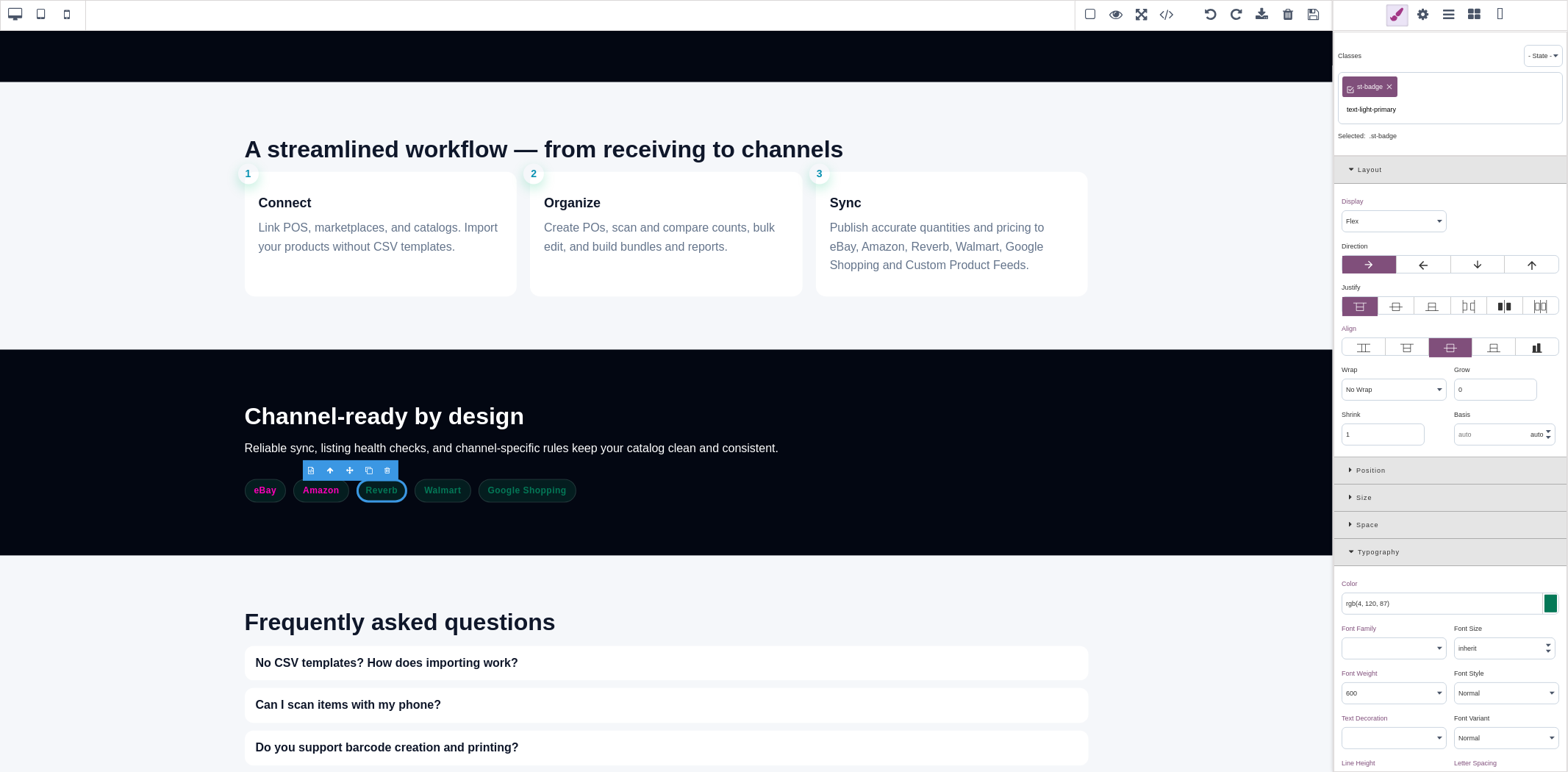
type input "1.11111"
type input "none"
type input "100%"
type input "1"
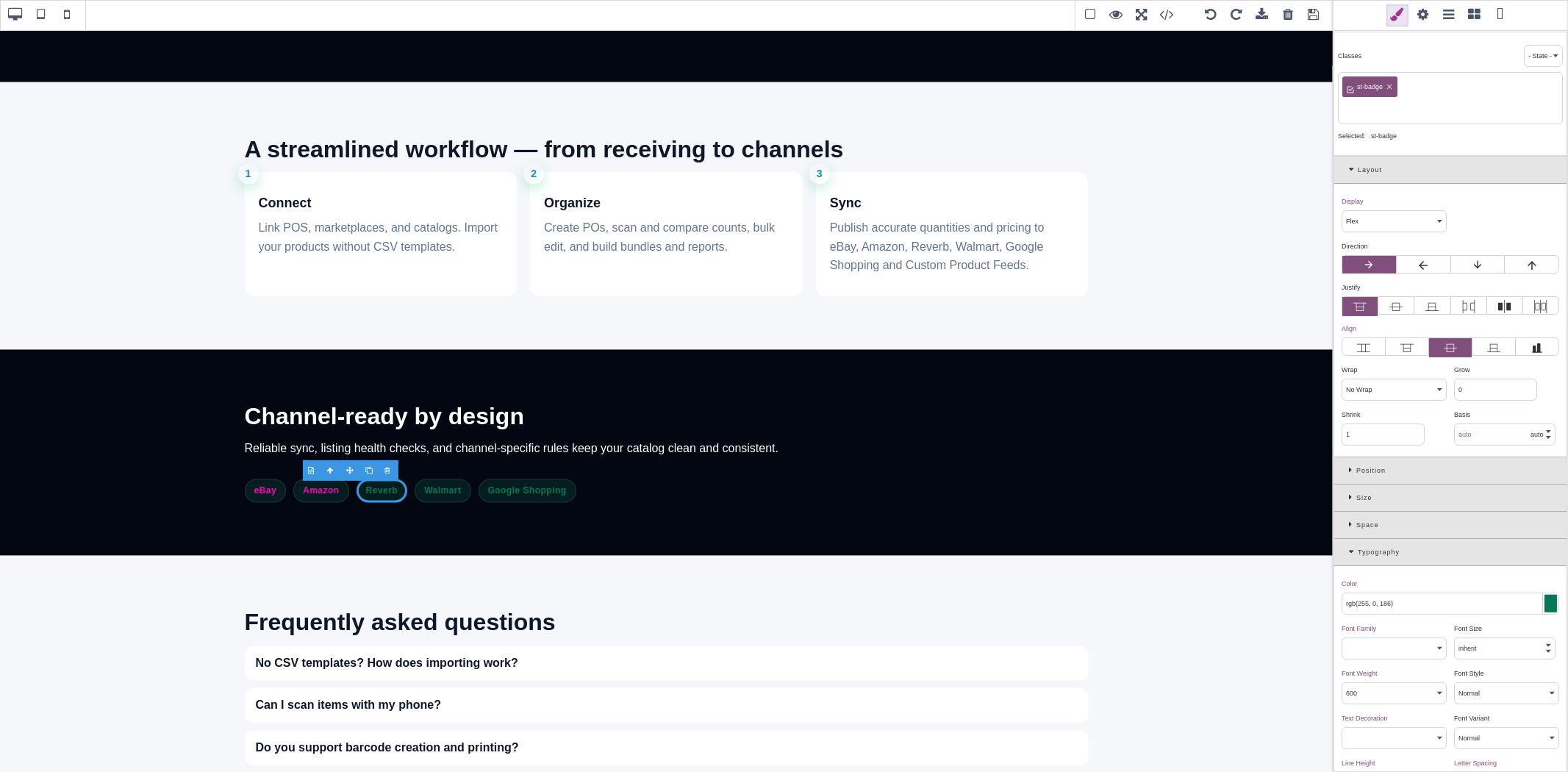
select select "px"
type input "0"
select select "px"
select select "stretch"
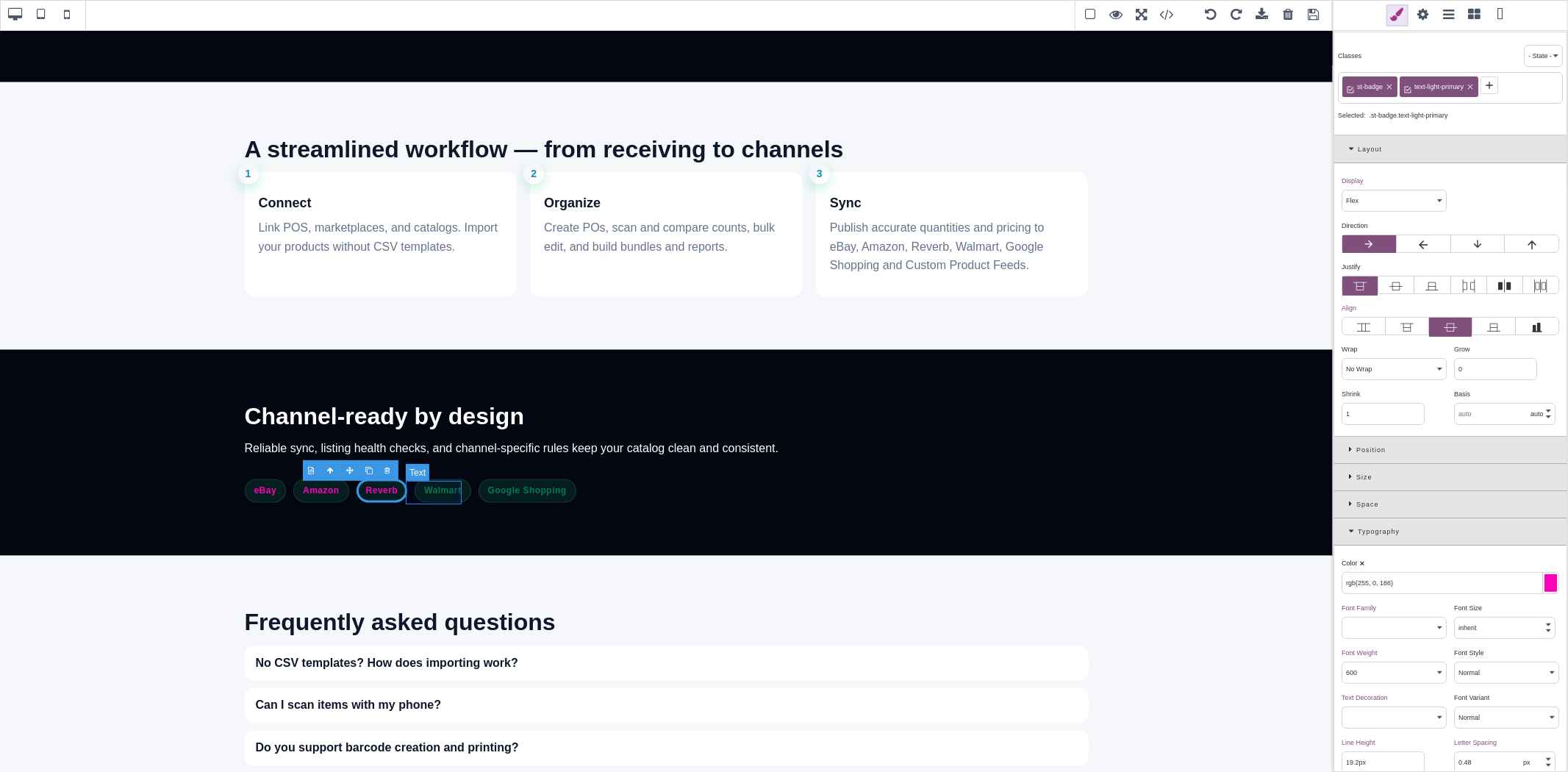
click at [441, 490] on span "Walmart" at bounding box center [442, 491] width 56 height 23
type input "rgb(4, 120, 87)"
type input "1"
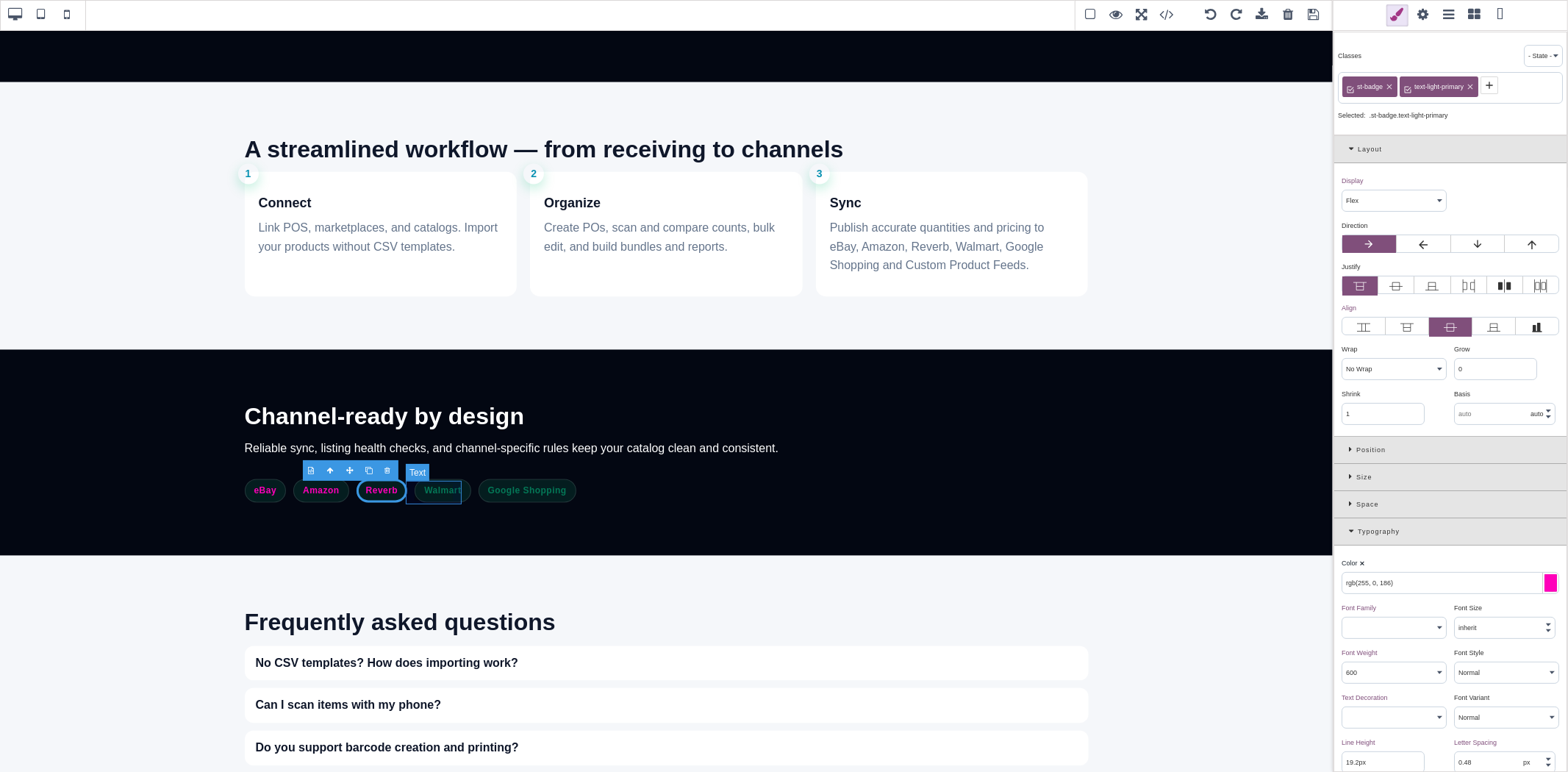
type input "1"
type input "initial"
select select
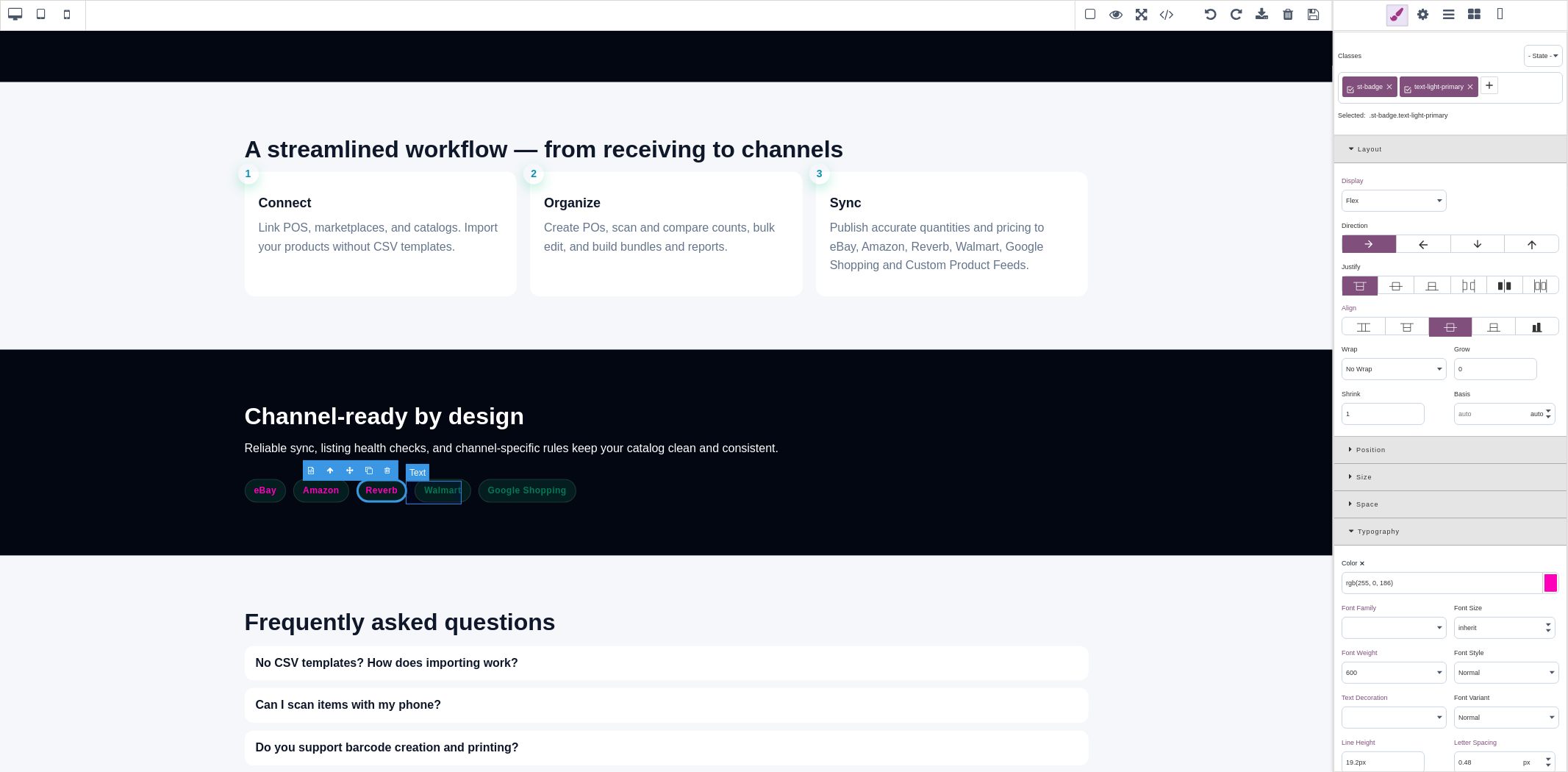
type input "initial"
select select
click at [1412, 85] on icon at bounding box center [1408, 85] width 6 height 6
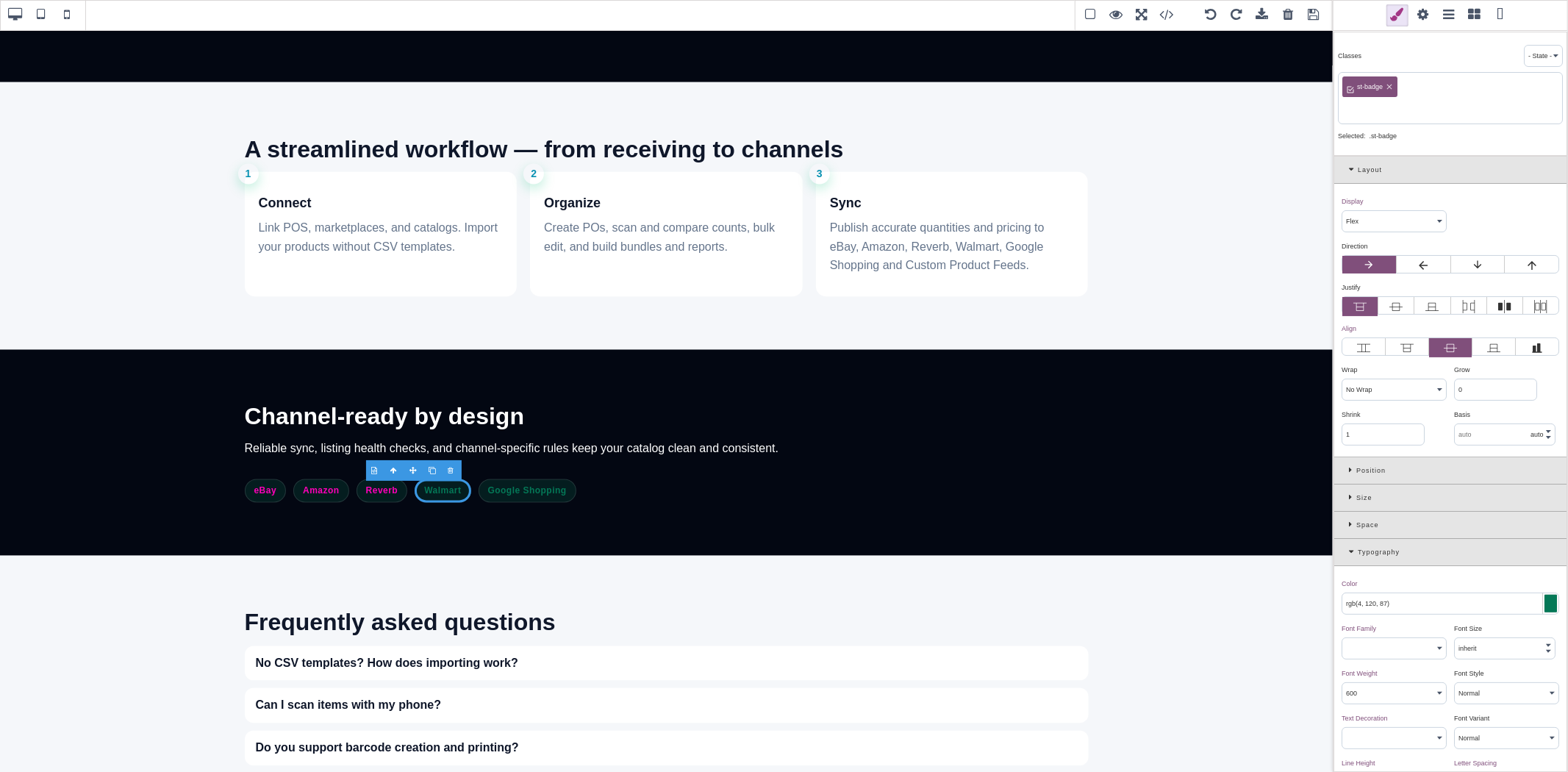
paste input "text-light-primary"
type input "text-light-primary"
type input "rgb(255, 0, 186)"
type input "1.11111"
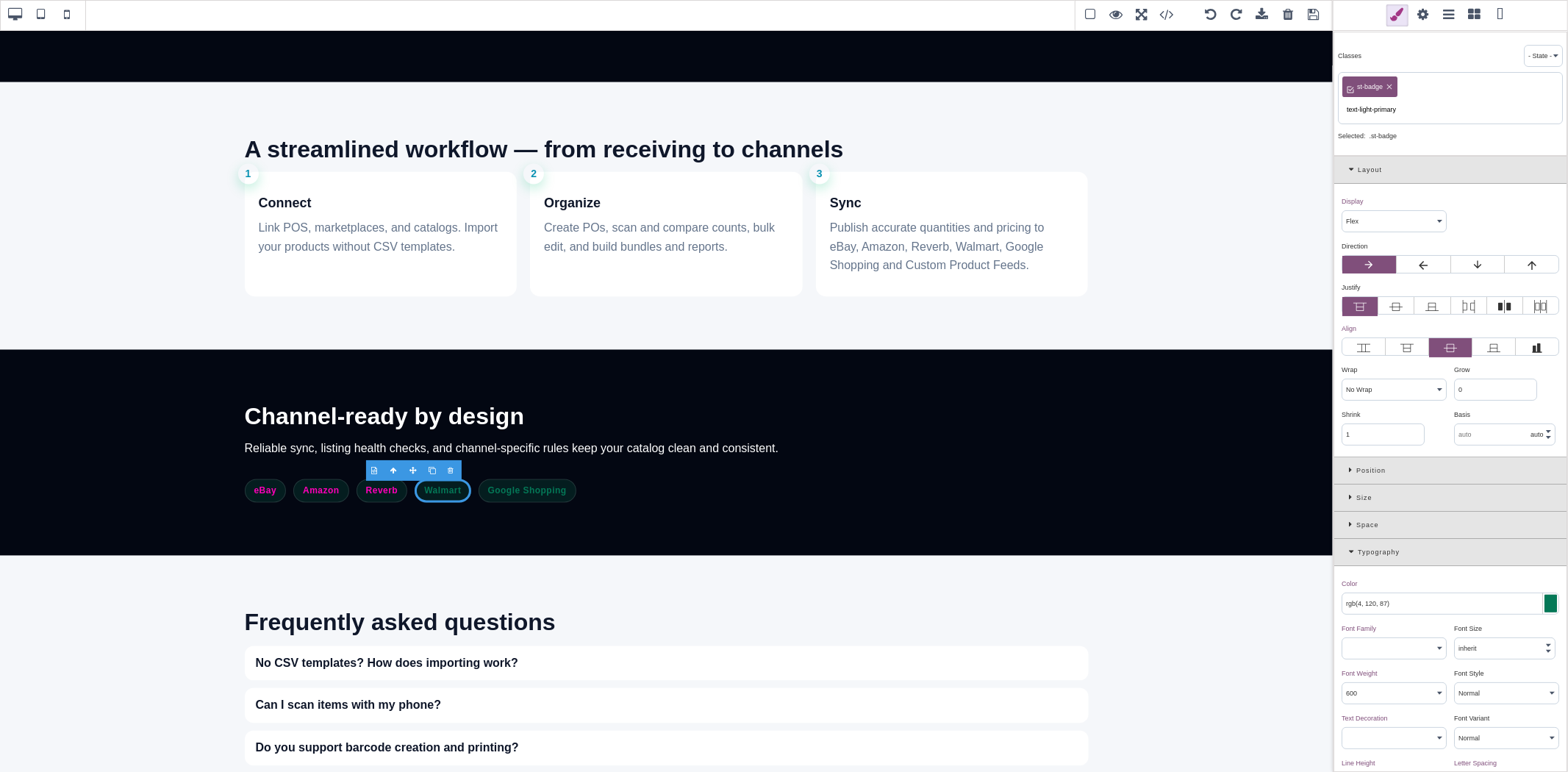
type input "1.11111"
type input "none"
type input "100%"
type input "1"
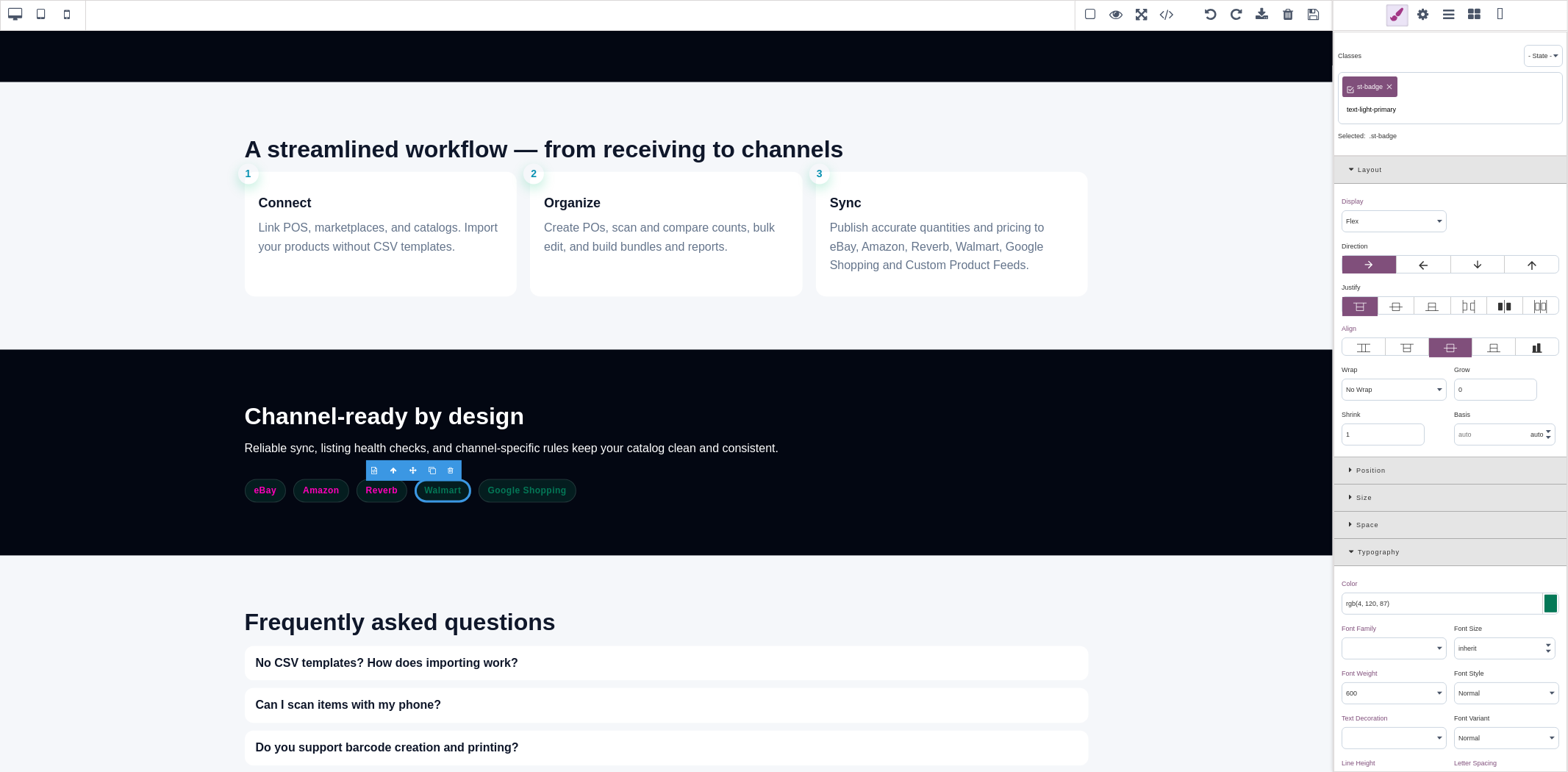
select select "px"
type input "0"
select select "px"
select select "stretch"
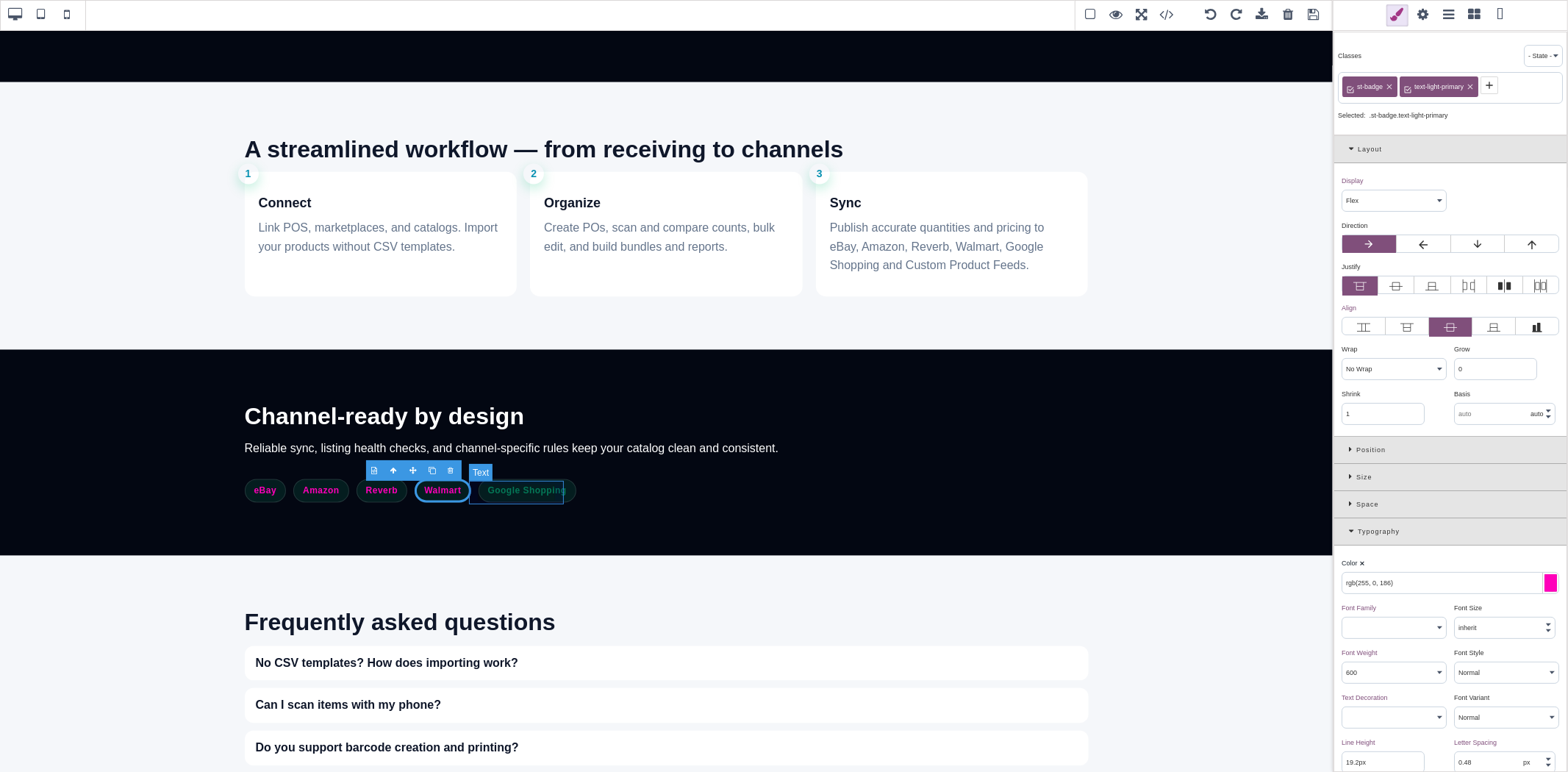
click at [501, 495] on span "Google Shopping" at bounding box center [527, 491] width 98 height 23
type input "rgb(4, 120, 87)"
type input "1"
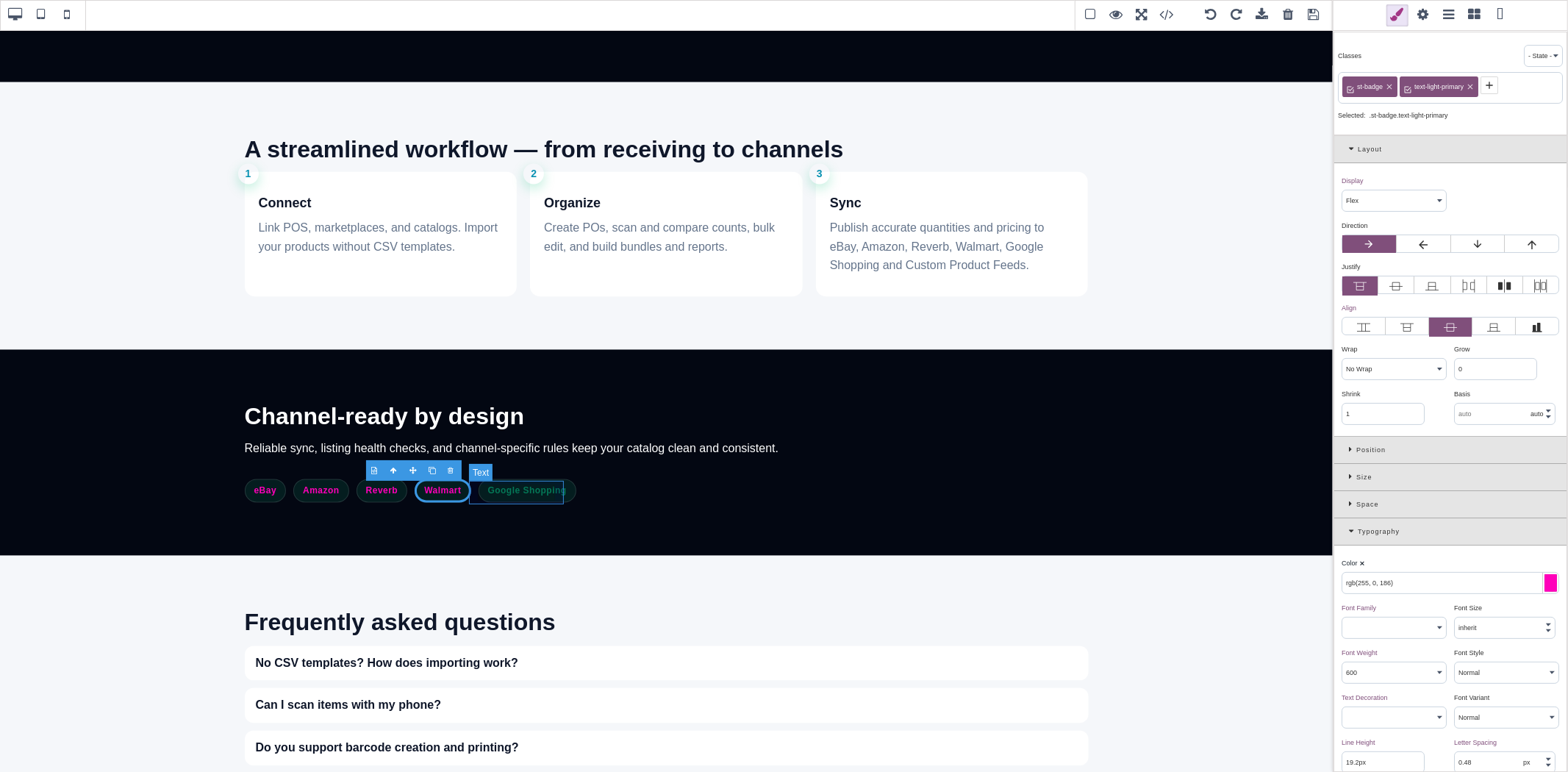
type input "1"
type input "initial"
select select
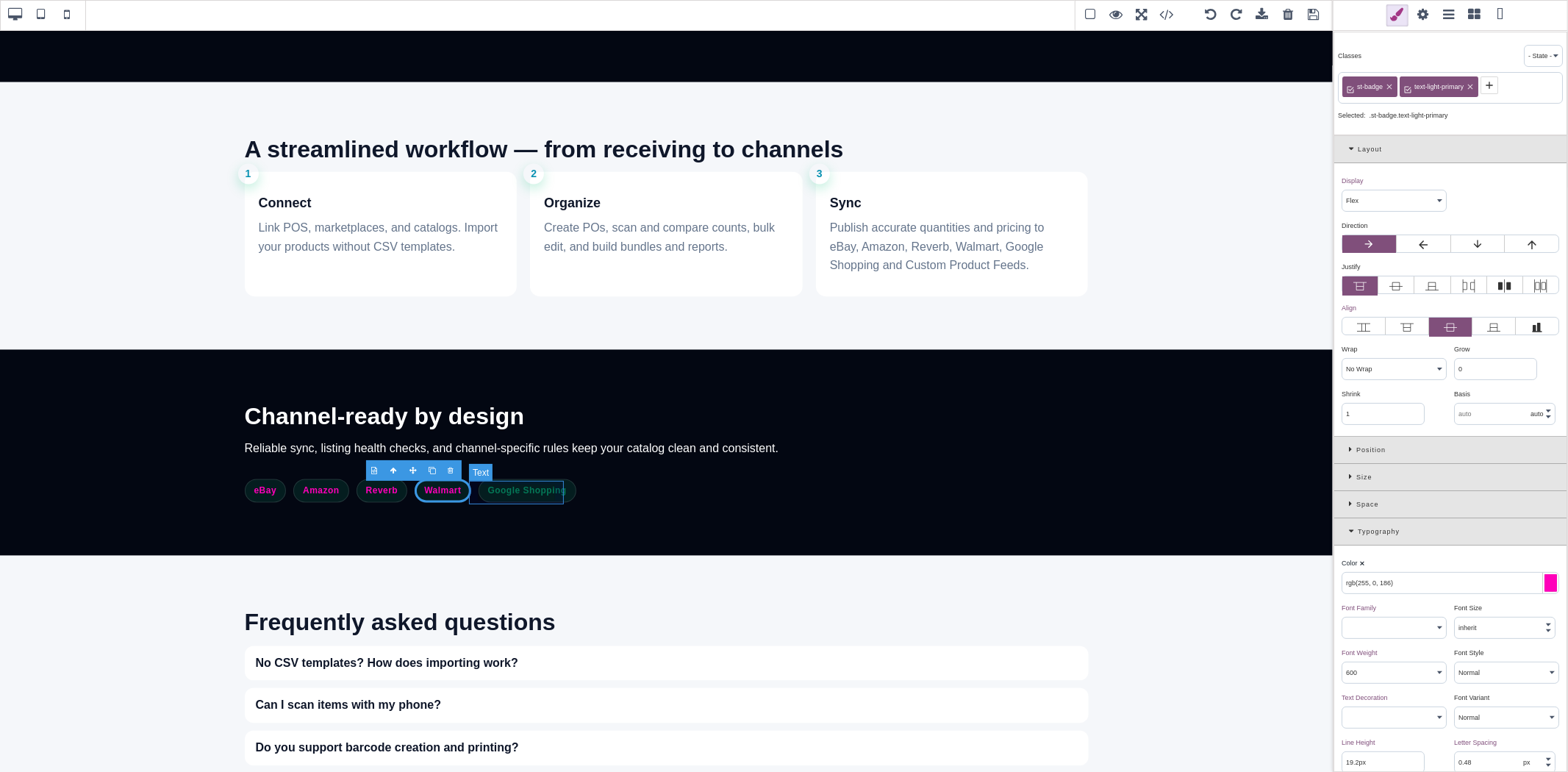
type input "initial"
select select
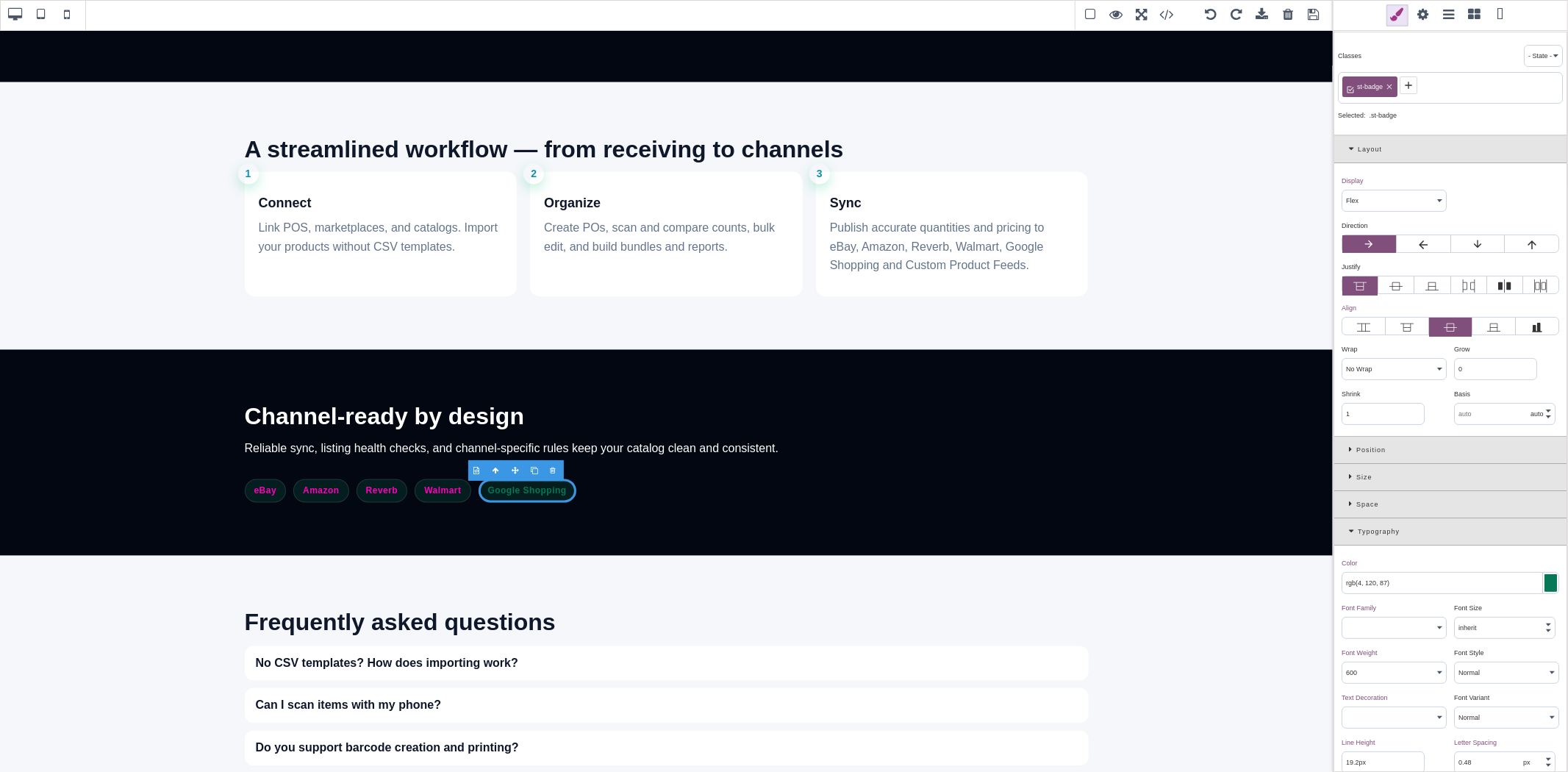
click at [1406, 83] on icon at bounding box center [1408, 85] width 12 height 12
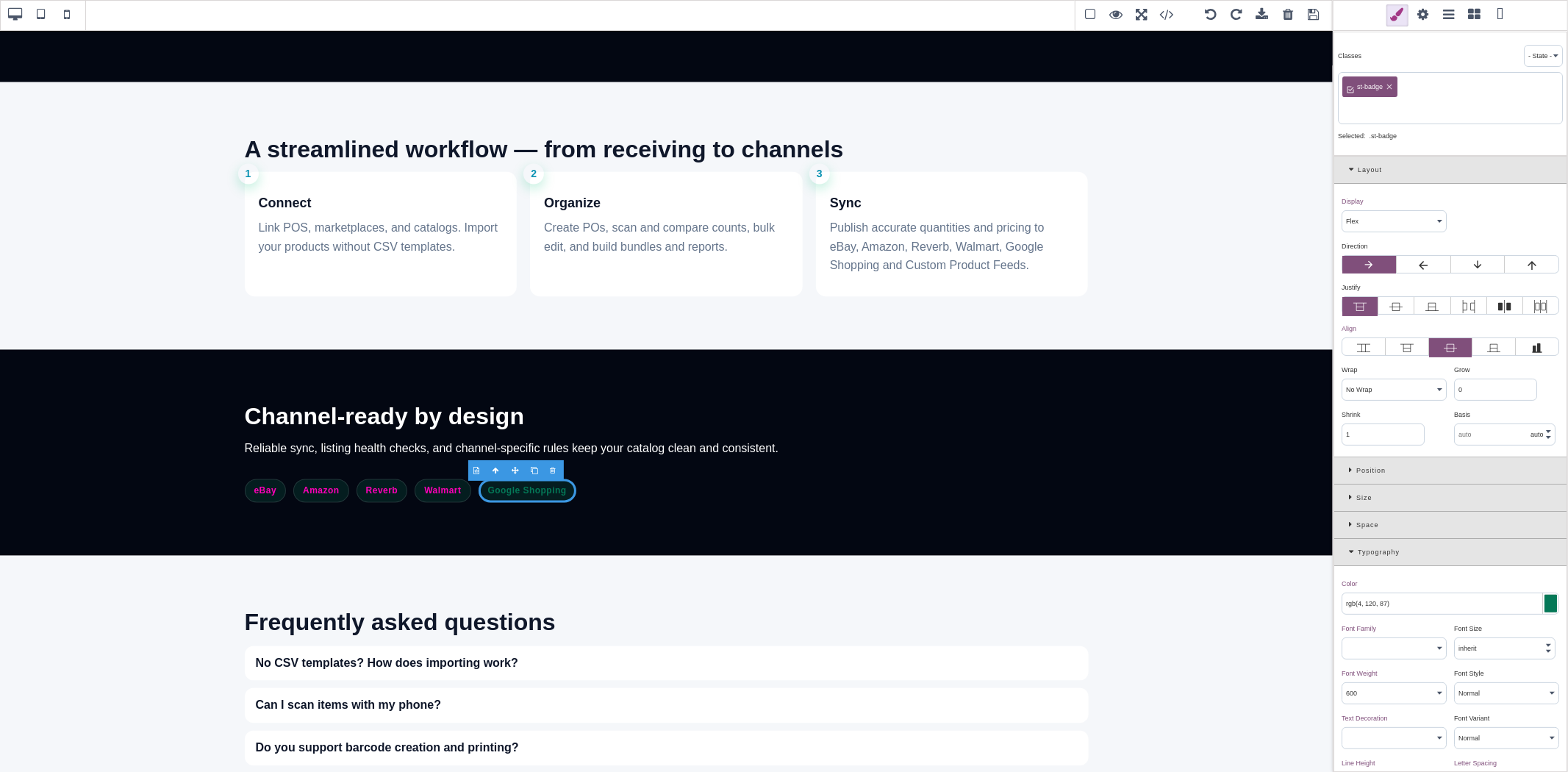
paste input "text-light-primary"
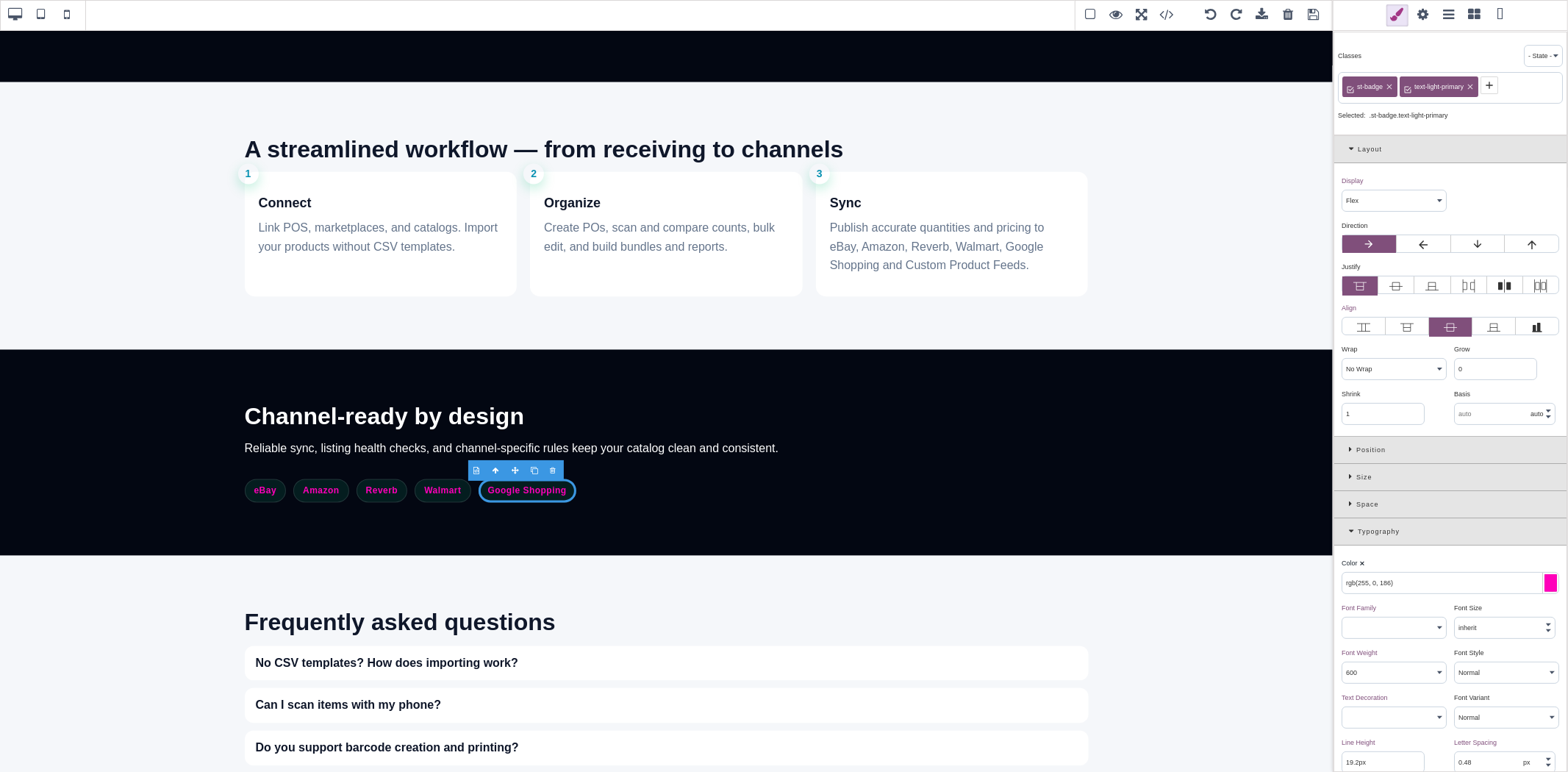
click at [1451, 557] on div "Color ⨯ rgb(255, 0, 186)" at bounding box center [1451, 573] width 225 height 41
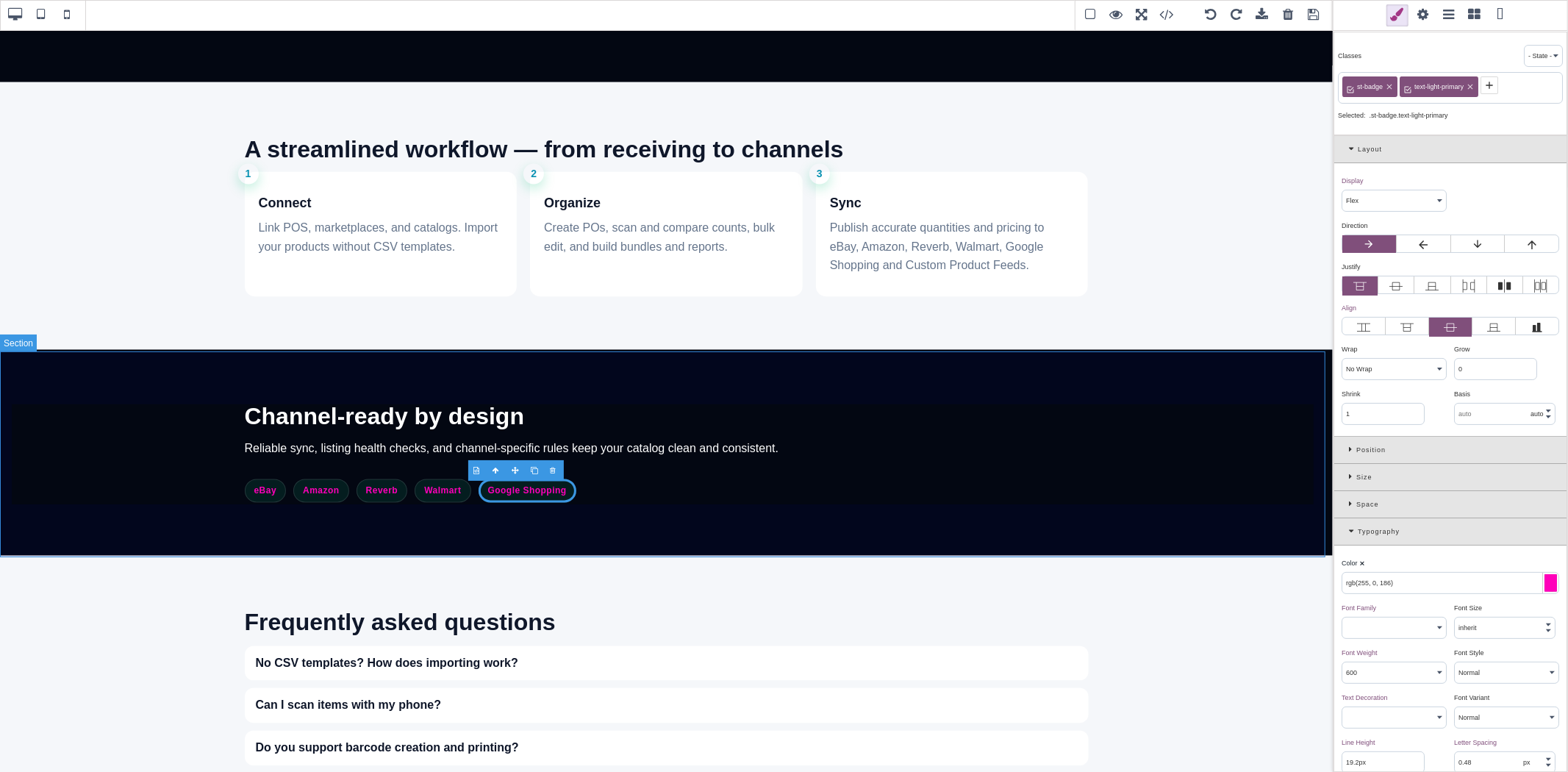
click at [721, 515] on section "Channel-ready by design Reliable sync, listing health checks, and channel-speci…" at bounding box center [666, 453] width 1332 height 206
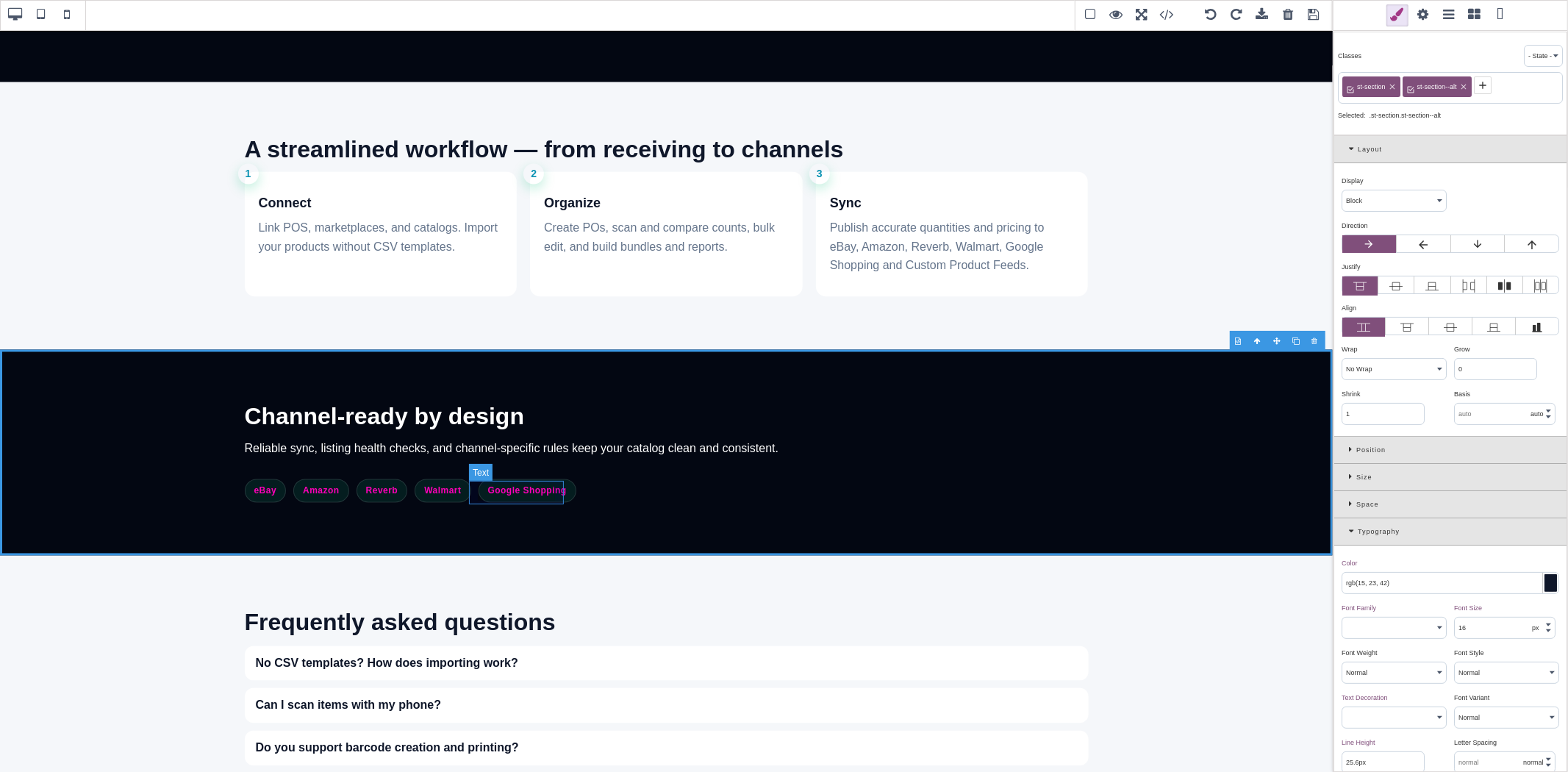
click at [560, 497] on span "Google Shopping" at bounding box center [527, 491] width 98 height 23
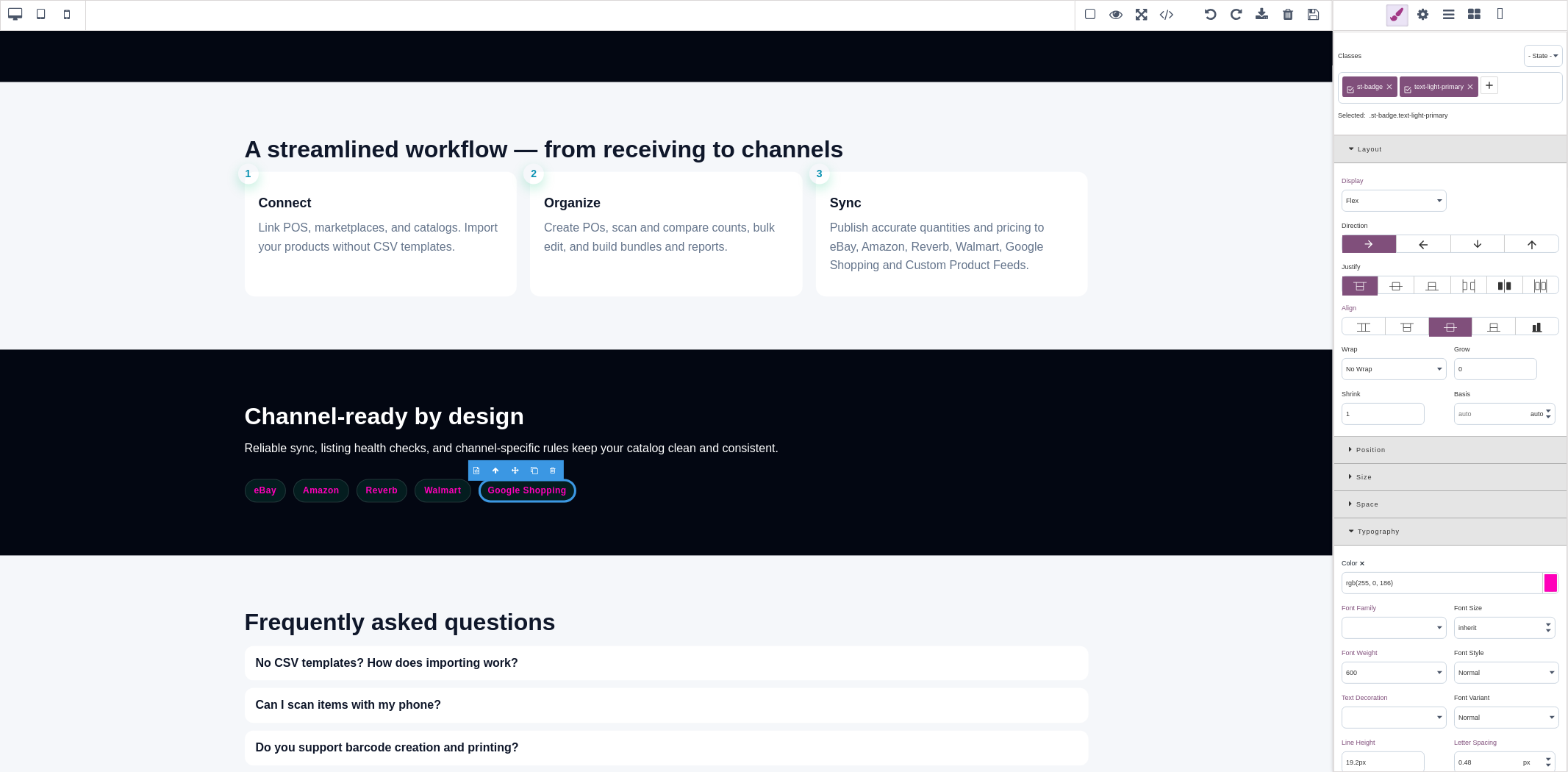
click at [1399, 579] on input "rgb(255, 0, 186)" at bounding box center [1450, 582] width 216 height 20
click at [1349, 532] on icon at bounding box center [1353, 531] width 9 height 8
click at [1349, 557] on icon at bounding box center [1353, 558] width 9 height 8
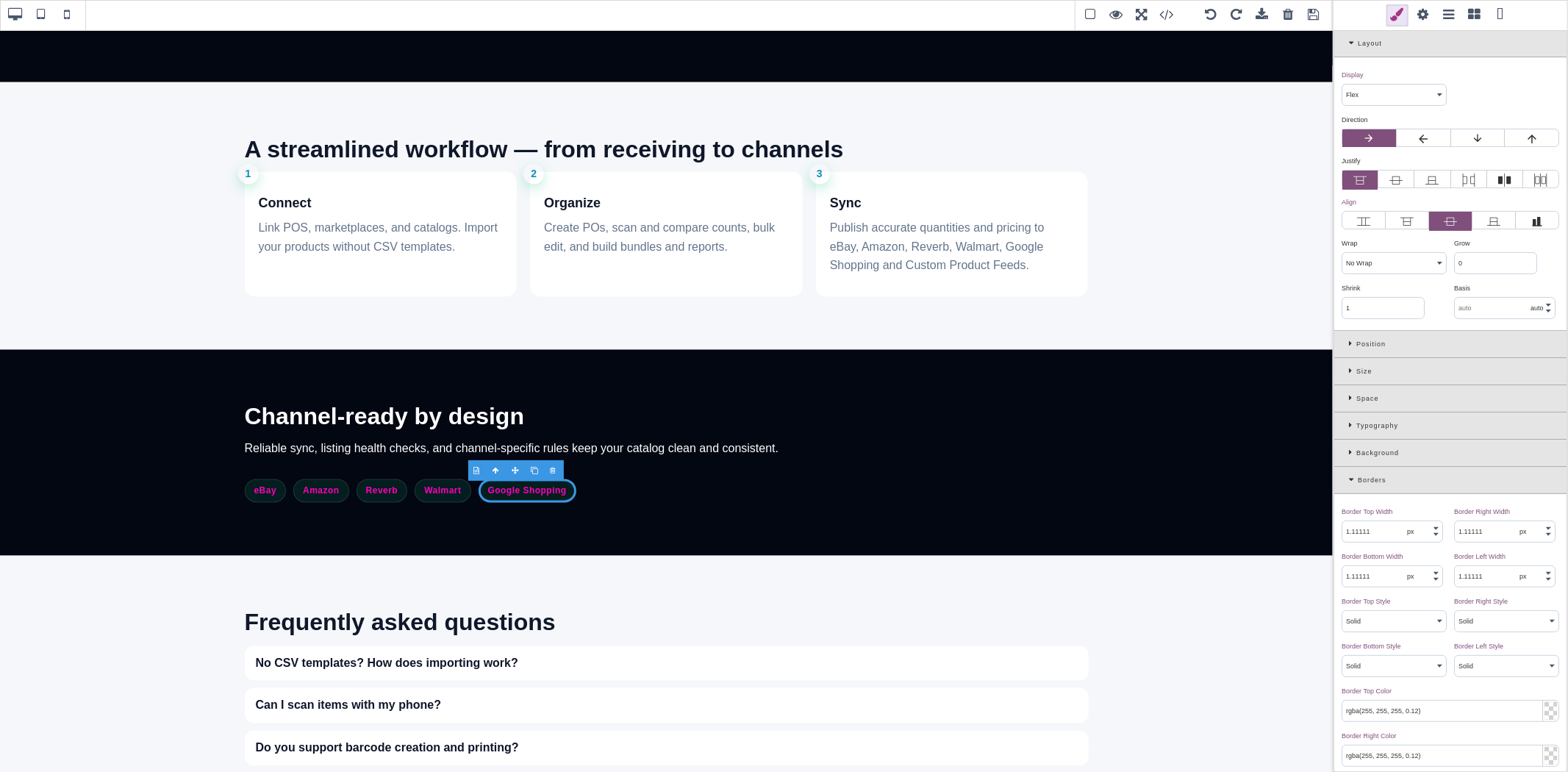
scroll to position [326, 0]
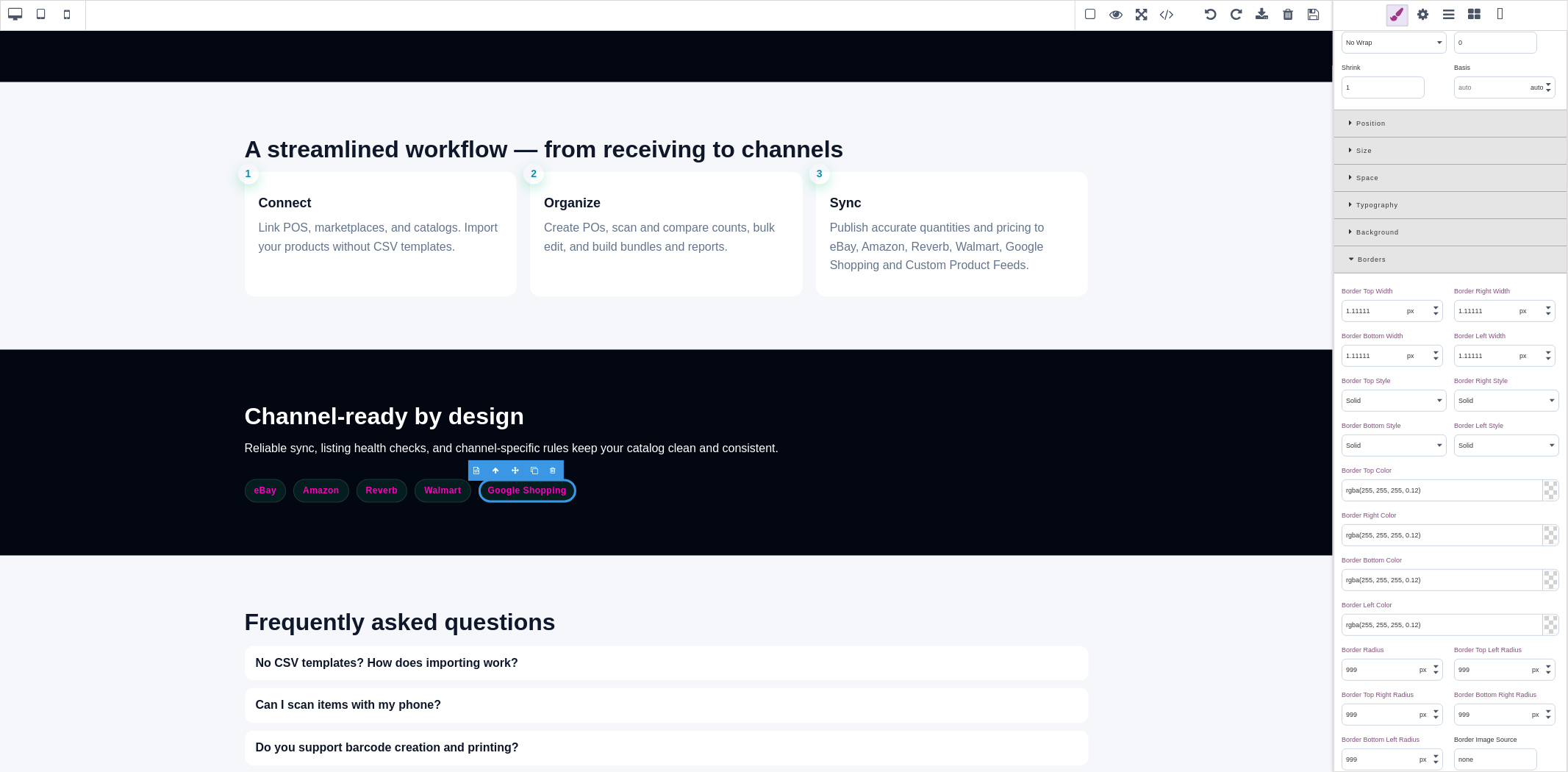
click at [1465, 489] on input "rgba(255, 255, 255, 0.12)" at bounding box center [1450, 490] width 216 height 20
paste input "(255, 0, 186"
click at [1467, 472] on div "Border Top Color ⨯" at bounding box center [1448, 471] width 214 height 13
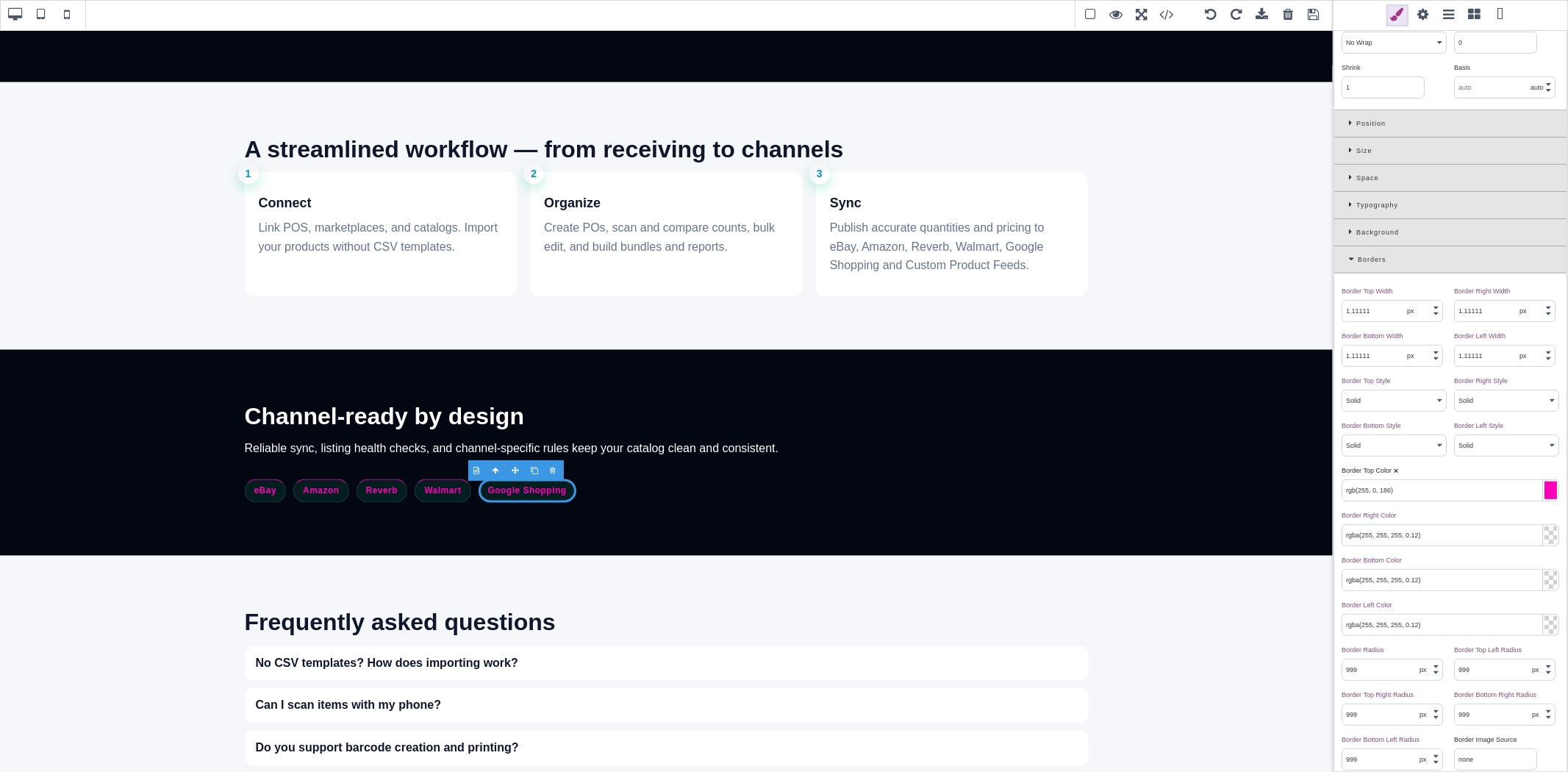
click at [1397, 472] on b "⨯" at bounding box center [1395, 470] width 6 height 7
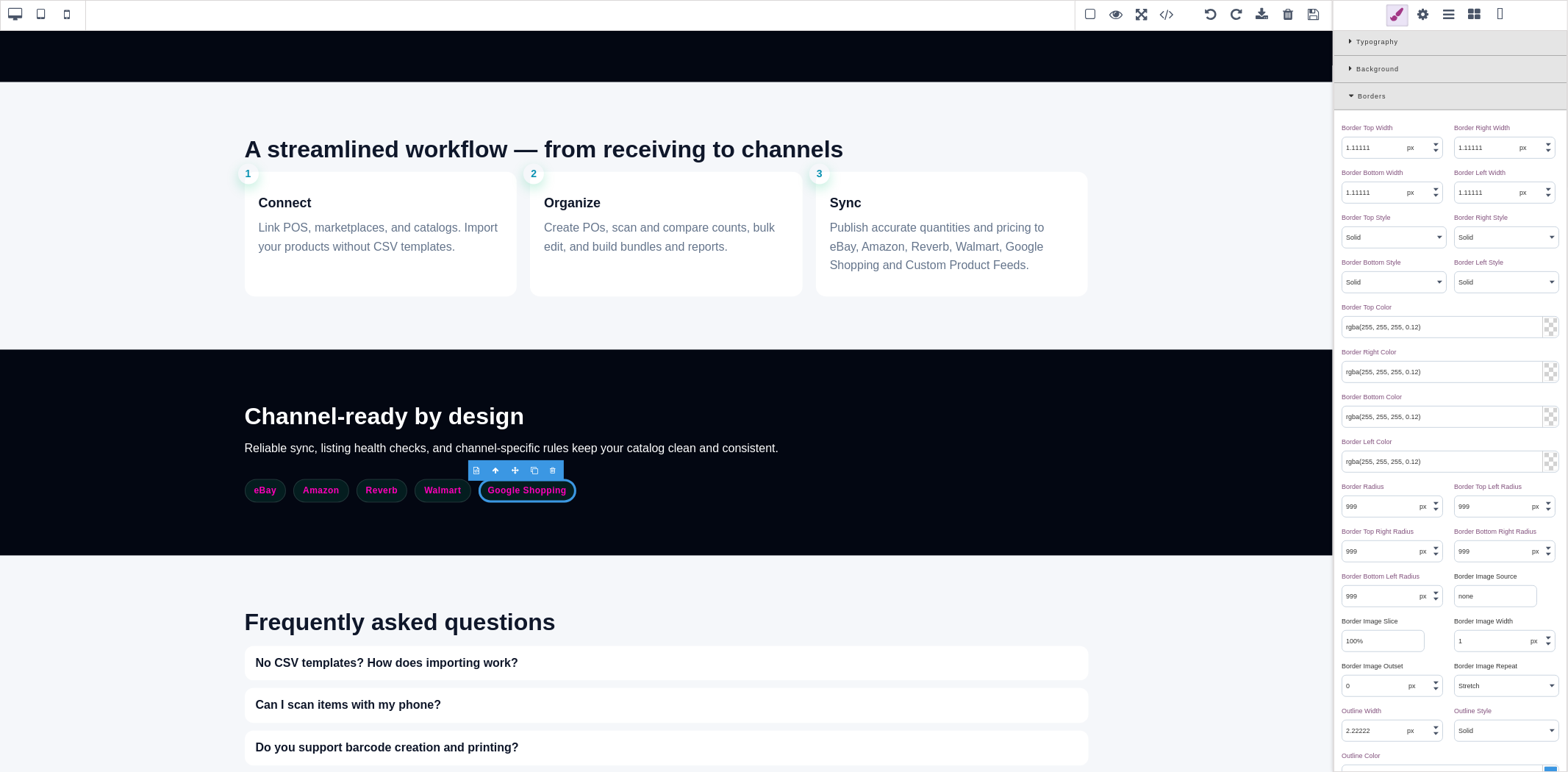
scroll to position [571, 0]
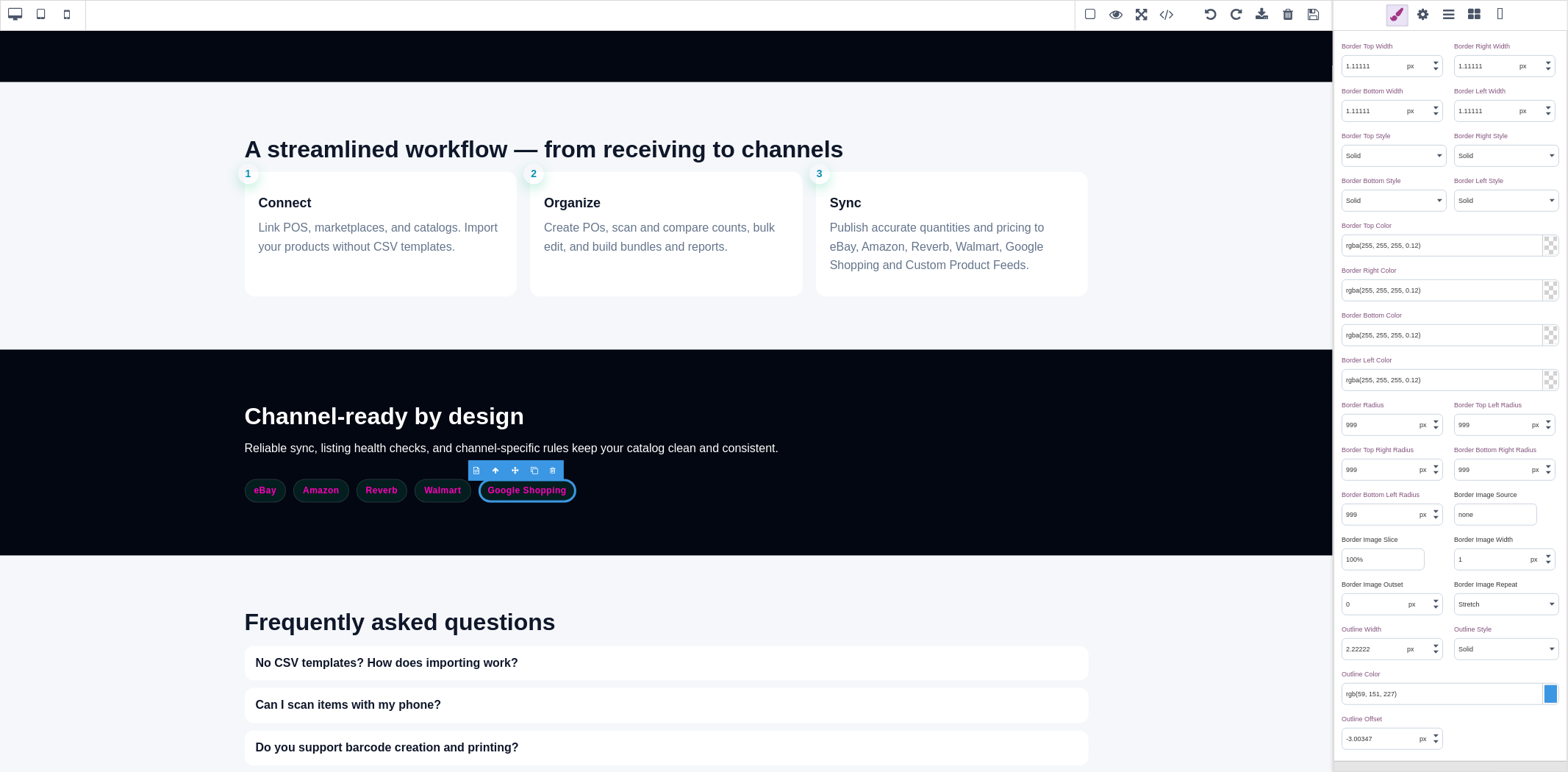
click at [1410, 694] on input "rgb(59, 151, 227)" at bounding box center [1450, 693] width 216 height 20
paste input "255, 0, 186"
click at [1408, 669] on div "Outline Color ⨯ rgb(255, 0, 186)" at bounding box center [1451, 685] width 225 height 41
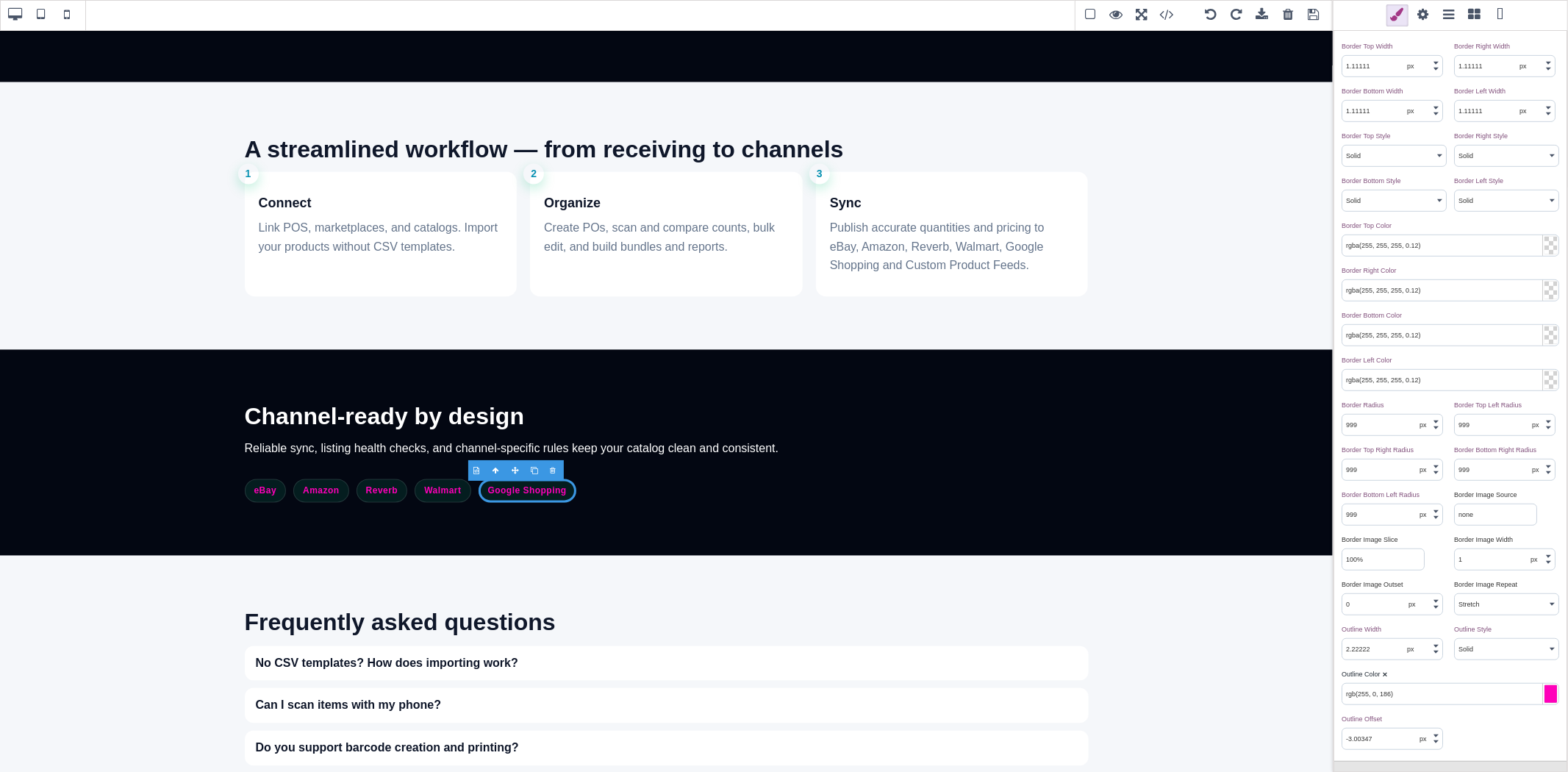
click at [1383, 678] on b "⨯" at bounding box center [1384, 674] width 6 height 7
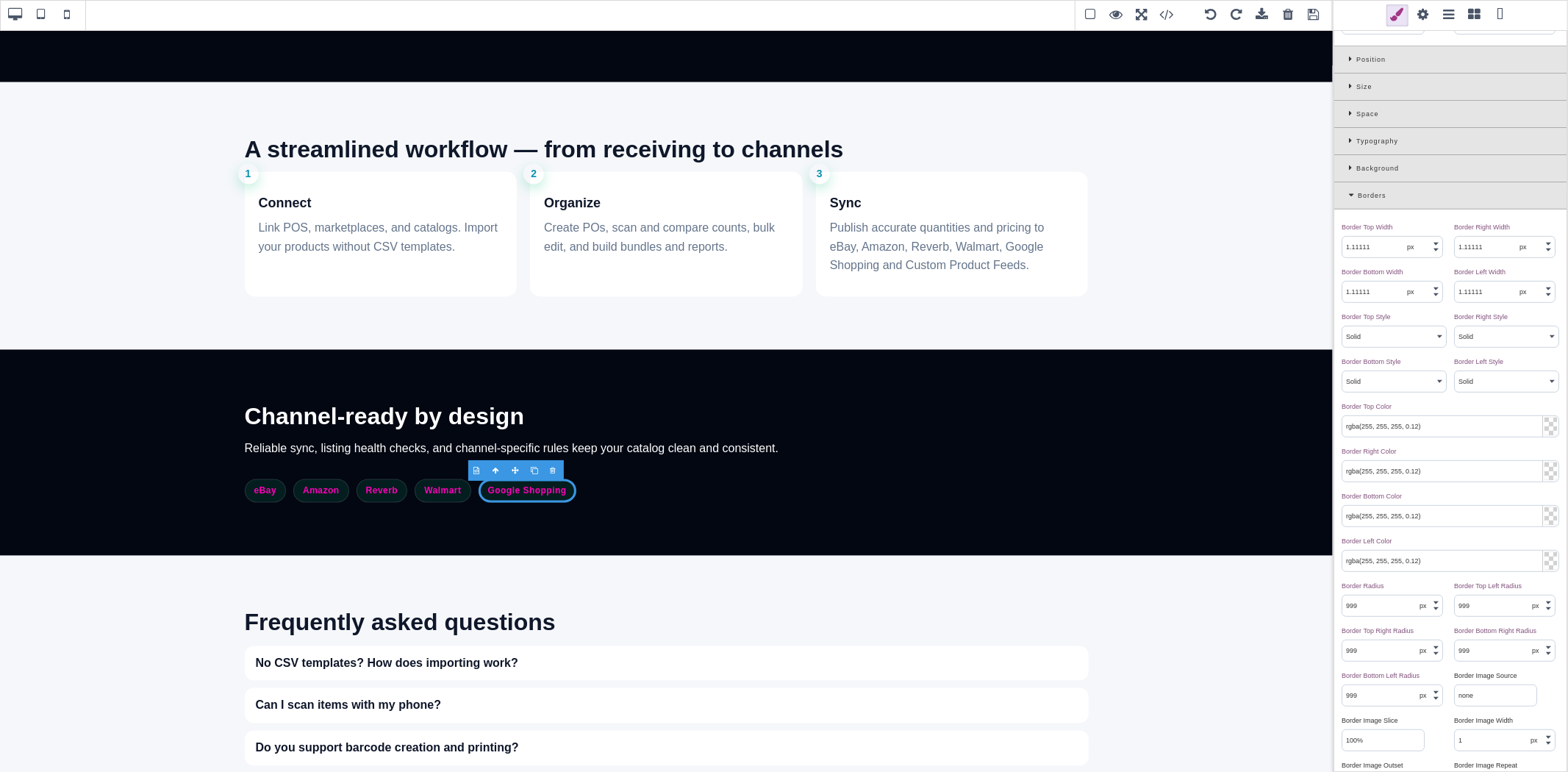
scroll to position [163, 0]
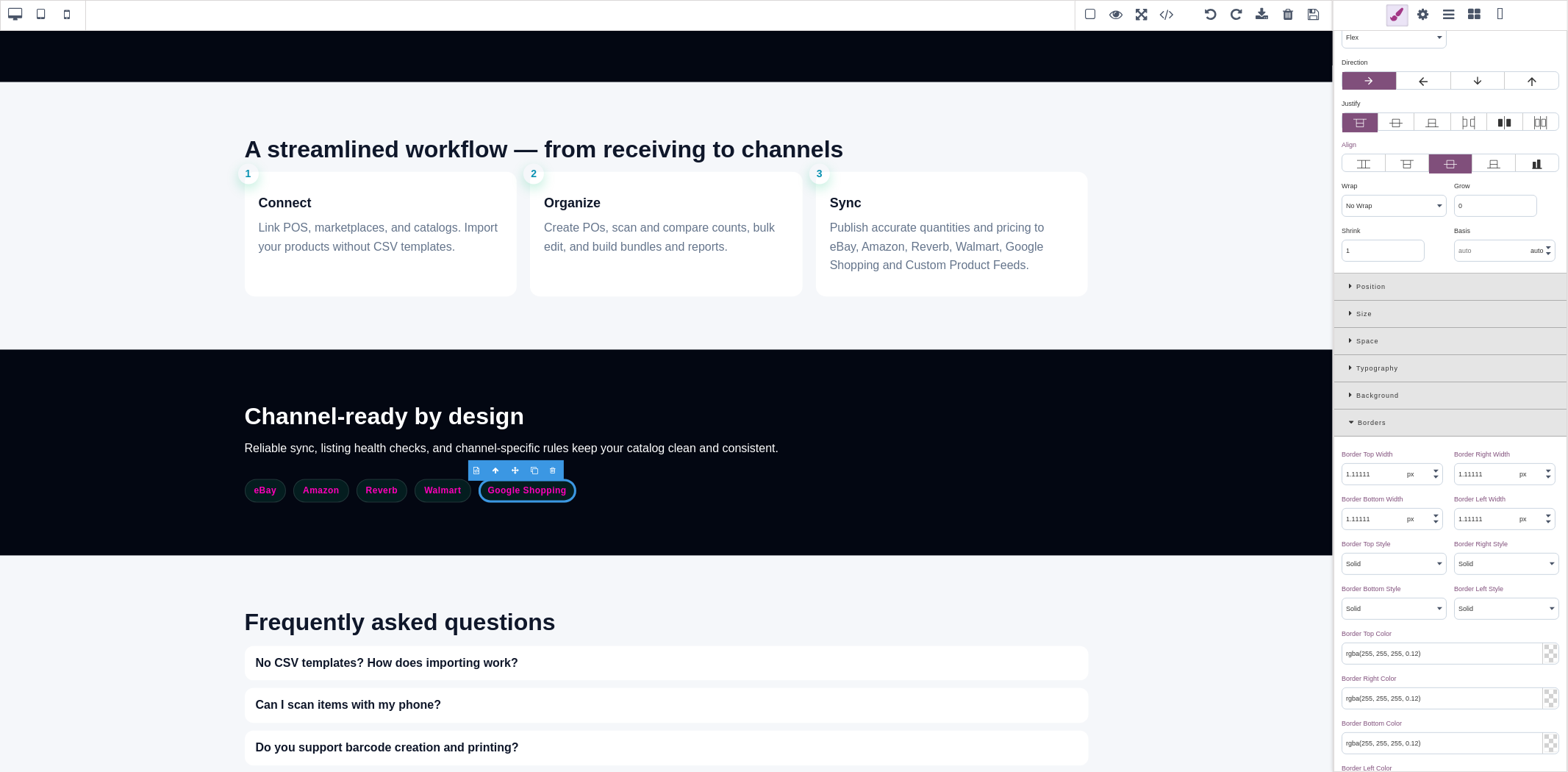
click at [1353, 399] on icon at bounding box center [1352, 395] width 7 height 8
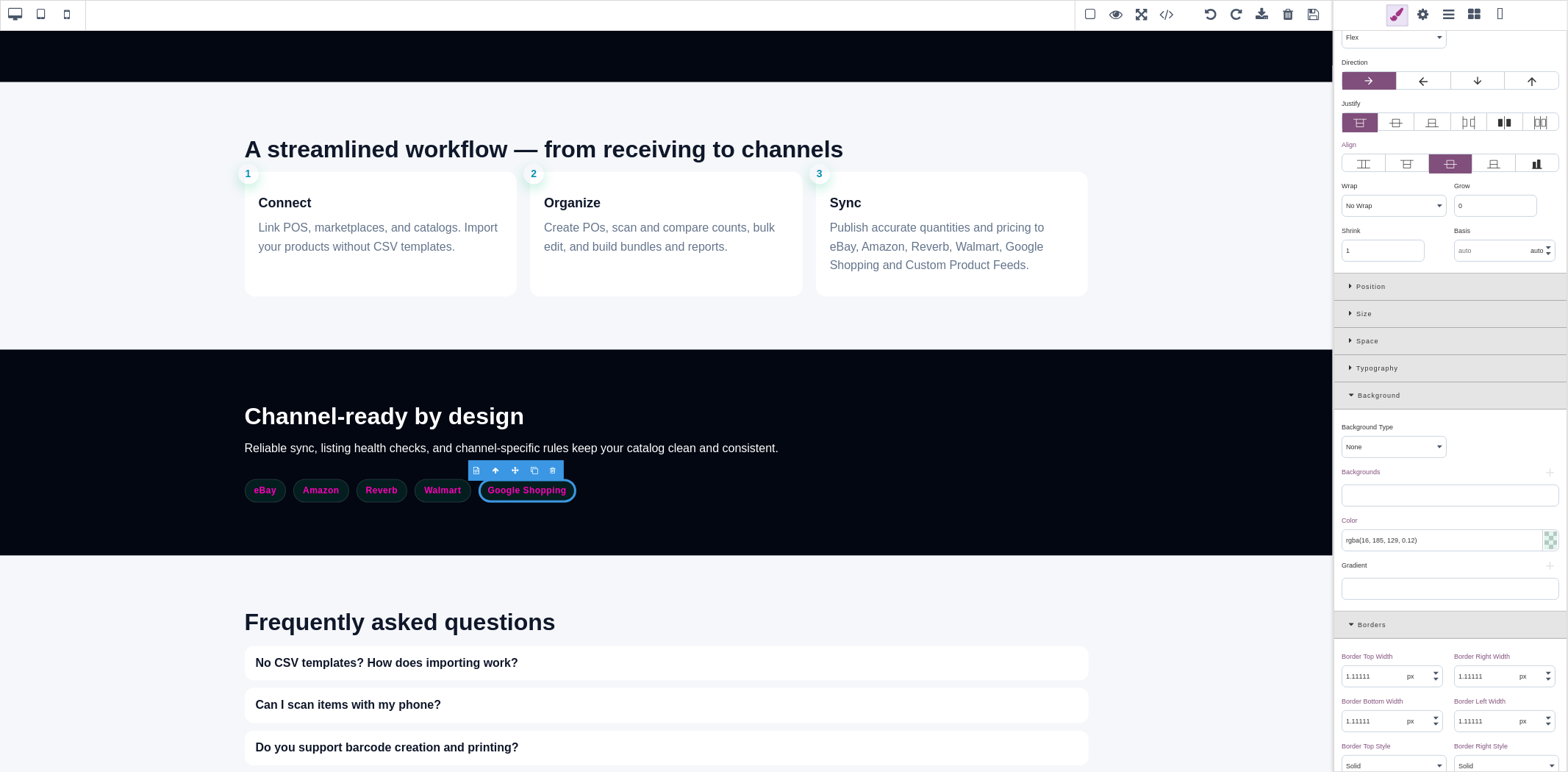
click at [1410, 541] on input "rgba(16, 185, 129, 0.12)" at bounding box center [1450, 540] width 216 height 20
paste input "(255, 0, 186"
click at [1494, 522] on div "Color ⨯" at bounding box center [1448, 520] width 214 height 13
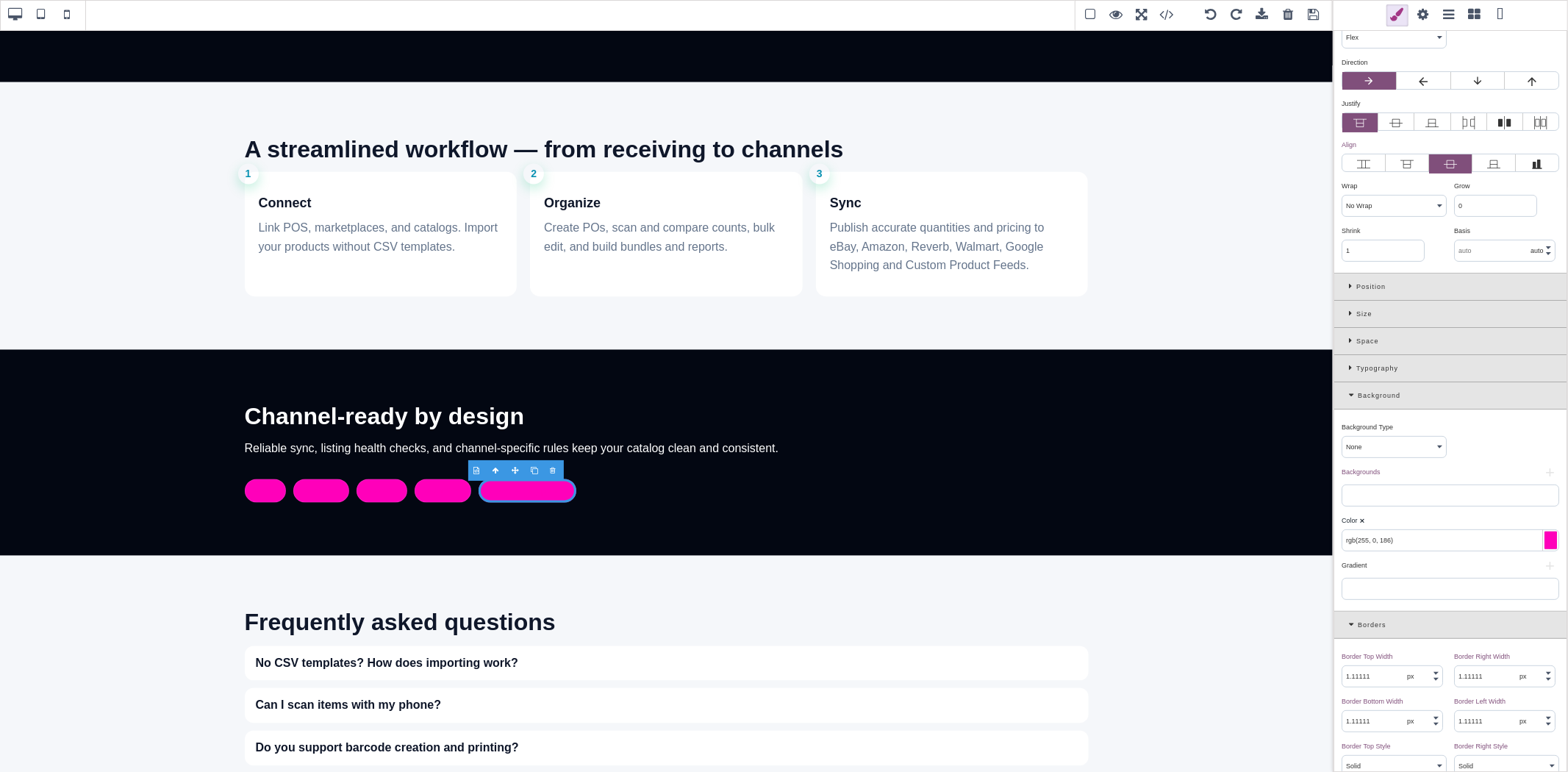
click at [1545, 540] on div at bounding box center [1550, 540] width 12 height 18
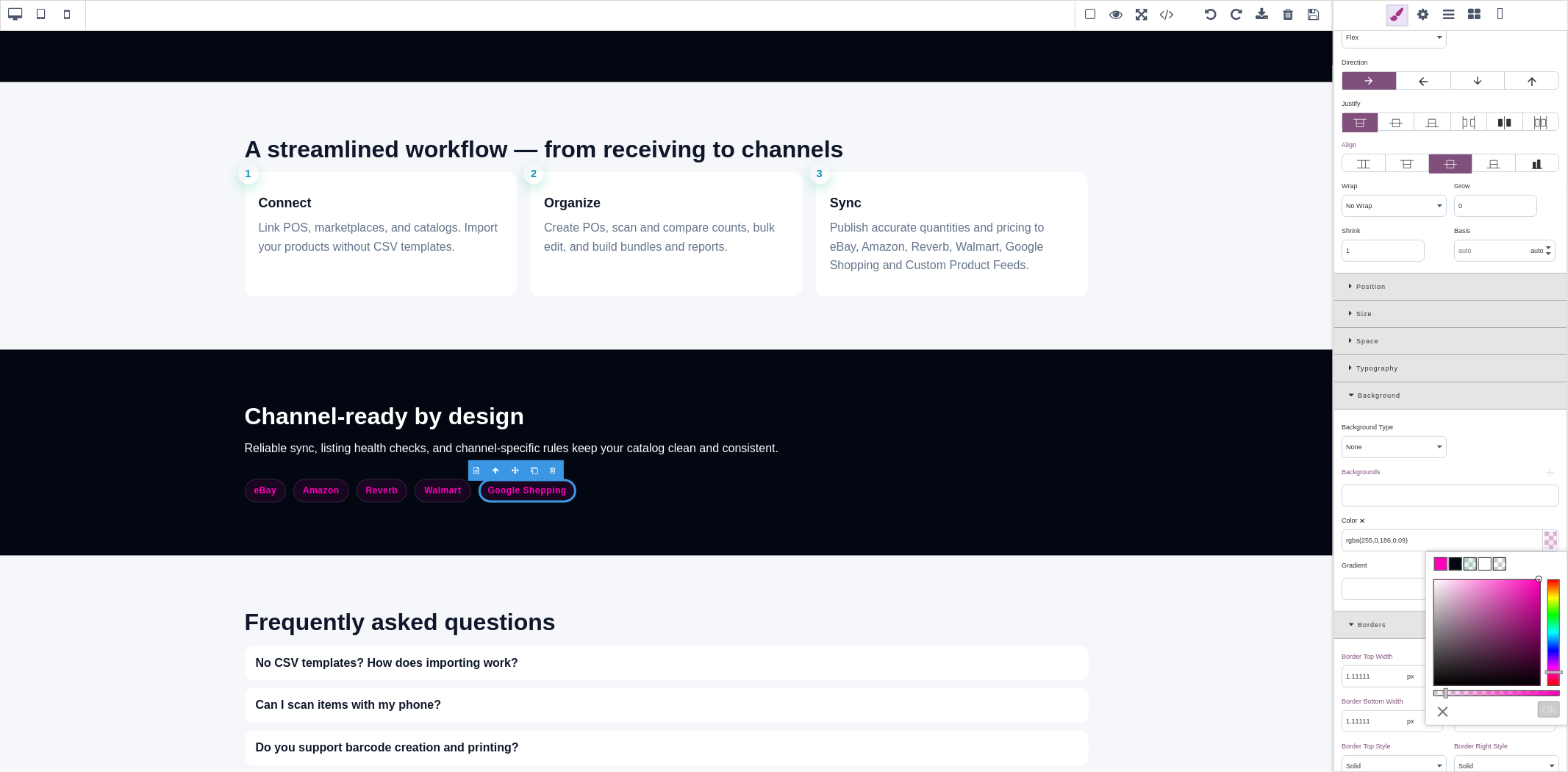
drag, startPoint x: 1518, startPoint y: 692, endPoint x: 1444, endPoint y: 689, distance: 74.1
click at [1444, 690] on div at bounding box center [1497, 693] width 126 height 6
click at [1508, 515] on div "Color ⨯" at bounding box center [1448, 520] width 214 height 13
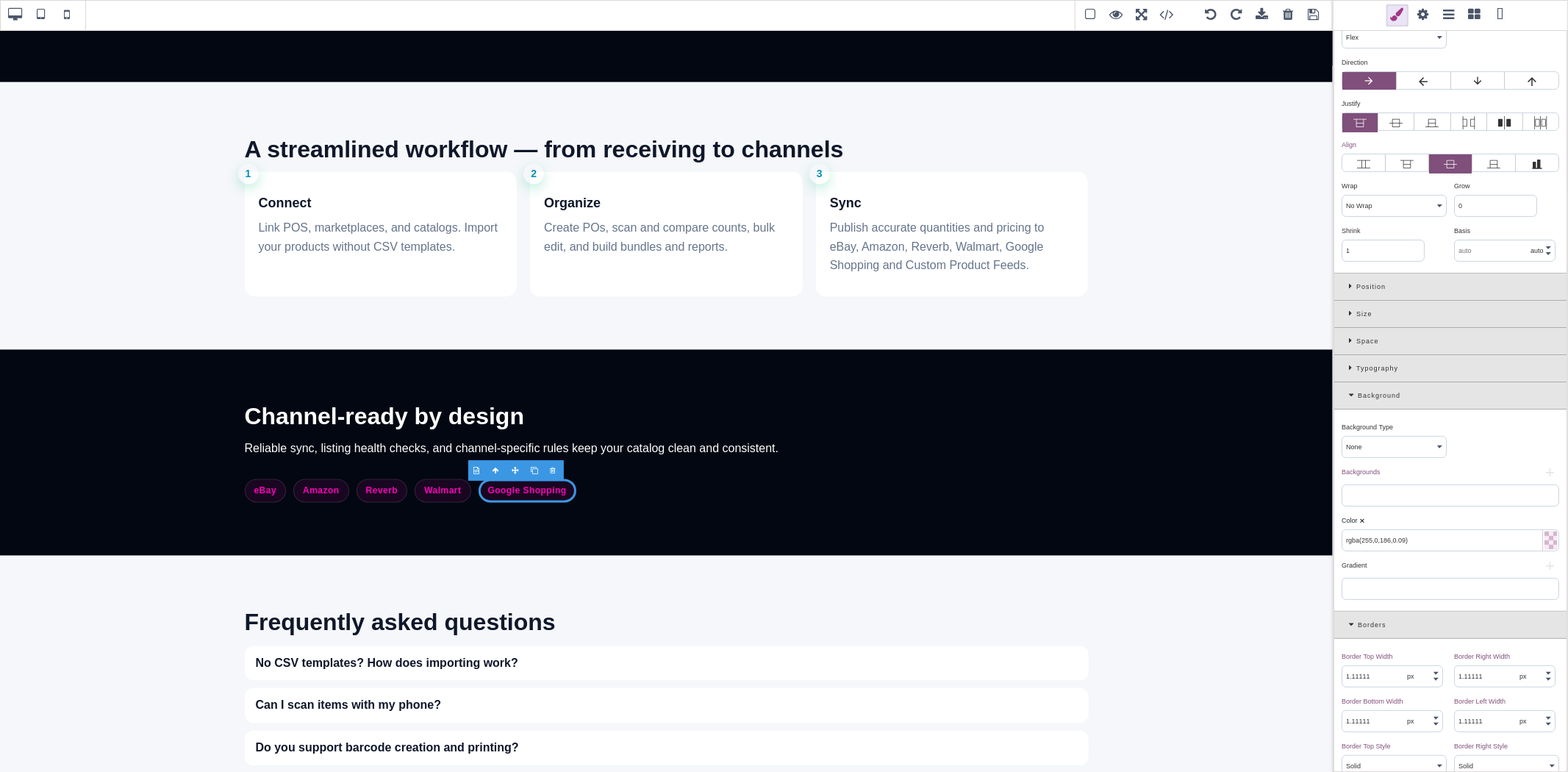
click at [1310, 12] on span at bounding box center [1313, 15] width 22 height 22
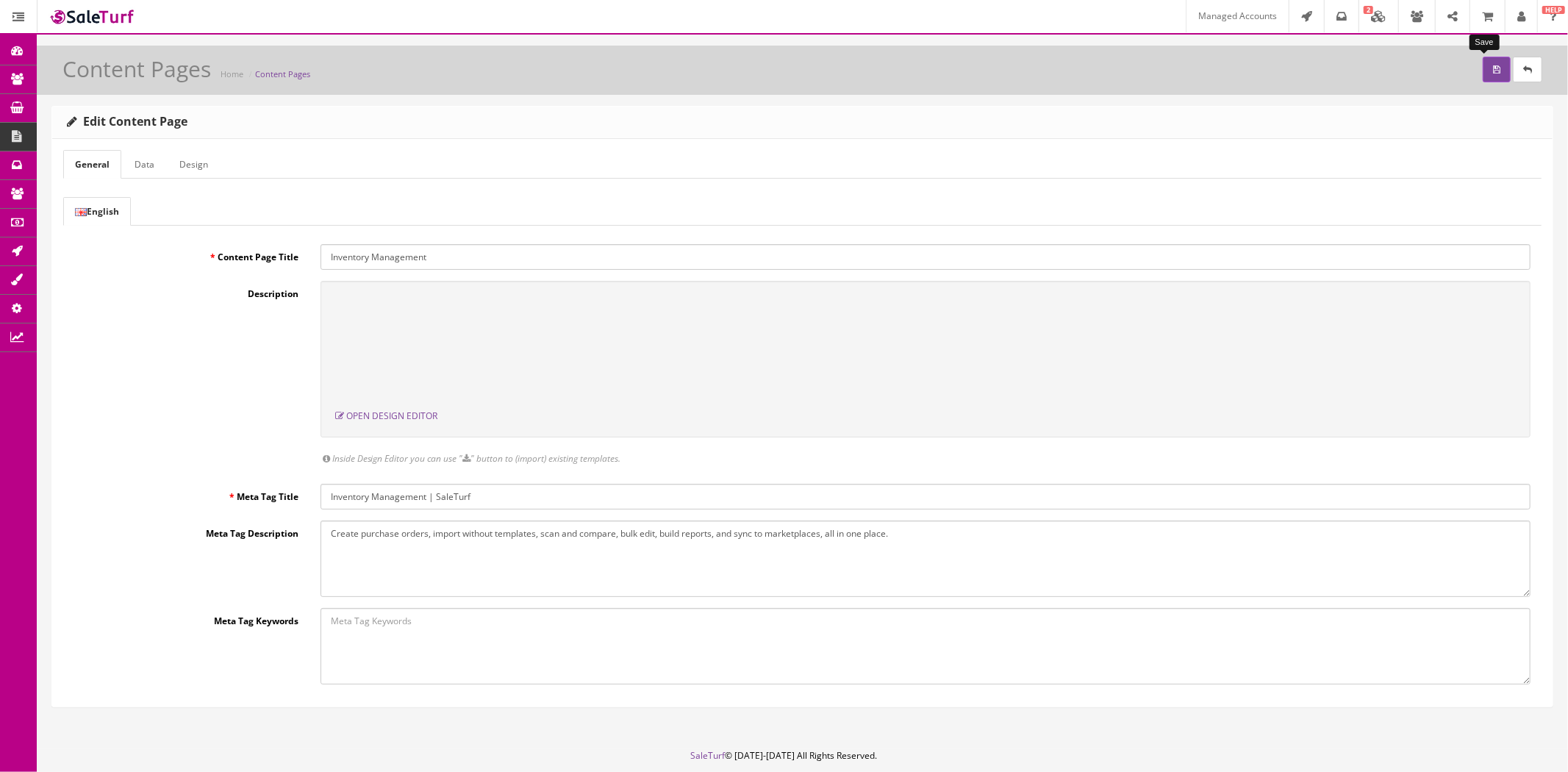
click at [1483, 61] on button "submit" at bounding box center [1497, 70] width 28 height 26
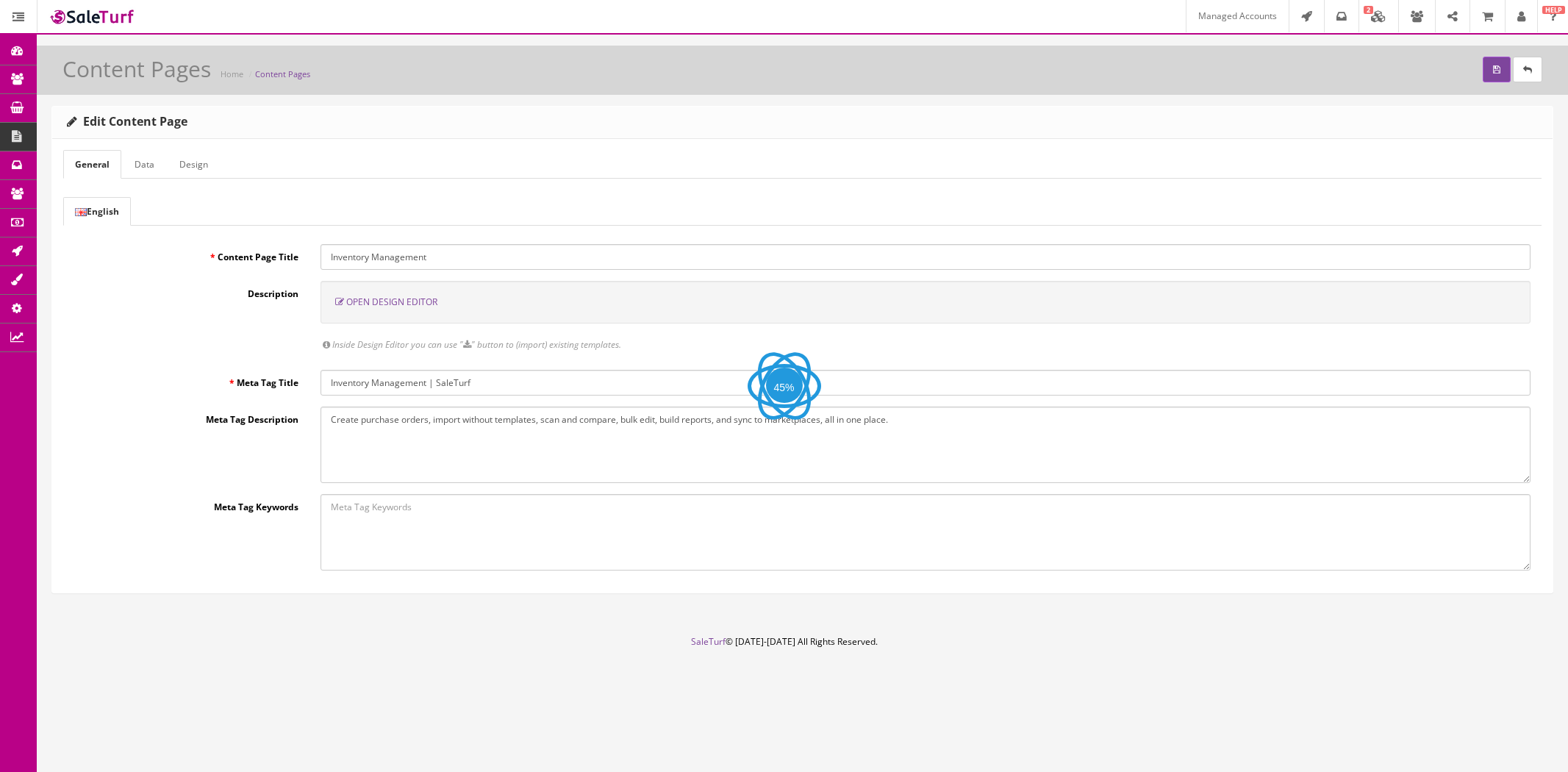
select select "flex"
select select "inherit"
select select
select select "600"
select select "px"
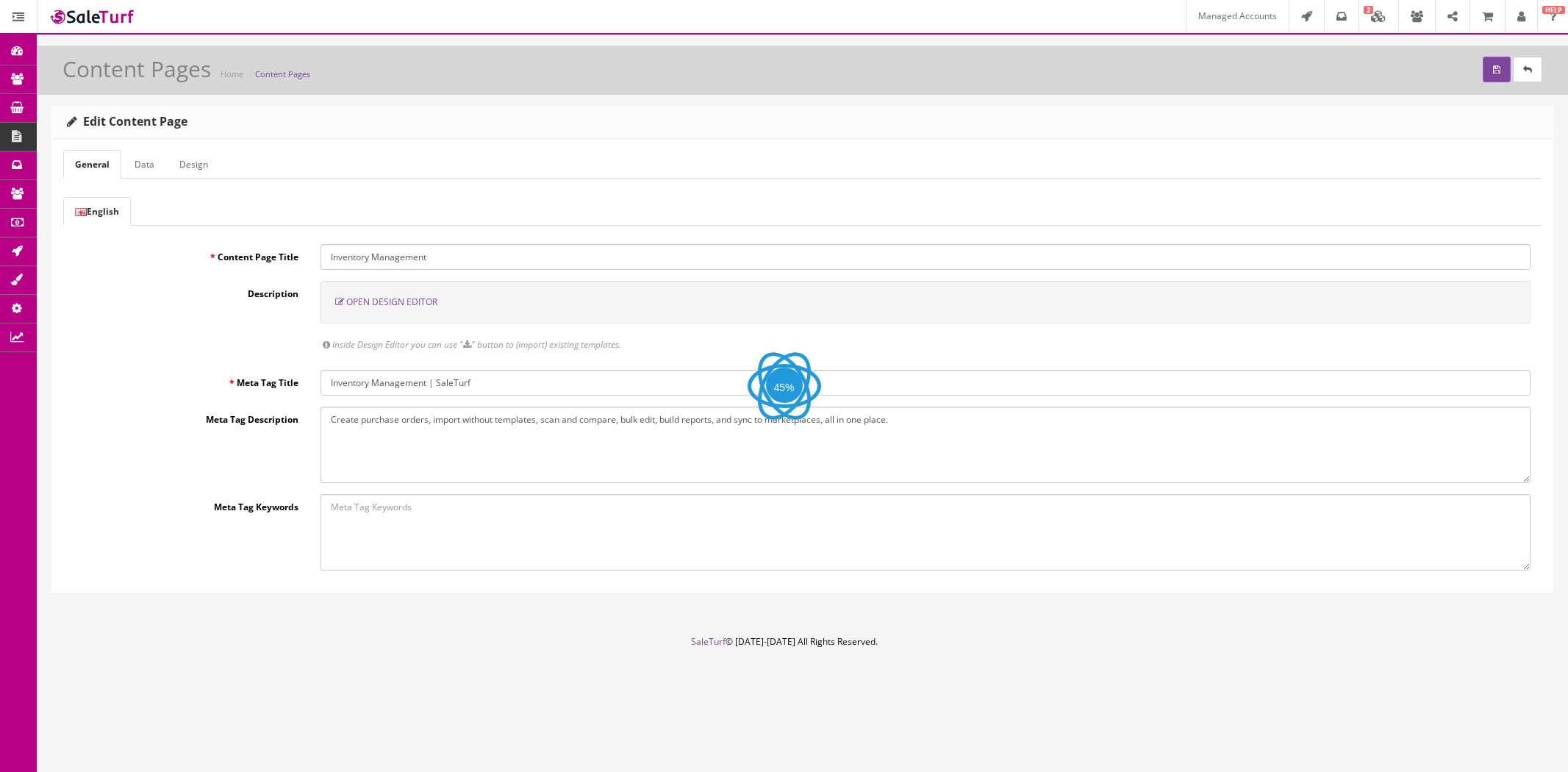
select select "manual"
select select "px"
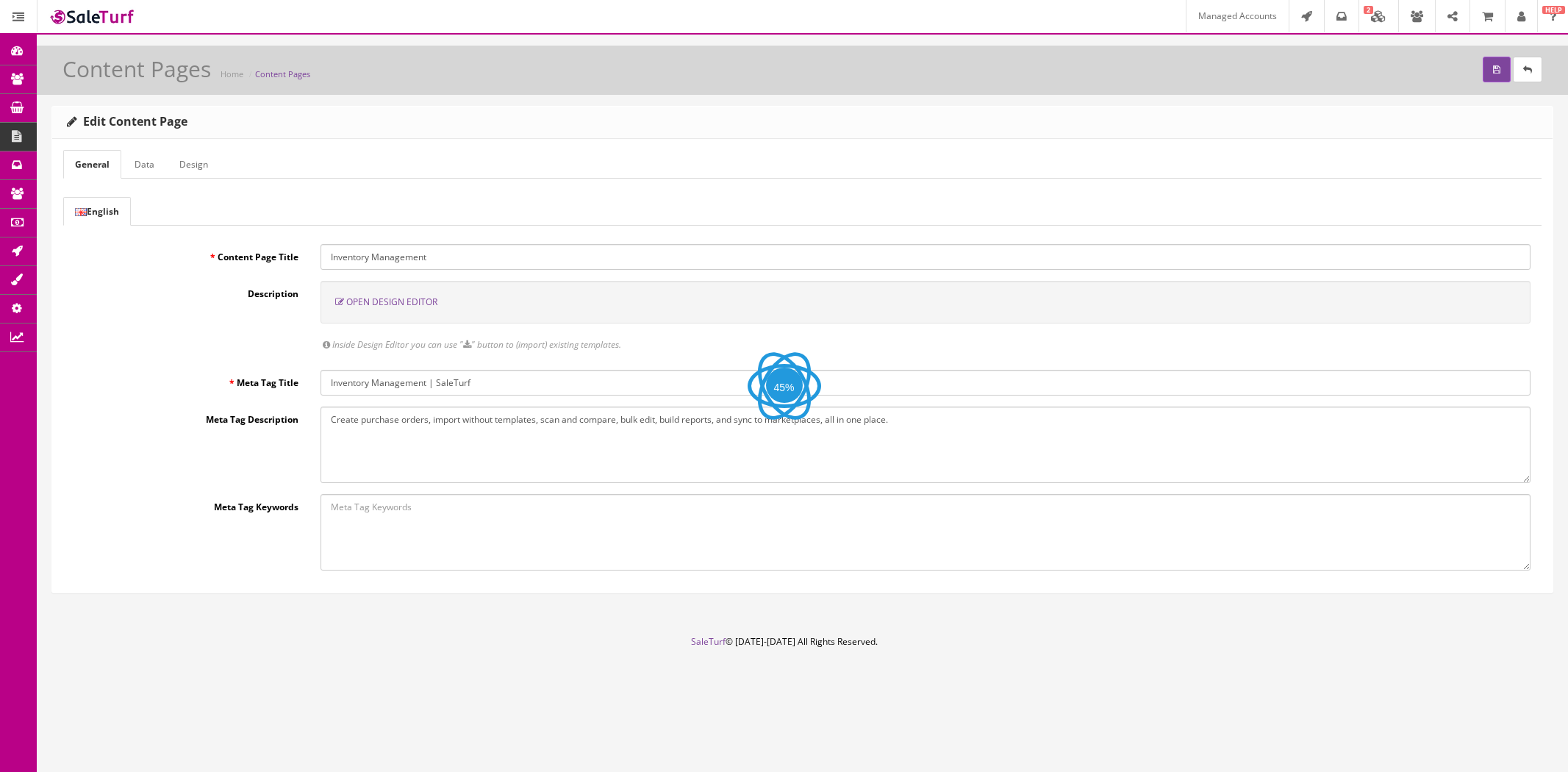
select select "solid"
select select "px"
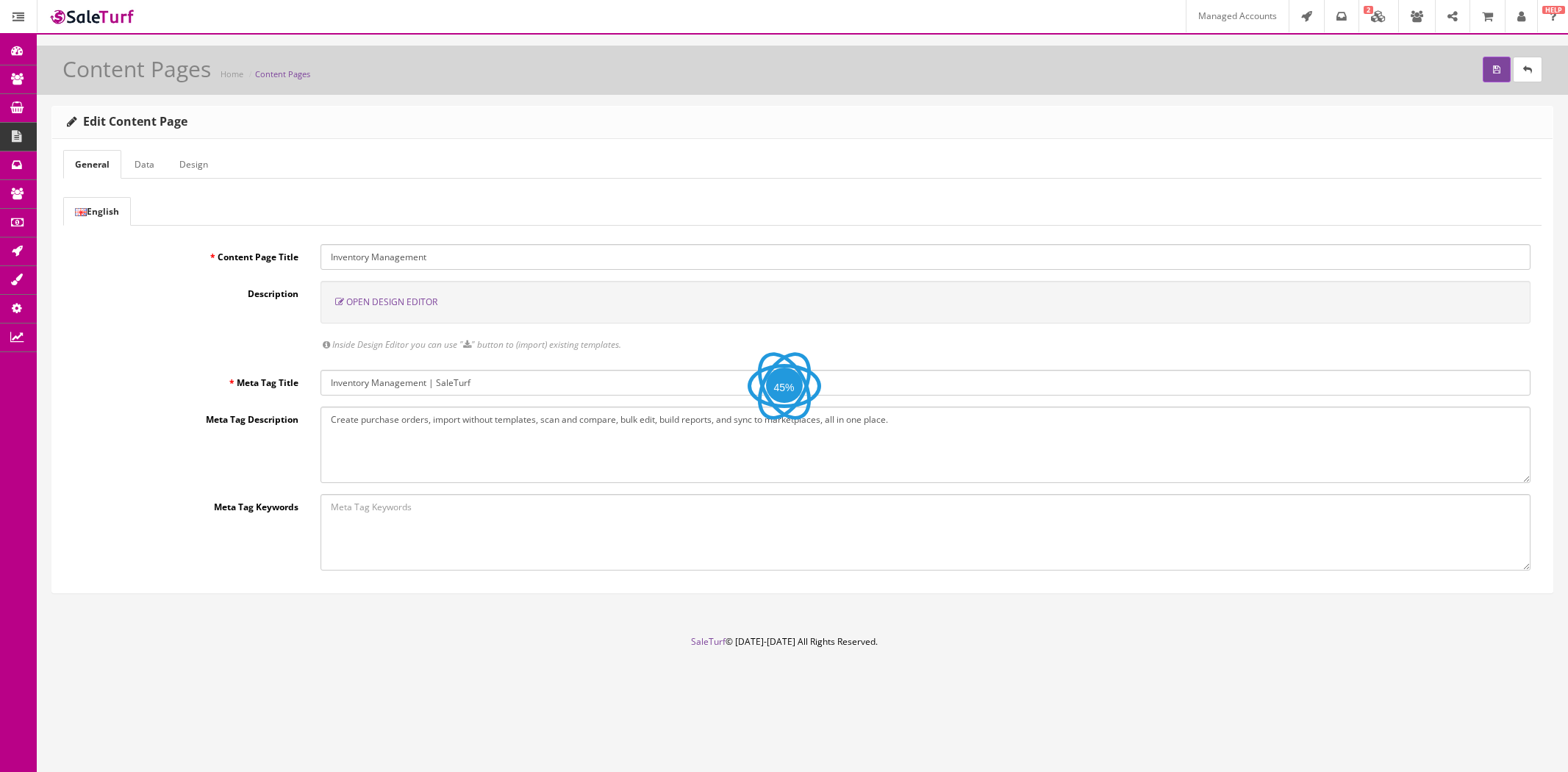
select select "solid"
click at [400, 298] on span "Open Design Editor" at bounding box center [391, 301] width 92 height 12
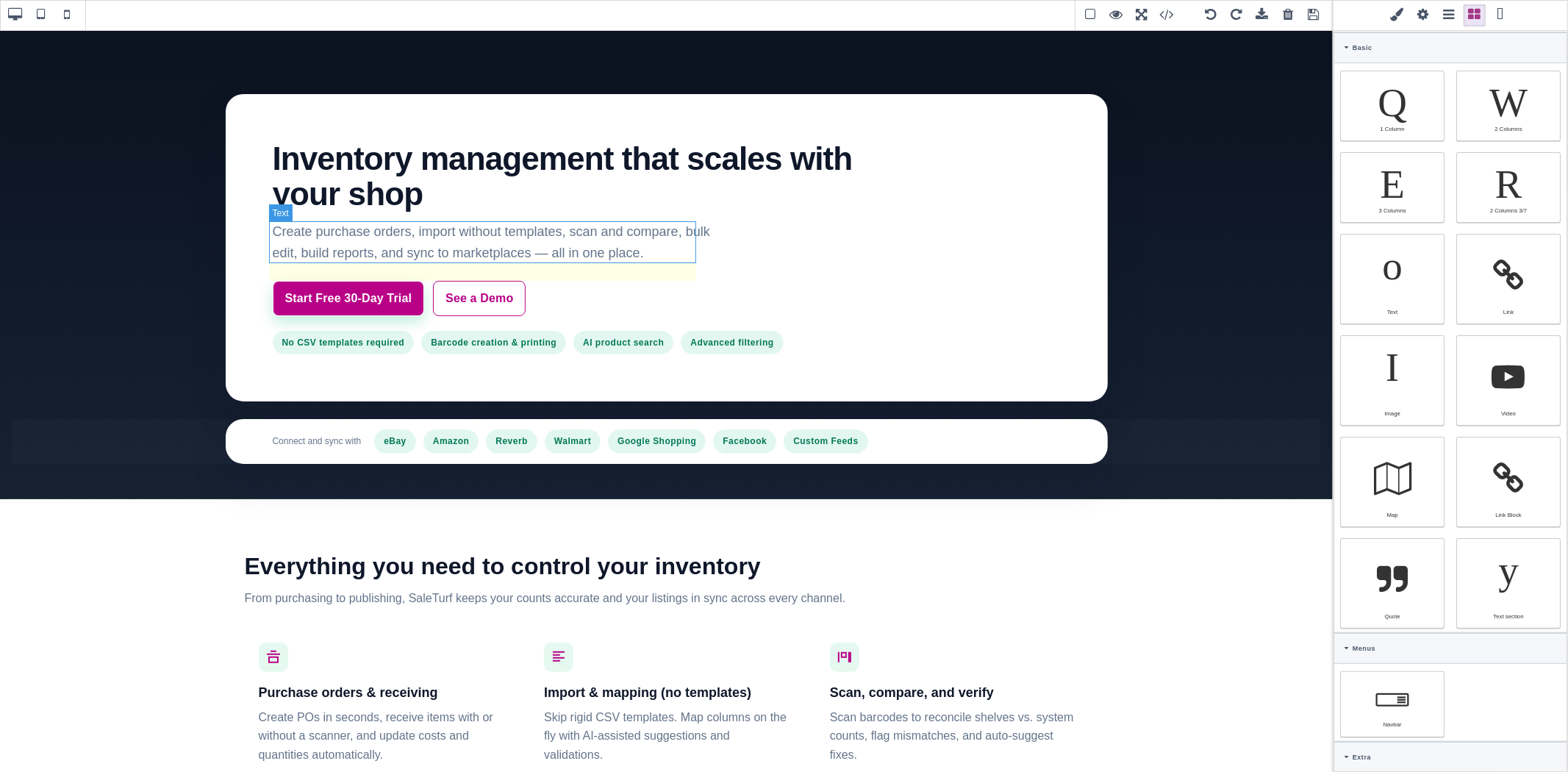
click at [566, 241] on p "Create purchase orders, import without templates, scan and compare, bulk edit, …" at bounding box center [493, 242] width 441 height 43
type input "24"
type input "var(--st-muted)"
select select
type input "18"
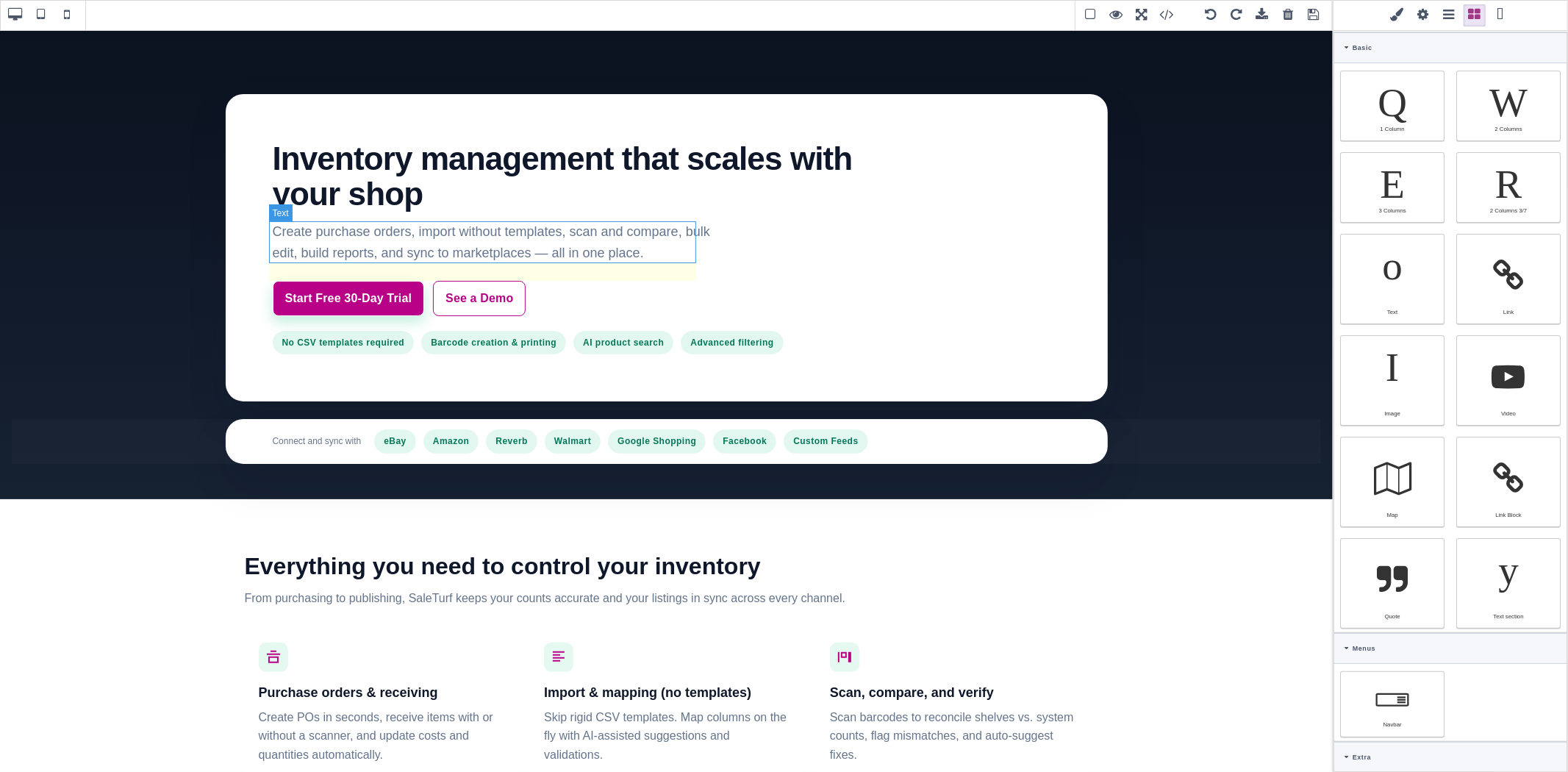
select select "px"
select select
type input "28.8px"
select select
type input "0"
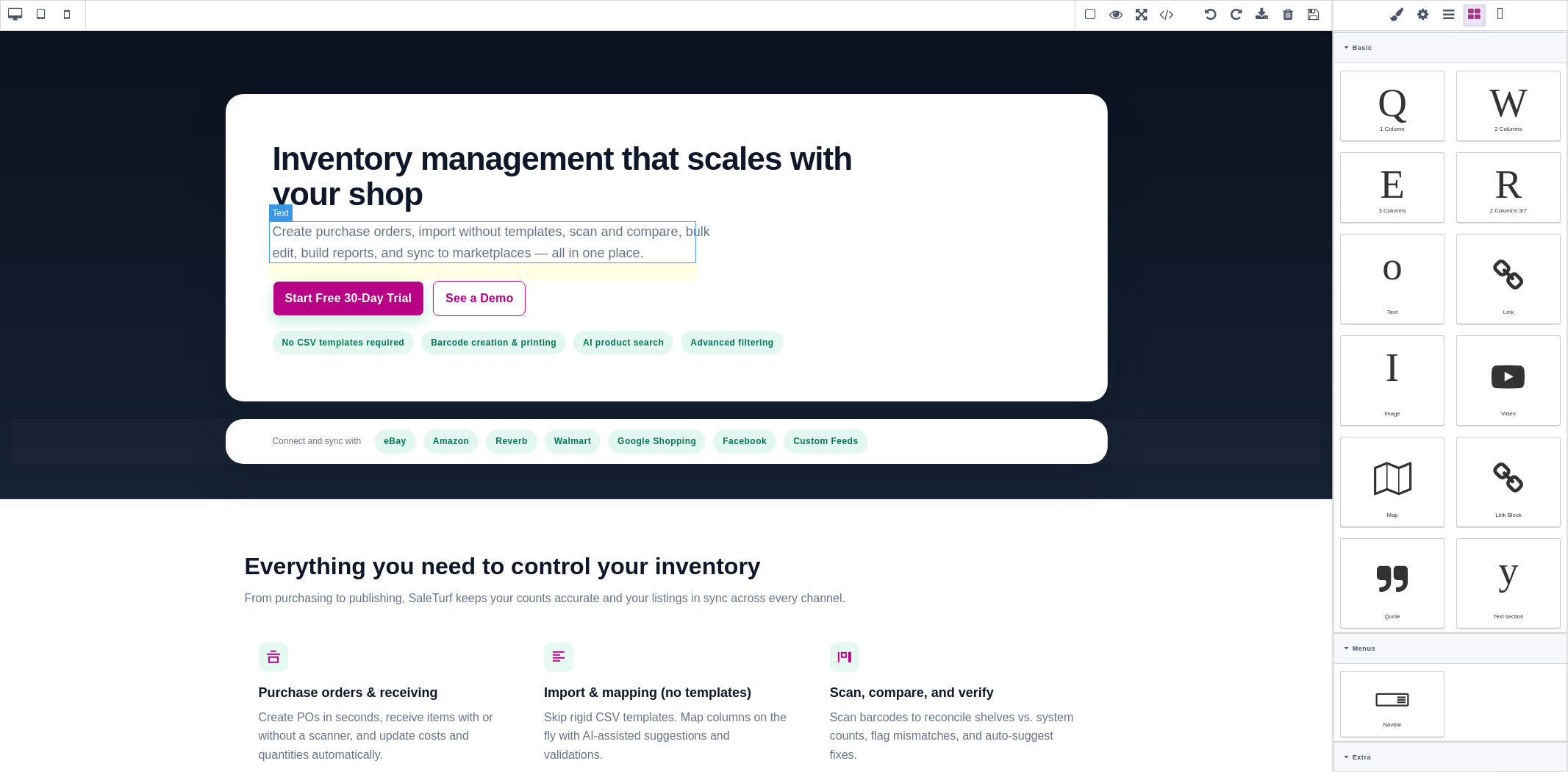
type input "0"
type input "rgb(100, 116, 139)"
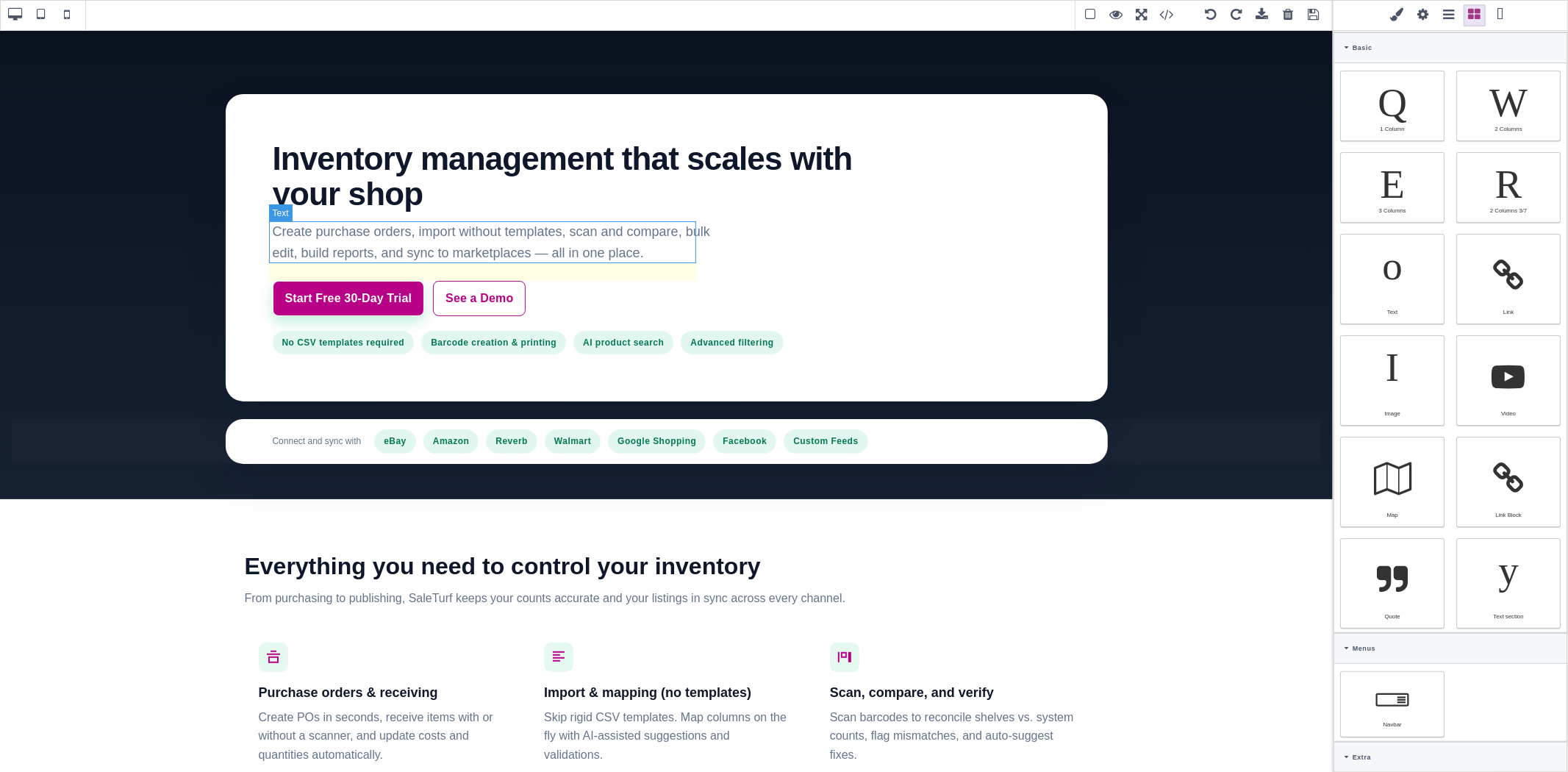
type input "rgb(100, 116, 139)"
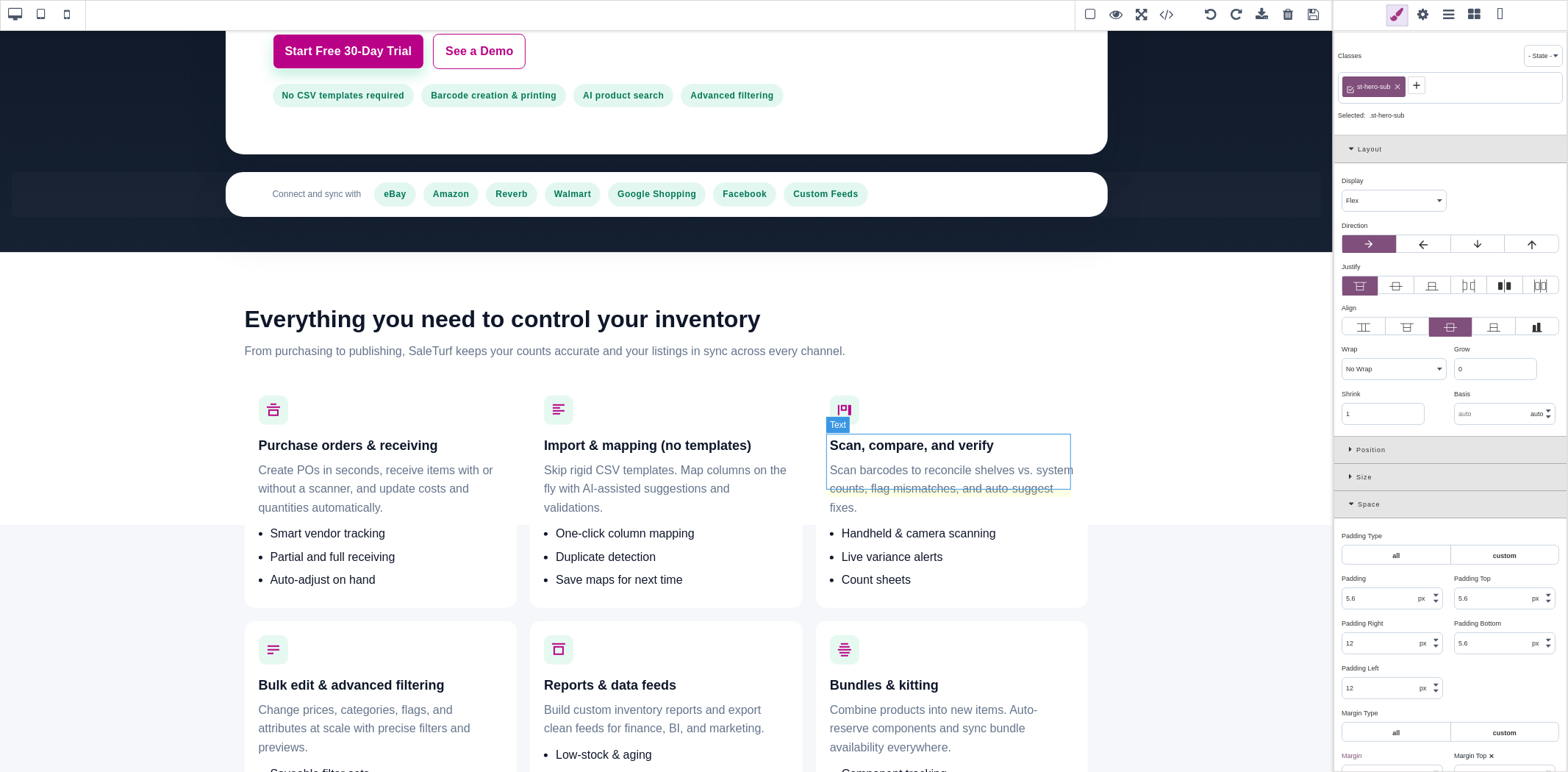
scroll to position [408, 0]
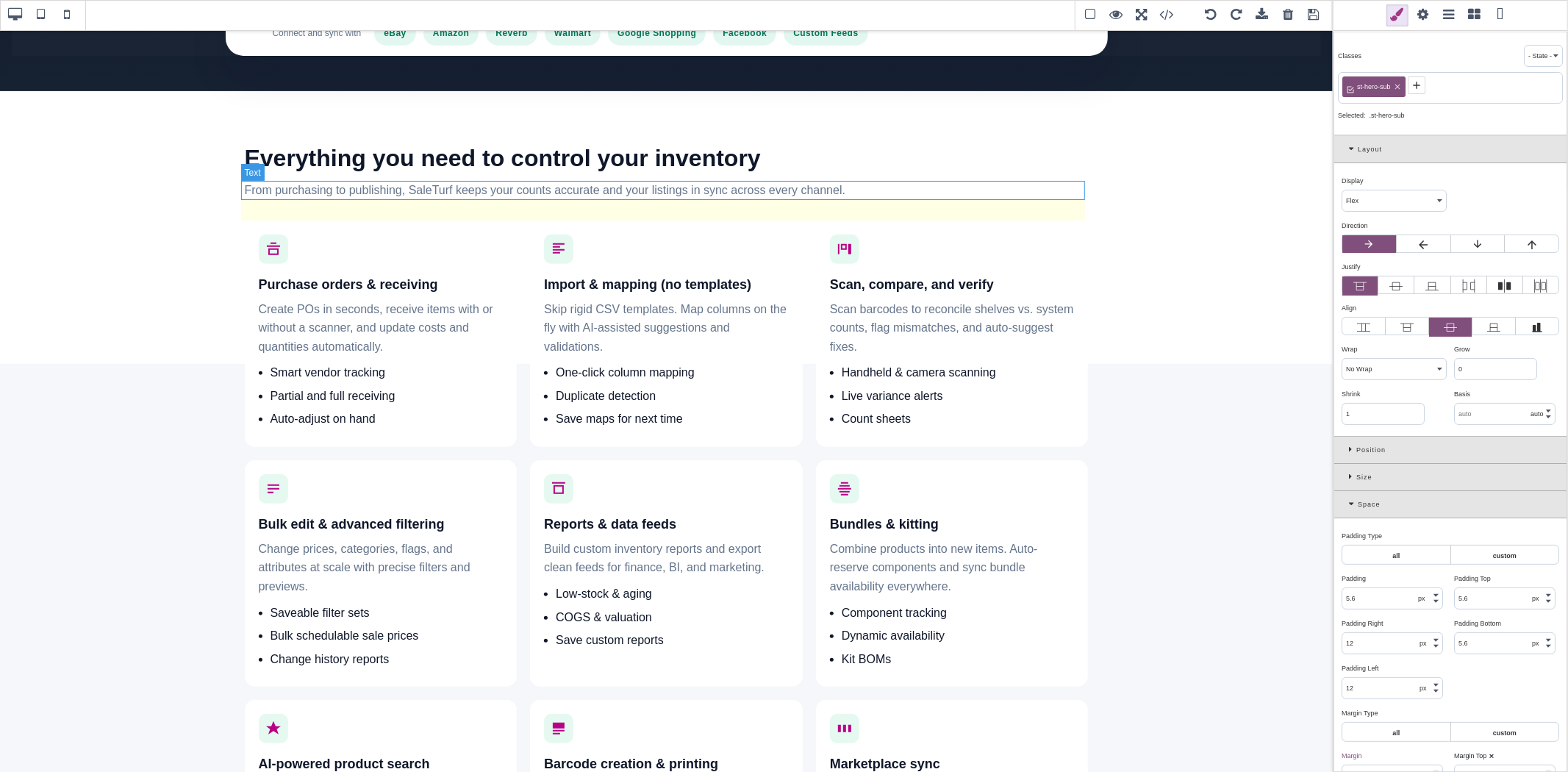
click at [518, 191] on p "From purchasing to publishing, SaleTurf keeps your counts accurate and your lis…" at bounding box center [667, 190] width 844 height 19
type input "28"
type input "16"
type input "1.6"
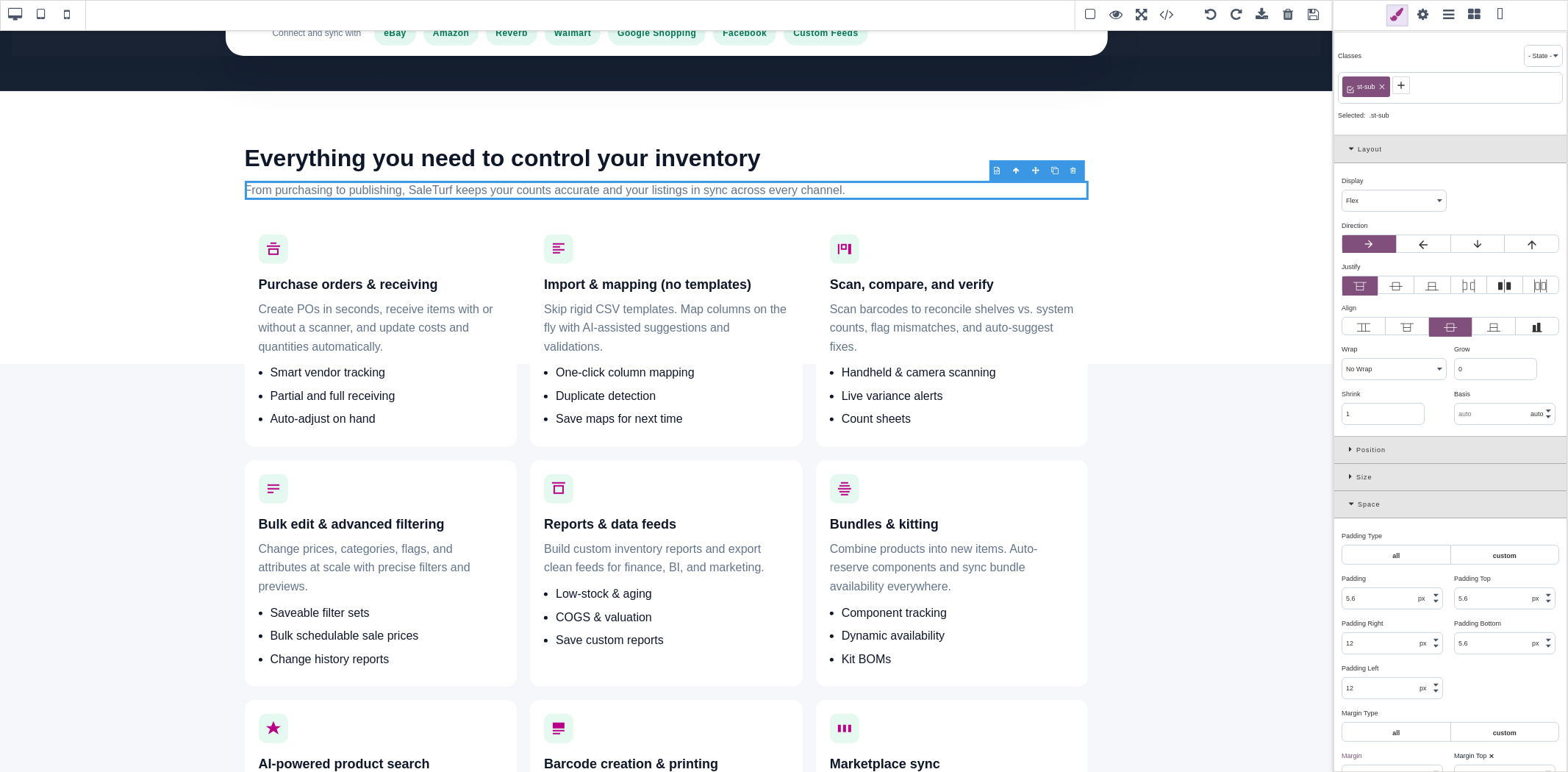
click at [1349, 505] on icon at bounding box center [1353, 504] width 9 height 8
click at [1417, 581] on input "var(--st-muted)" at bounding box center [1450, 582] width 216 height 20
click at [478, 193] on p "From purchasing to publishing, SaleTurf keeps your counts accurate and your lis…" at bounding box center [667, 190] width 844 height 19
click at [1382, 585] on input "var(--st-muted)" at bounding box center [1450, 582] width 216 height 20
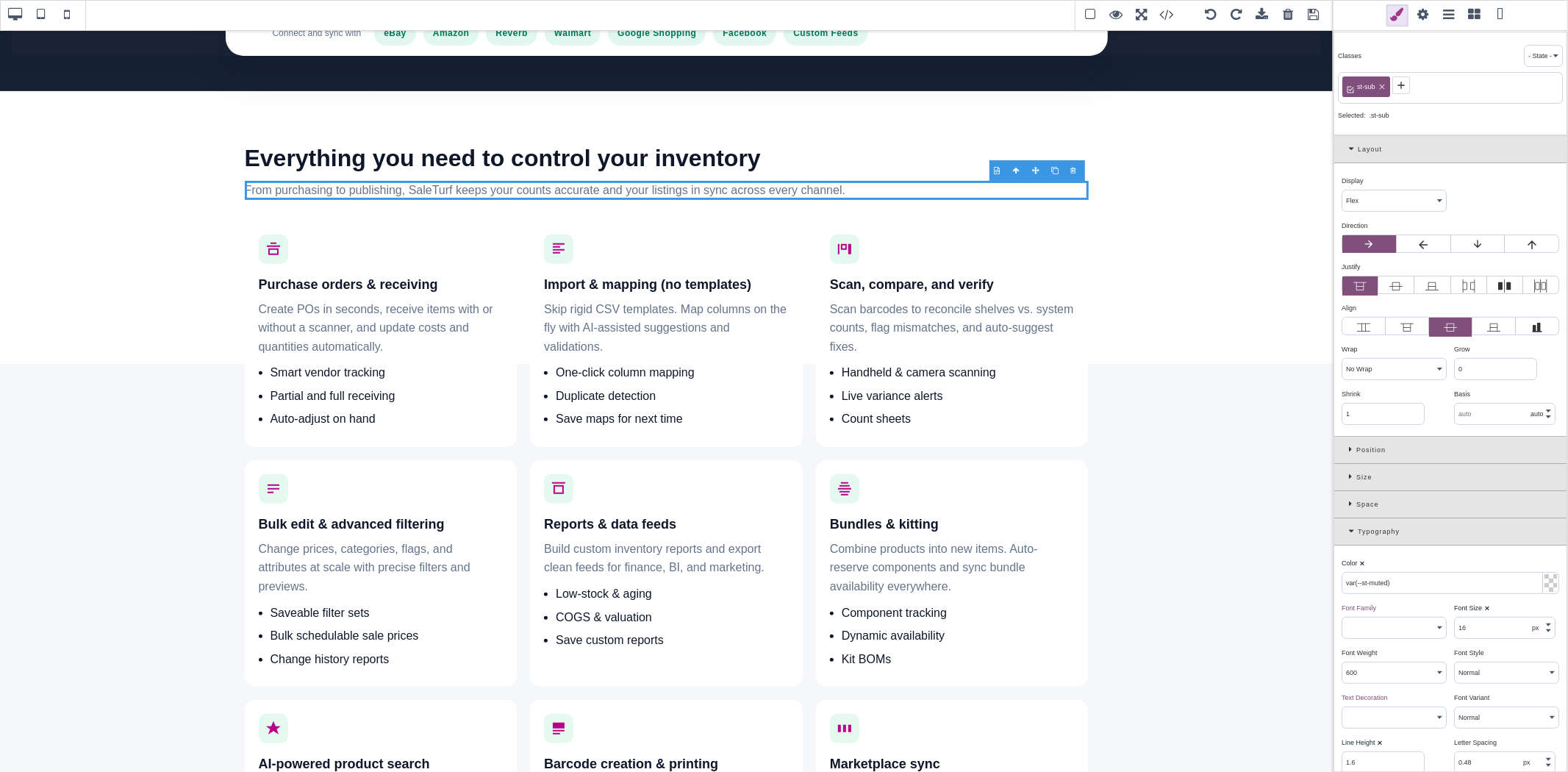
click at [1382, 585] on input "var(--st-muted)" at bounding box center [1450, 582] width 216 height 20
click at [1403, 584] on input "var(--st-muted)" at bounding box center [1450, 582] width 216 height 20
drag, startPoint x: 1387, startPoint y: 585, endPoint x: 1357, endPoint y: 582, distance: 30.1
click at [1357, 582] on input "var(--st-muted)" at bounding box center [1450, 582] width 216 height 20
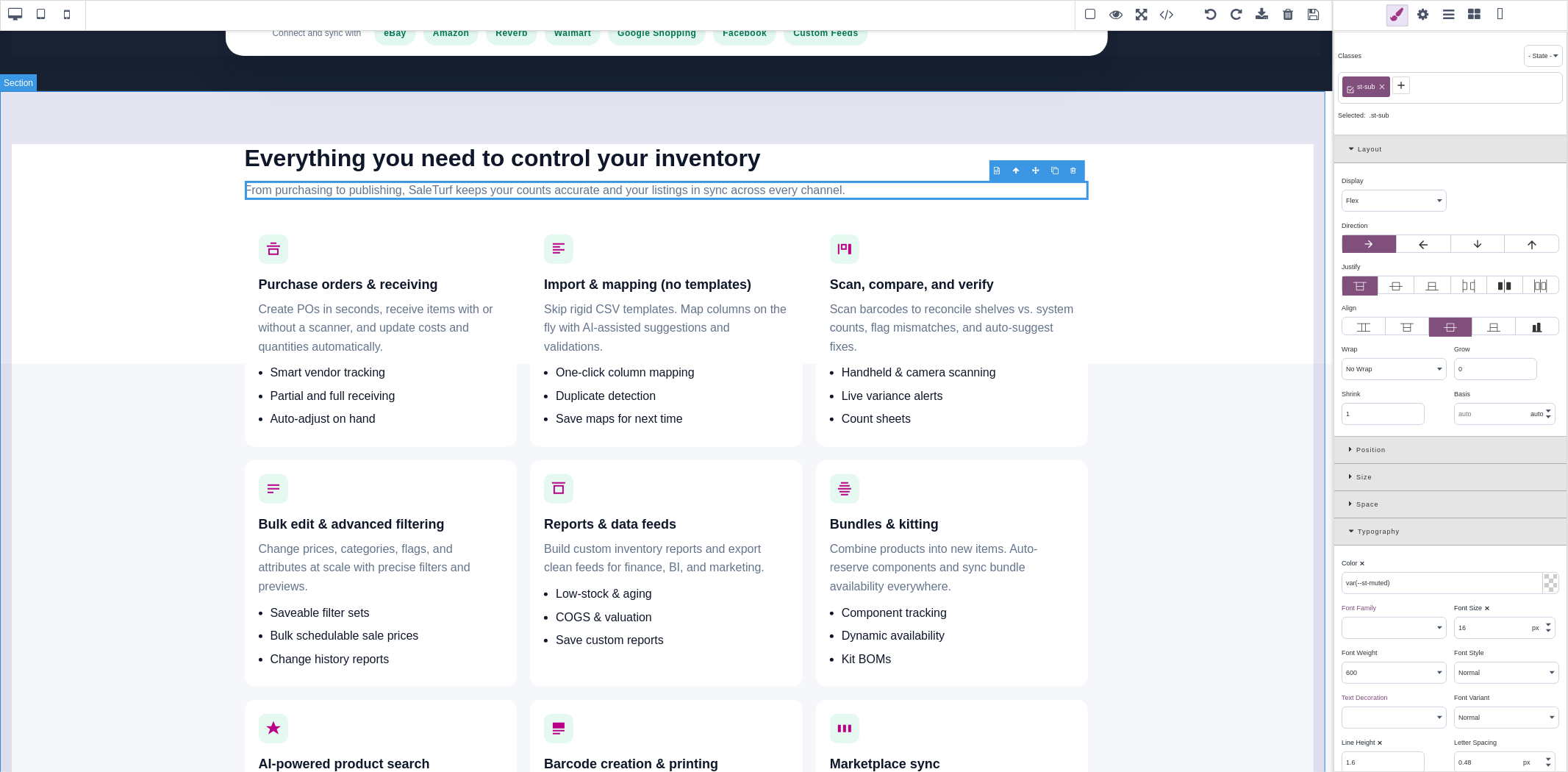
click at [1263, 547] on section "Everything you need to control your inventory From purchasing to publishing, Sa…" at bounding box center [666, 535] width 1332 height 889
type input "rgb(15, 23, 42)"
select select
type input "25.6px"
select select
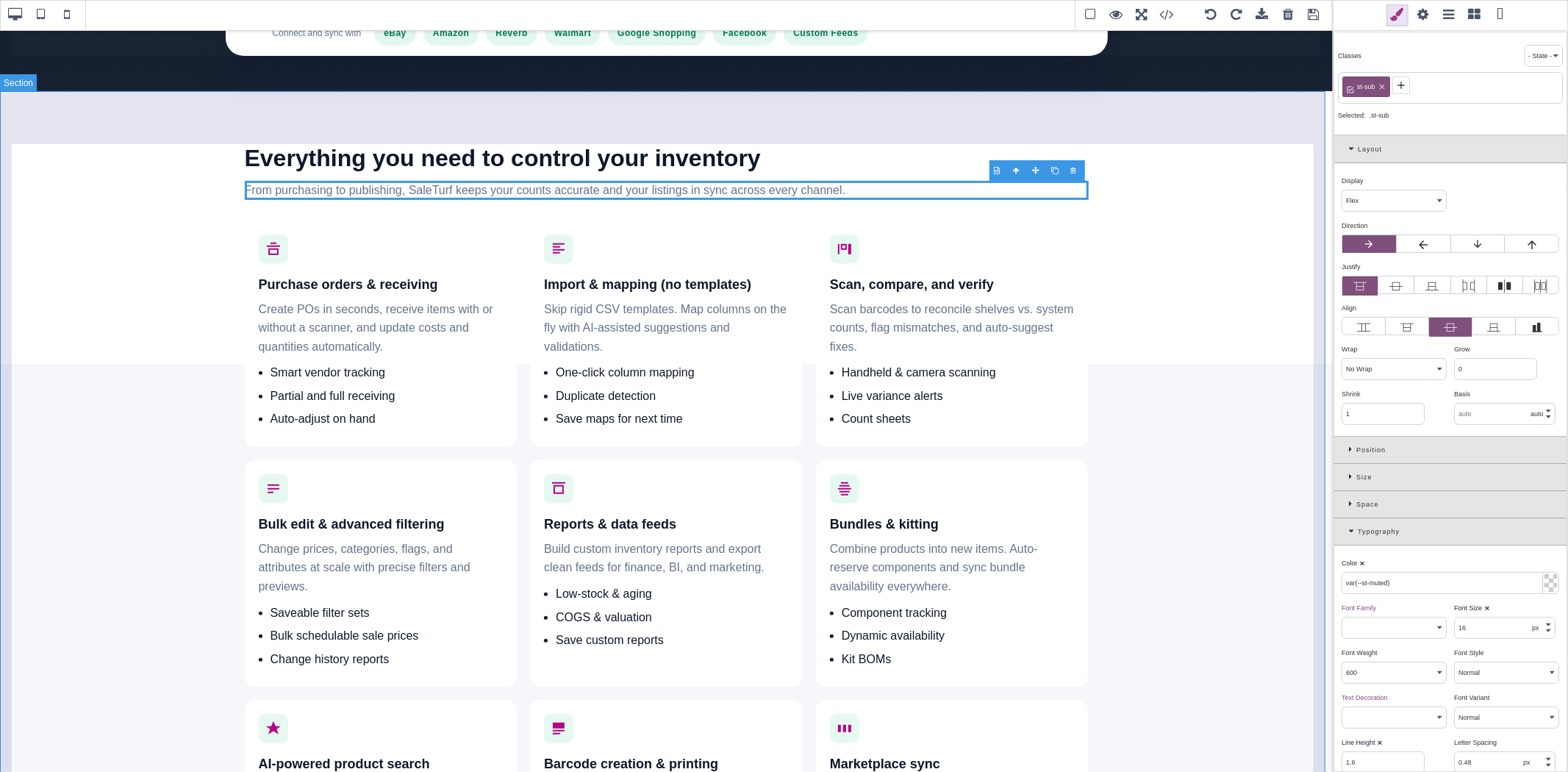
type input "rgb(15, 23, 42)"
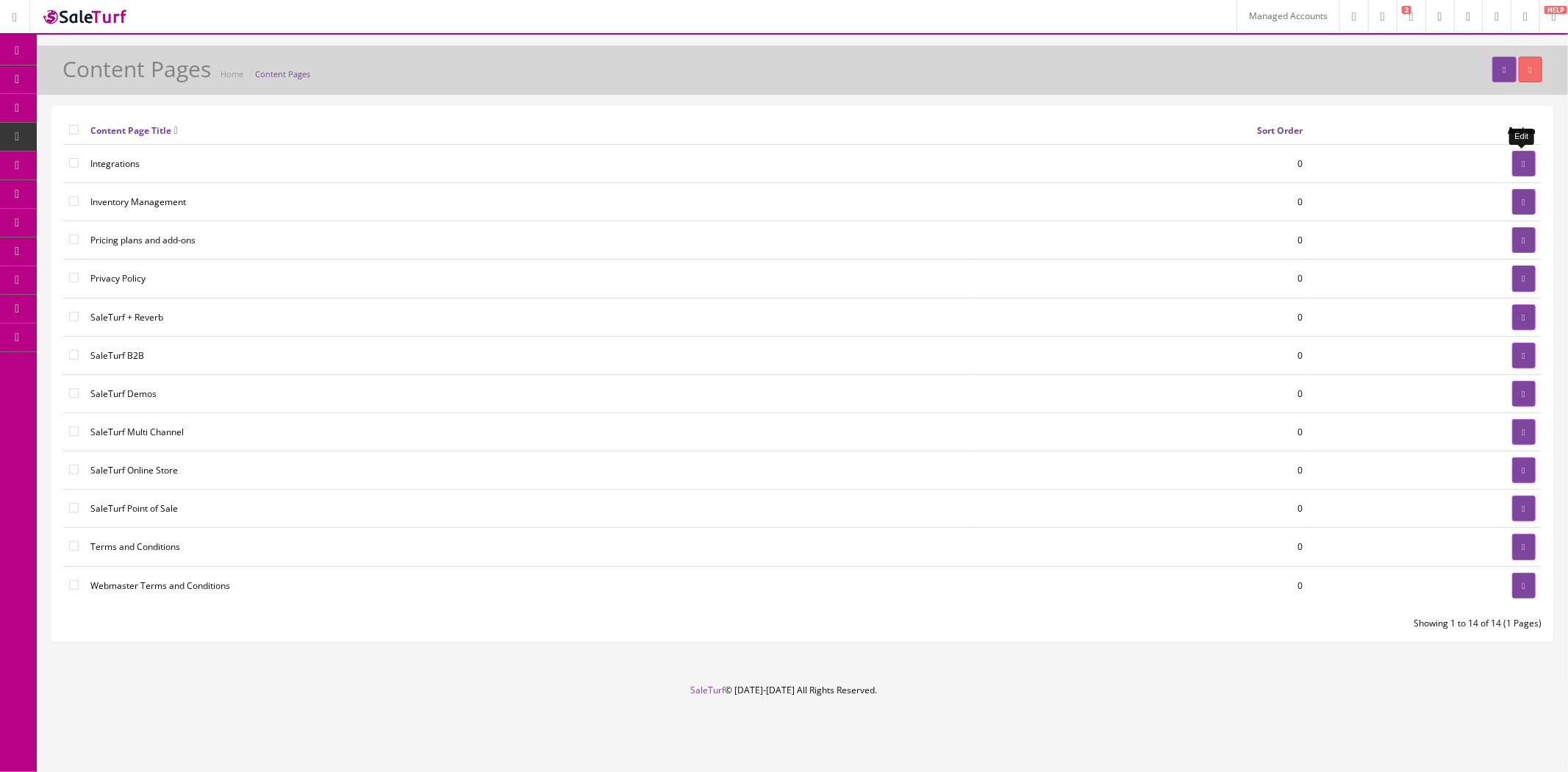
click at [1523, 160] on icon at bounding box center [1524, 164] width 3 height 9
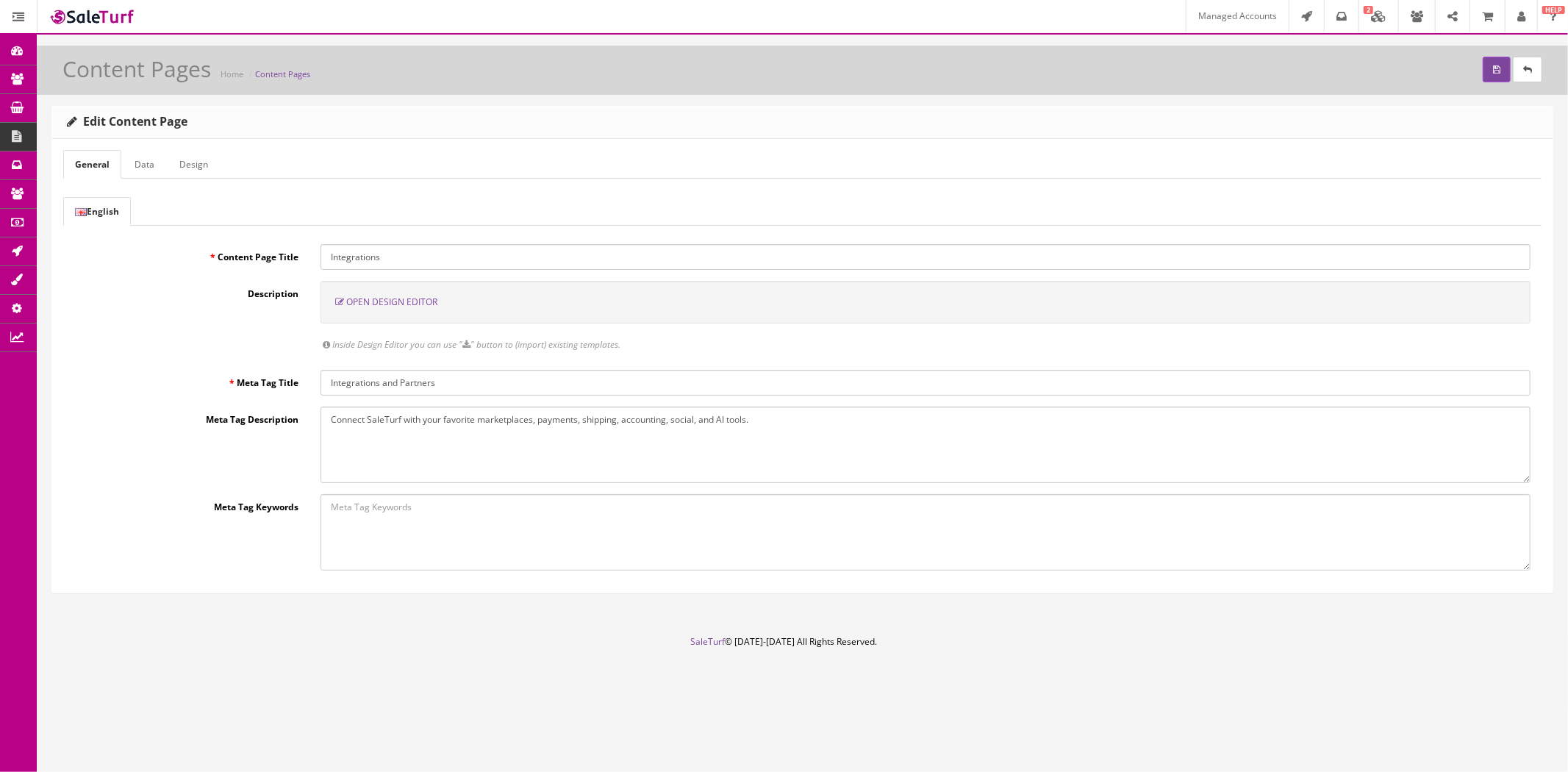
click at [160, 177] on link "Data" at bounding box center [145, 164] width 44 height 28
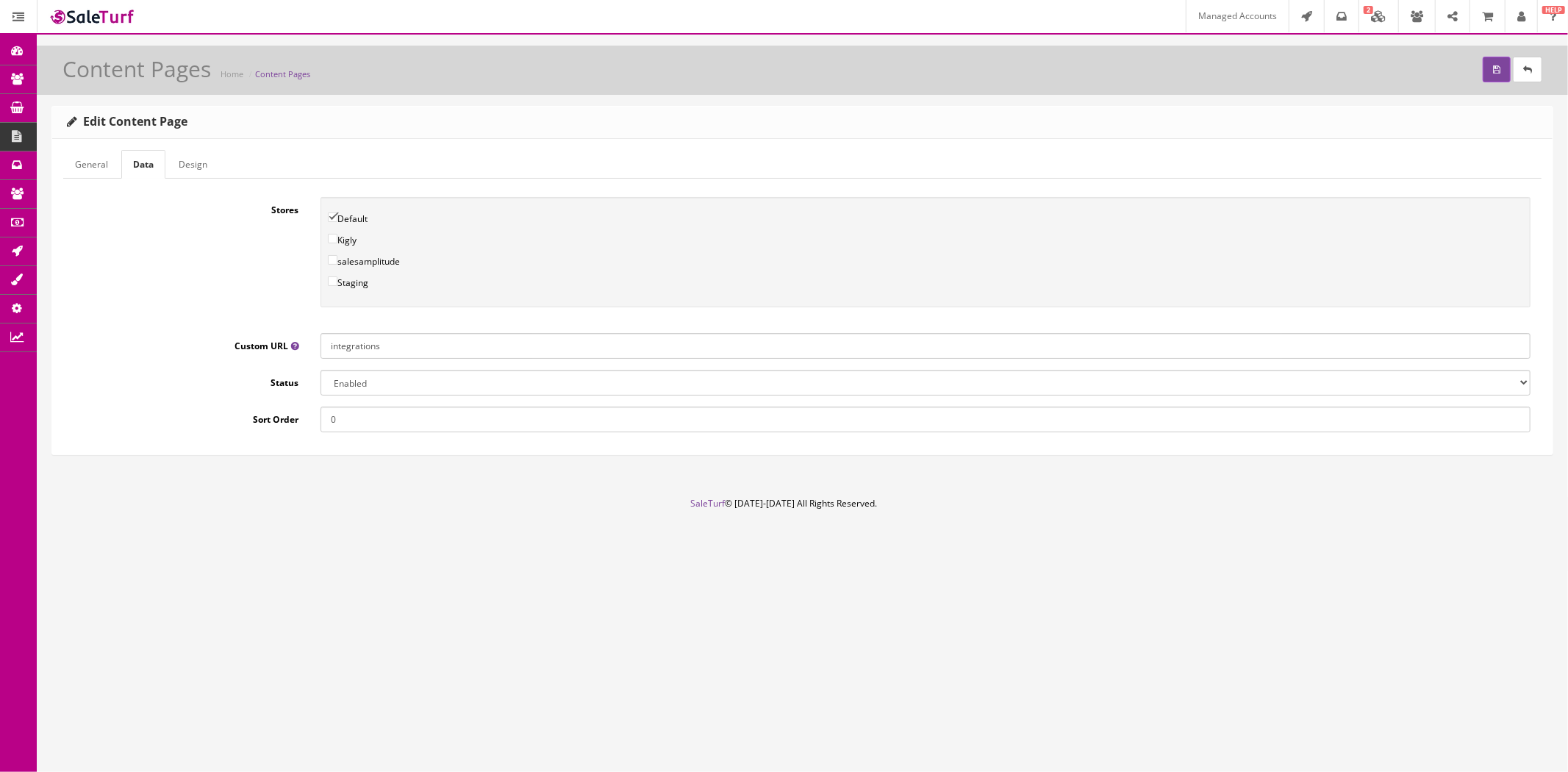
click at [100, 171] on link "General" at bounding box center [92, 164] width 57 height 28
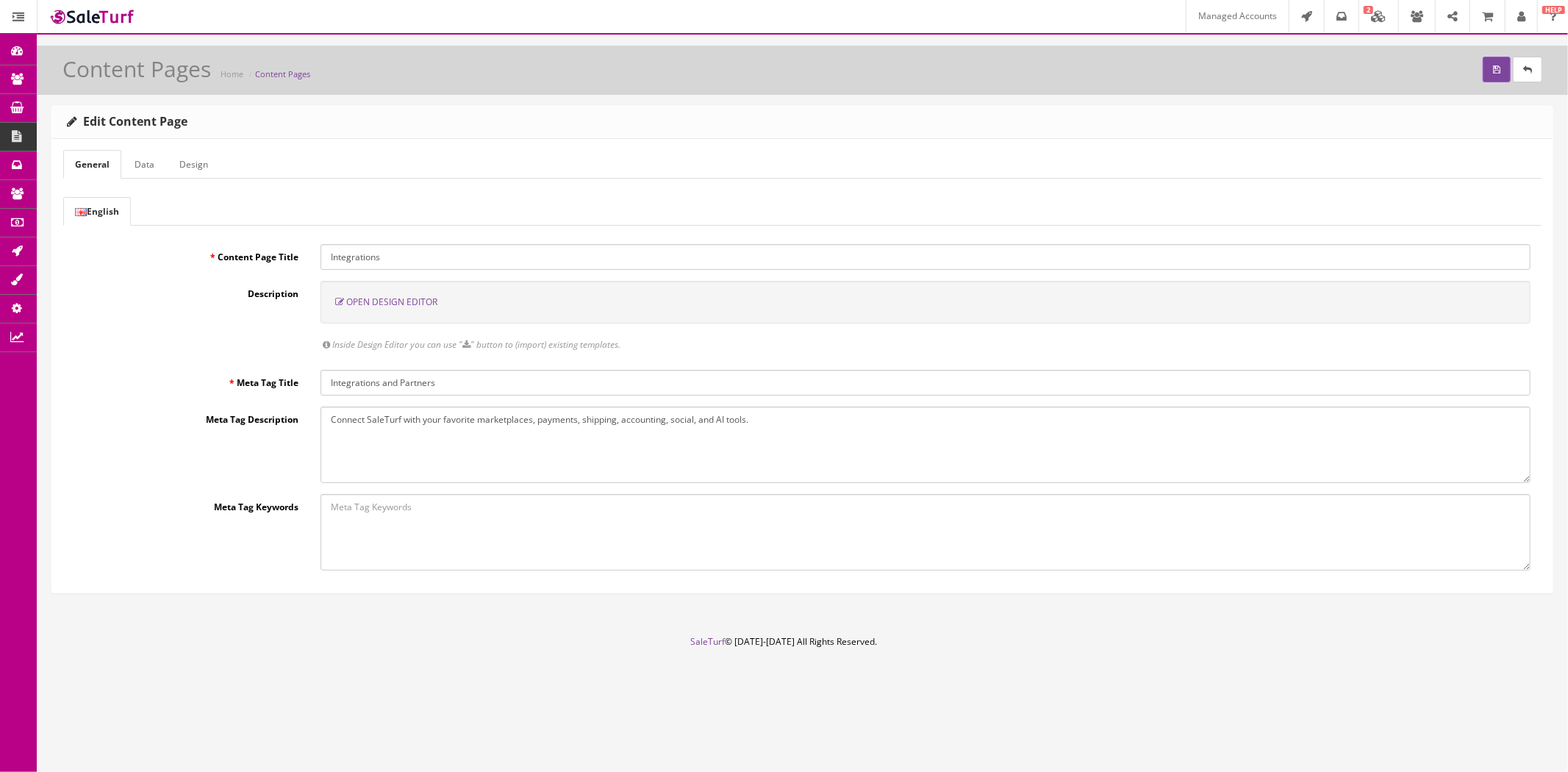
click at [110, 251] on label "Content Page Title" at bounding box center [186, 254] width 246 height 20
click at [321, 251] on input "Integrations" at bounding box center [926, 257] width 1210 height 26
click at [108, 139] on span "Content Pages" at bounding box center [127, 137] width 60 height 12
